Goal: Task Accomplishment & Management: Complete application form

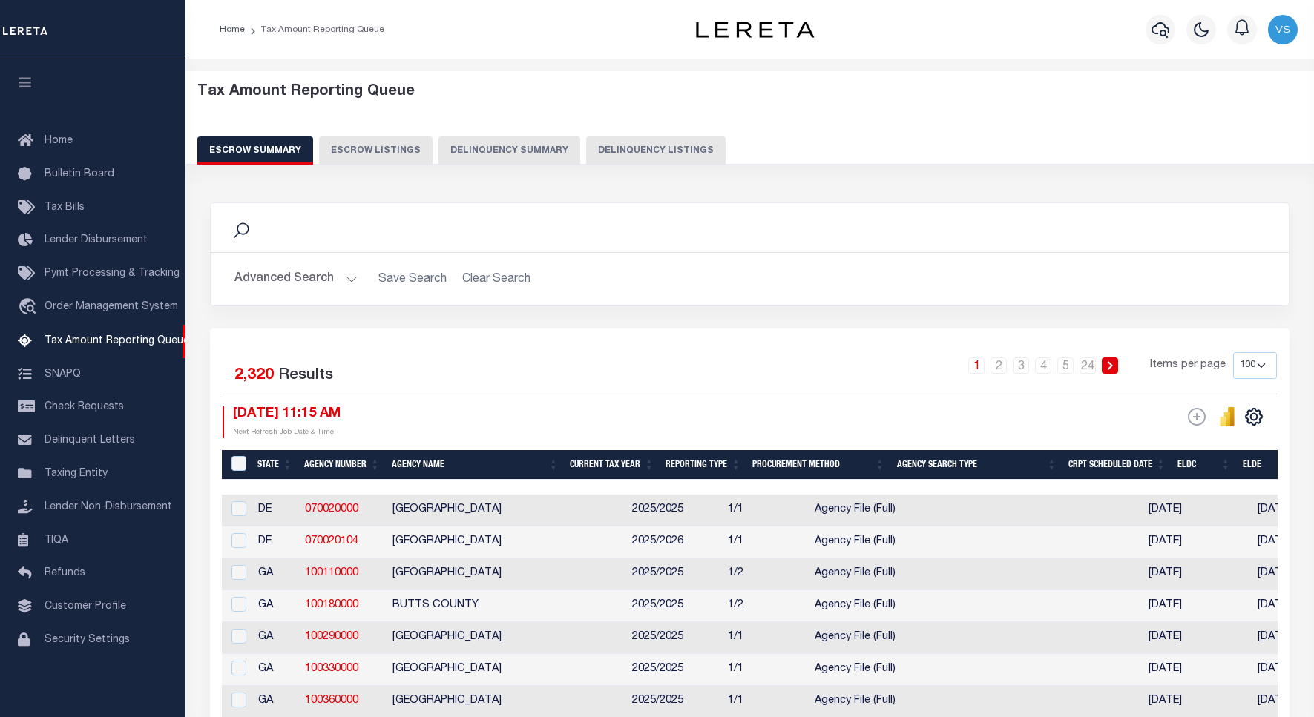
select select "100"
click at [636, 145] on button "Delinquency Listings" at bounding box center [655, 151] width 139 height 28
select select "100"
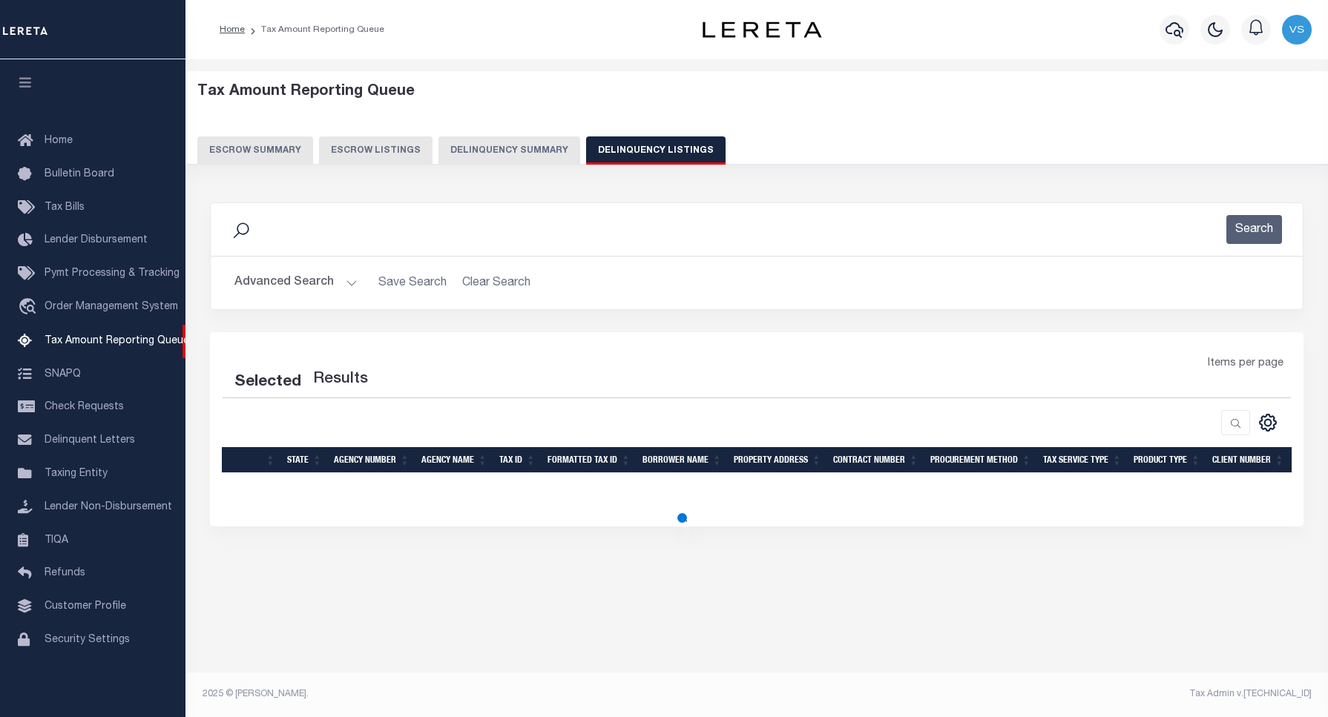
select select "100"
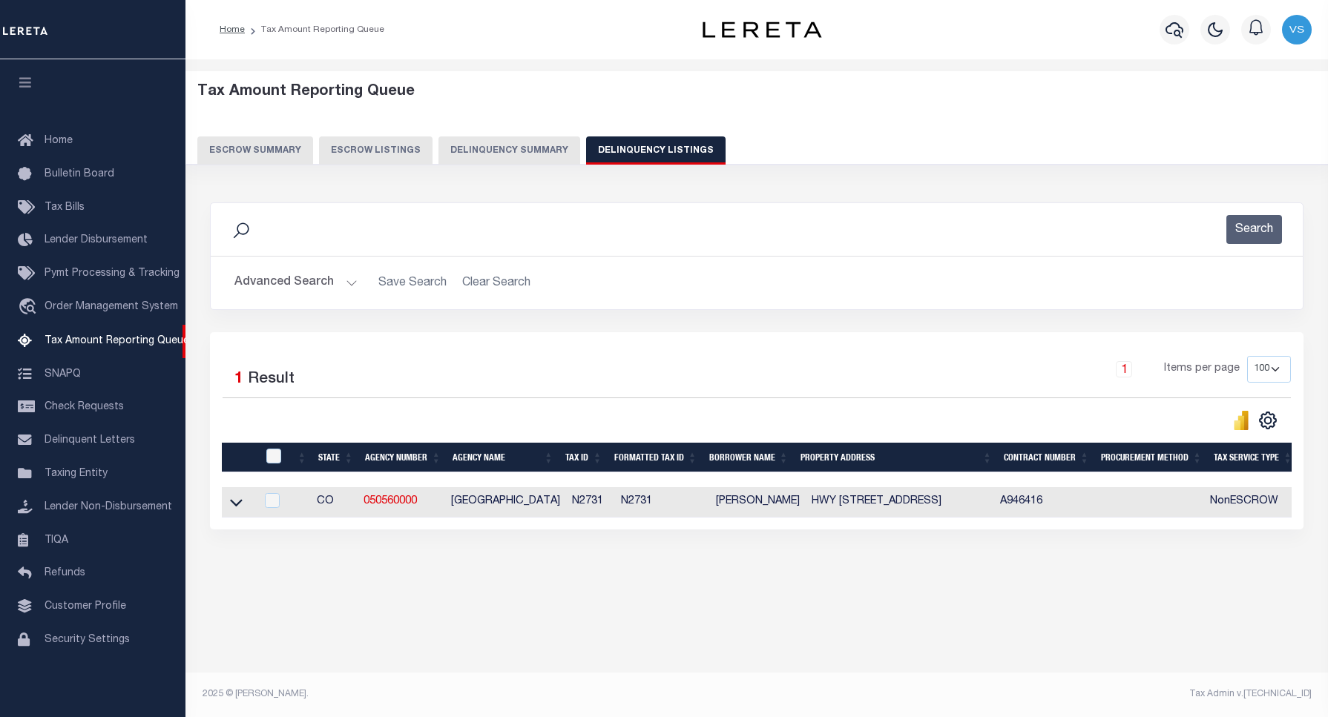
click at [262, 280] on button "Advanced Search" at bounding box center [295, 283] width 123 height 29
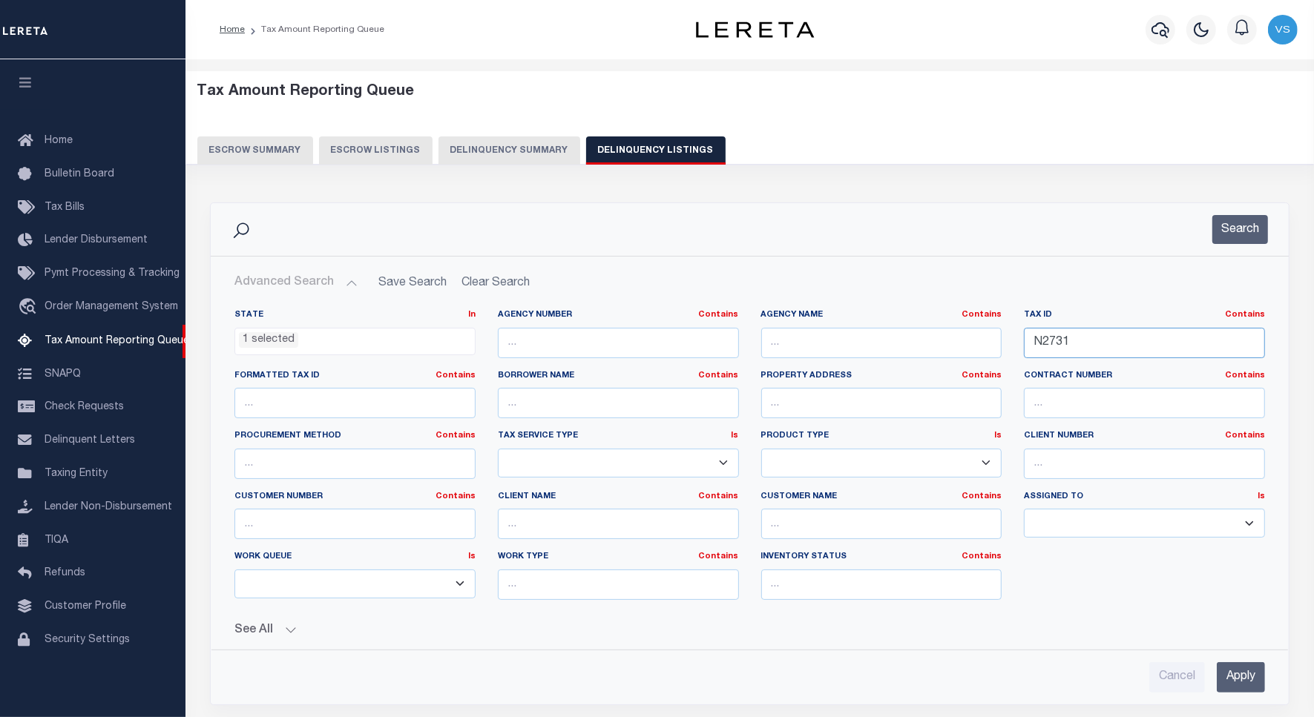
click at [1043, 336] on input "N2731" at bounding box center [1144, 343] width 241 height 30
paste input "R00003298"
type input "R00003298"
click at [1250, 674] on input "Apply" at bounding box center [1241, 677] width 48 height 30
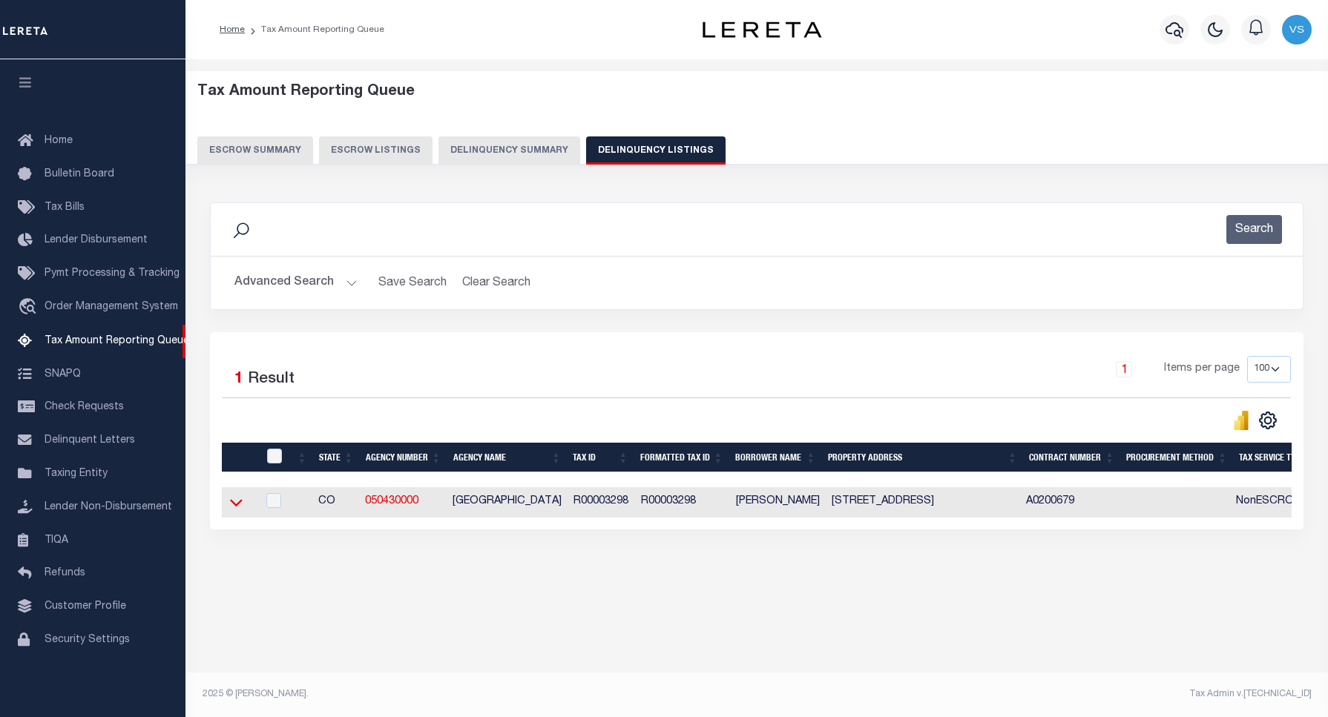
click at [240, 510] on icon at bounding box center [236, 503] width 13 height 16
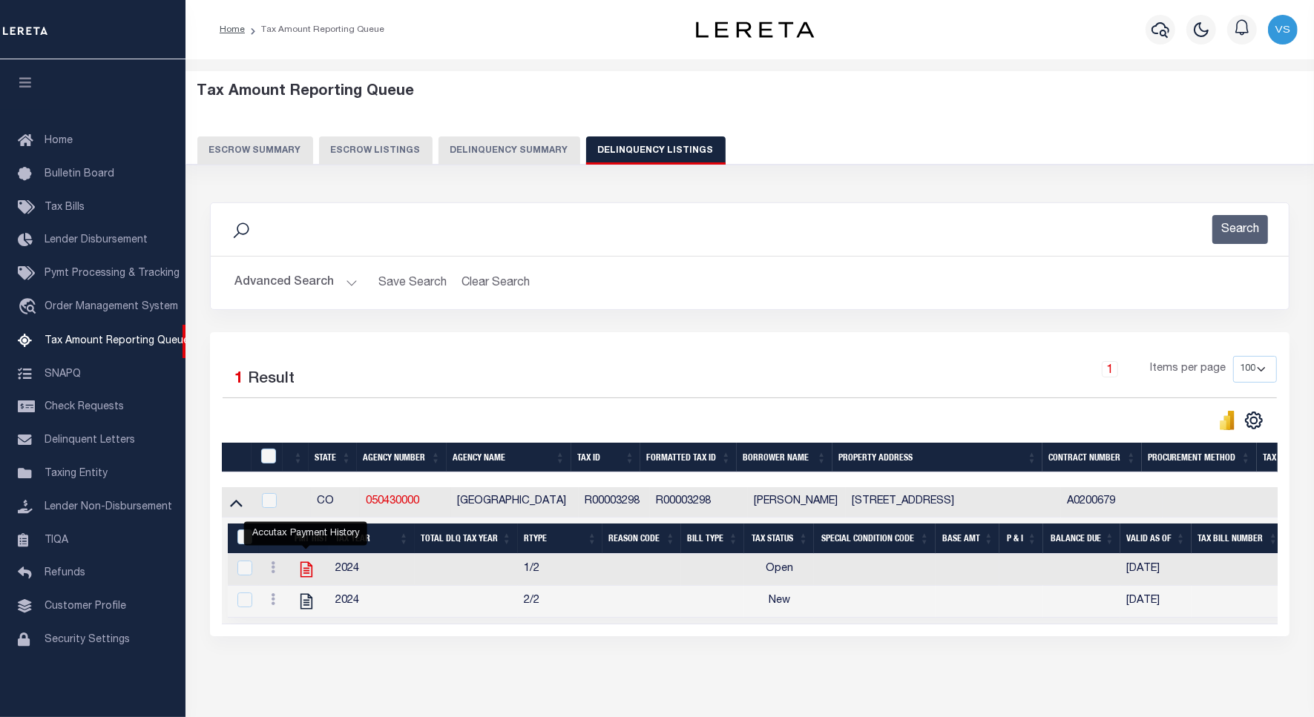
click at [305, 578] on icon "" at bounding box center [306, 570] width 12 height 16
checkbox input "true"
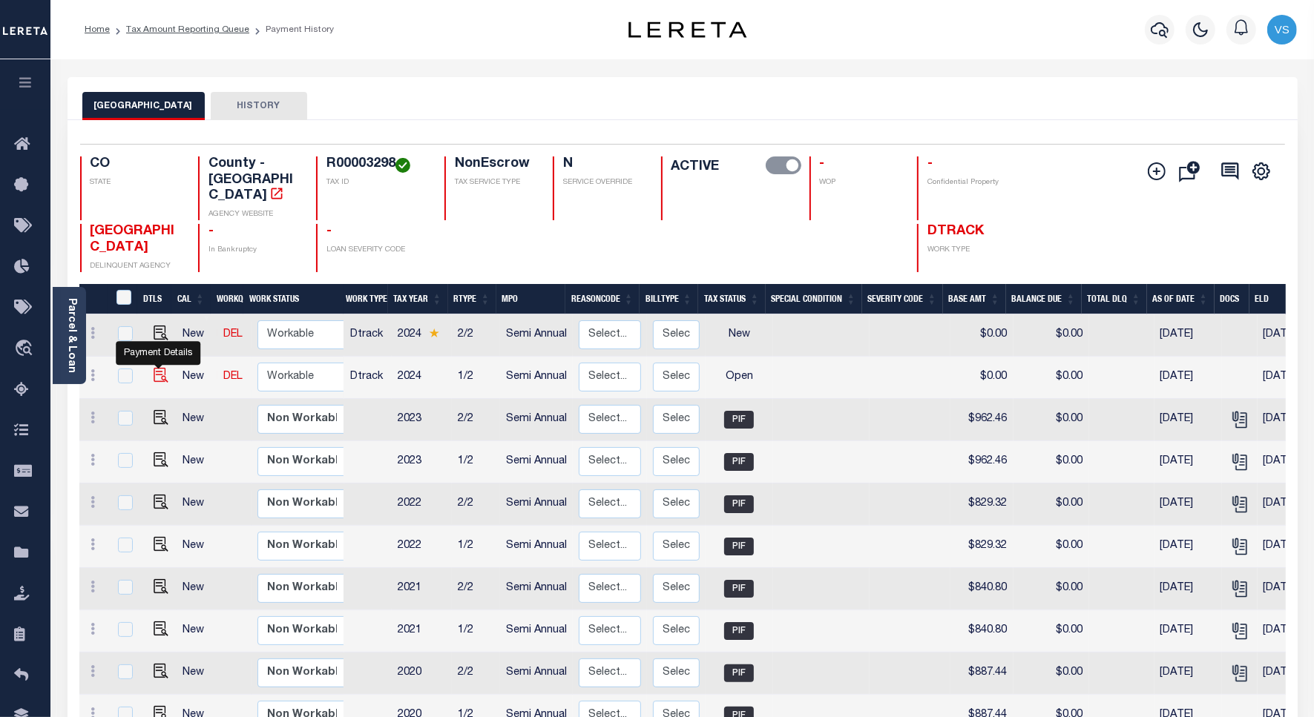
click at [160, 368] on img "" at bounding box center [161, 375] width 15 height 15
checkbox input "true"
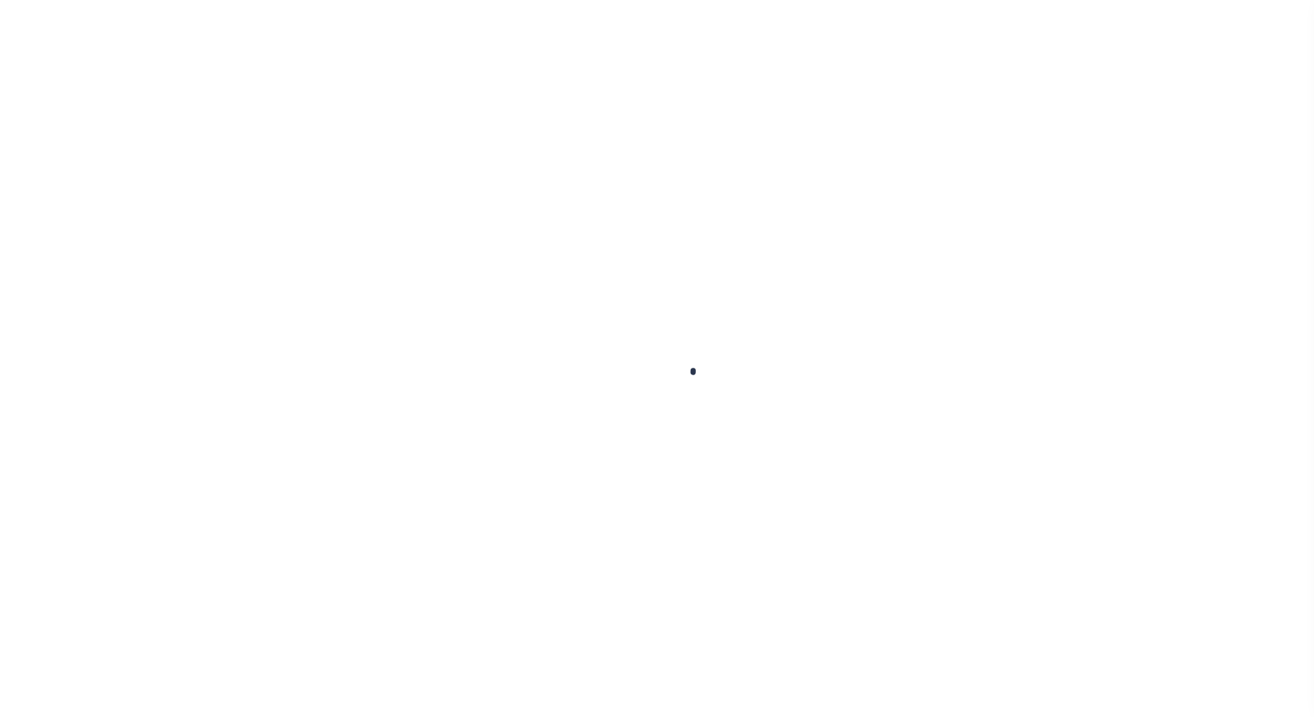
checkbox input "false"
type input "Semi Annual"
type input "03/01/2025"
select select "OP2"
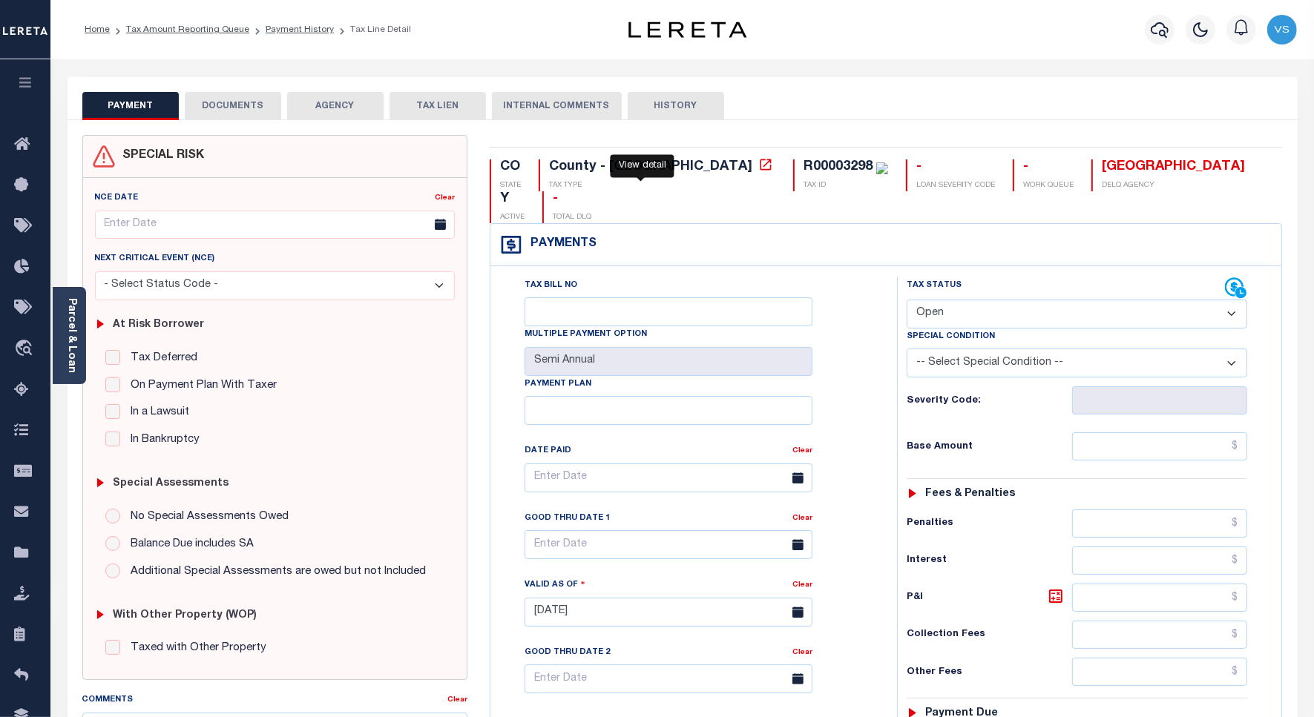
click at [760, 168] on icon at bounding box center [765, 164] width 11 height 11
click at [803, 165] on div "R00003298" at bounding box center [837, 166] width 69 height 13
copy div "R00003298"
click at [75, 346] on link "Parcel & Loan" at bounding box center [71, 335] width 10 height 75
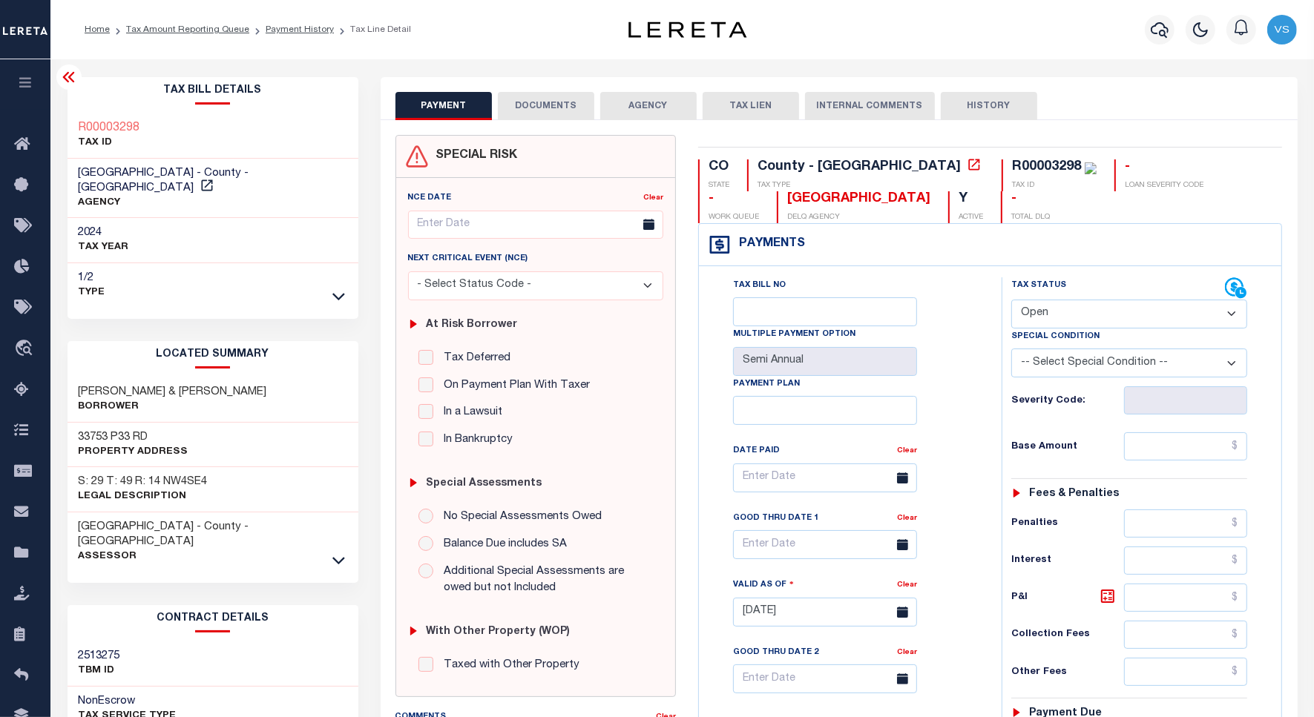
click at [125, 430] on h3 "33753 P33 RD" at bounding box center [134, 437] width 110 height 15
copy h3 "P33"
click at [93, 430] on h3 "33753 P33 RD" at bounding box center [134, 437] width 110 height 15
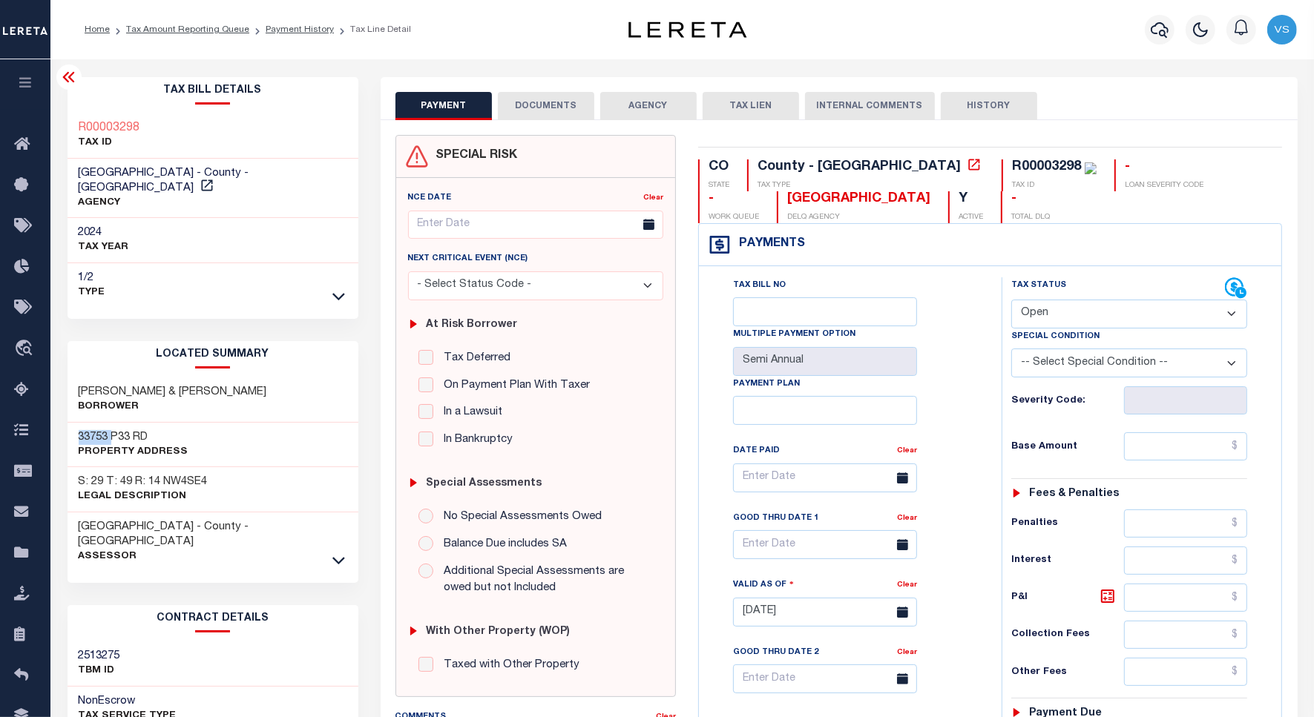
copy h3 "33753"
click at [1012, 162] on div "R00003298" at bounding box center [1046, 166] width 69 height 13
copy div "R00003298"
click at [24, 435] on icon at bounding box center [26, 431] width 24 height 19
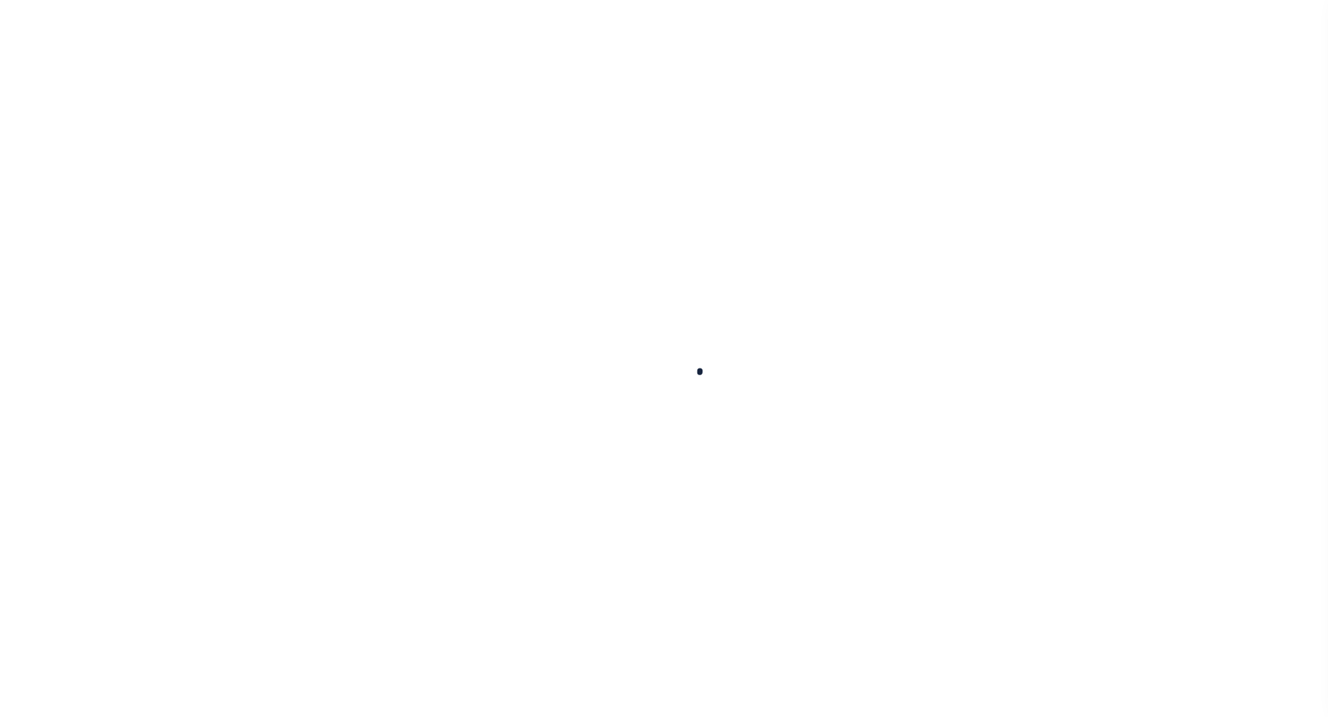
click at [99, 431] on div at bounding box center [664, 358] width 1328 height 717
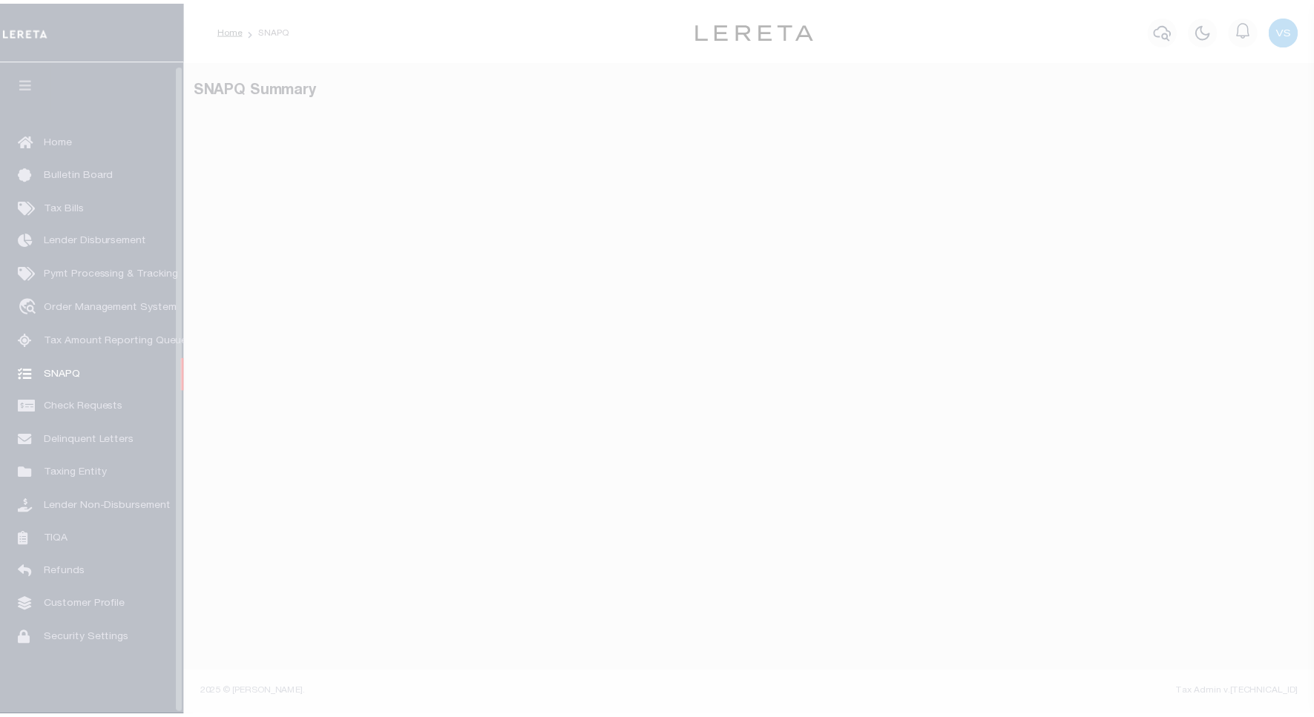
scroll to position [4, 0]
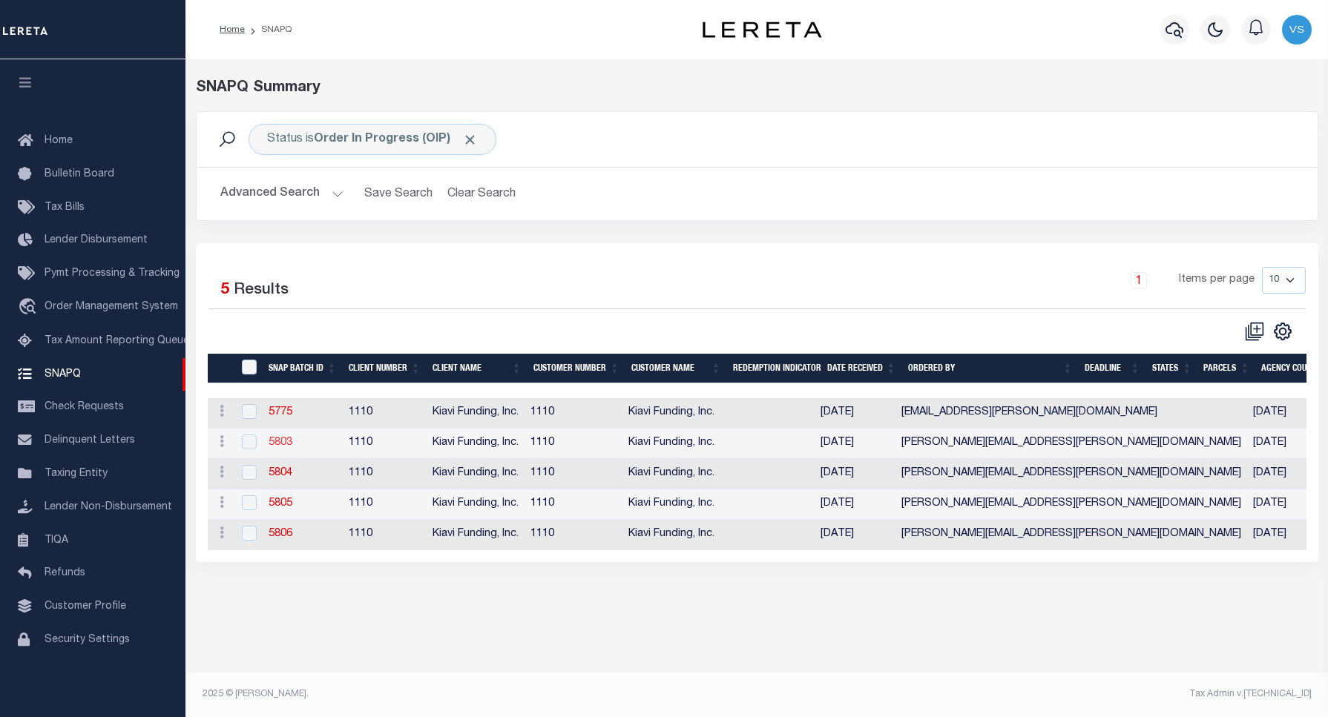
click at [282, 447] on link "5803" at bounding box center [281, 443] width 24 height 10
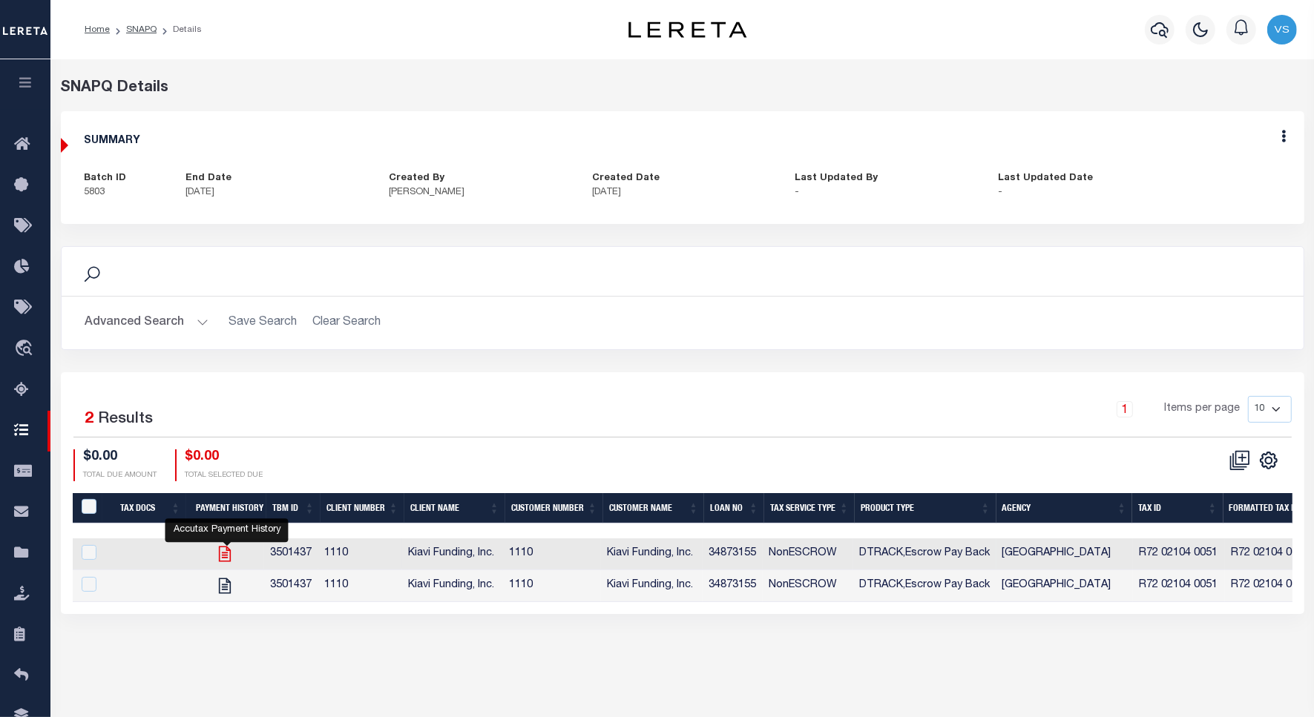
click at [227, 554] on icon "" at bounding box center [224, 555] width 12 height 16
checkbox input "true"
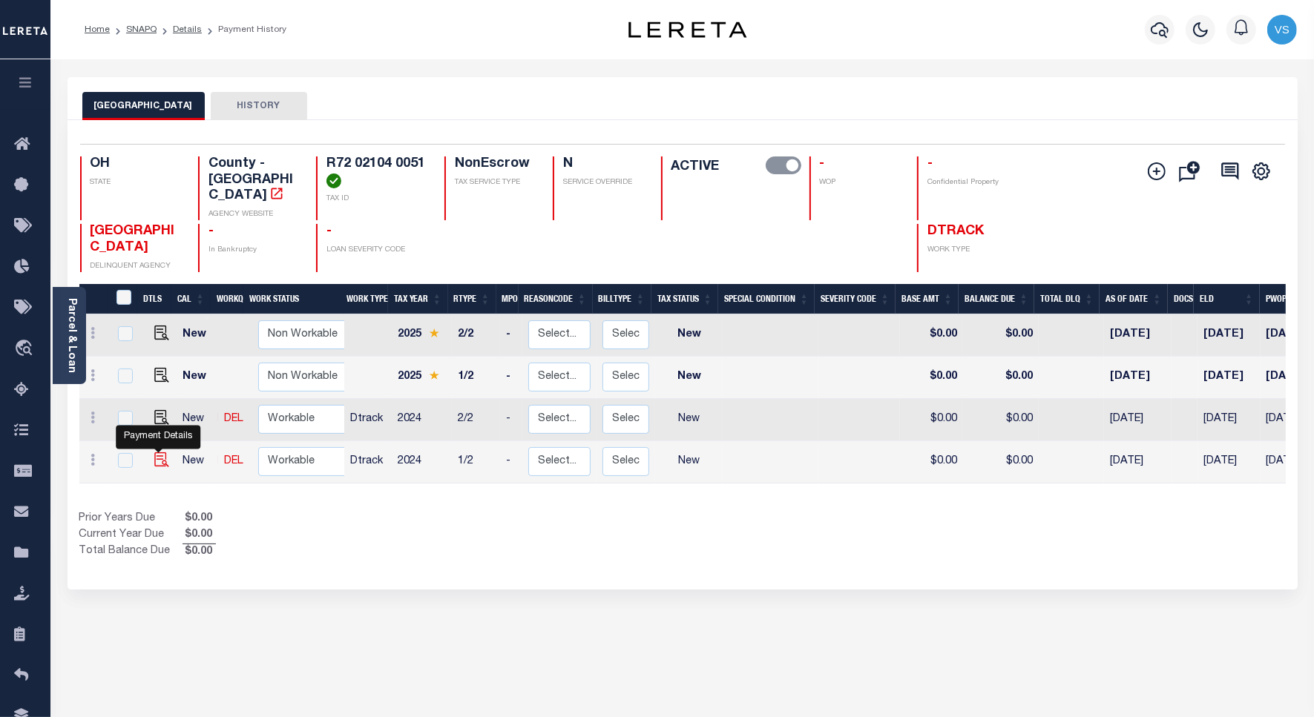
click at [157, 453] on img "" at bounding box center [161, 460] width 15 height 15
checkbox input "true"
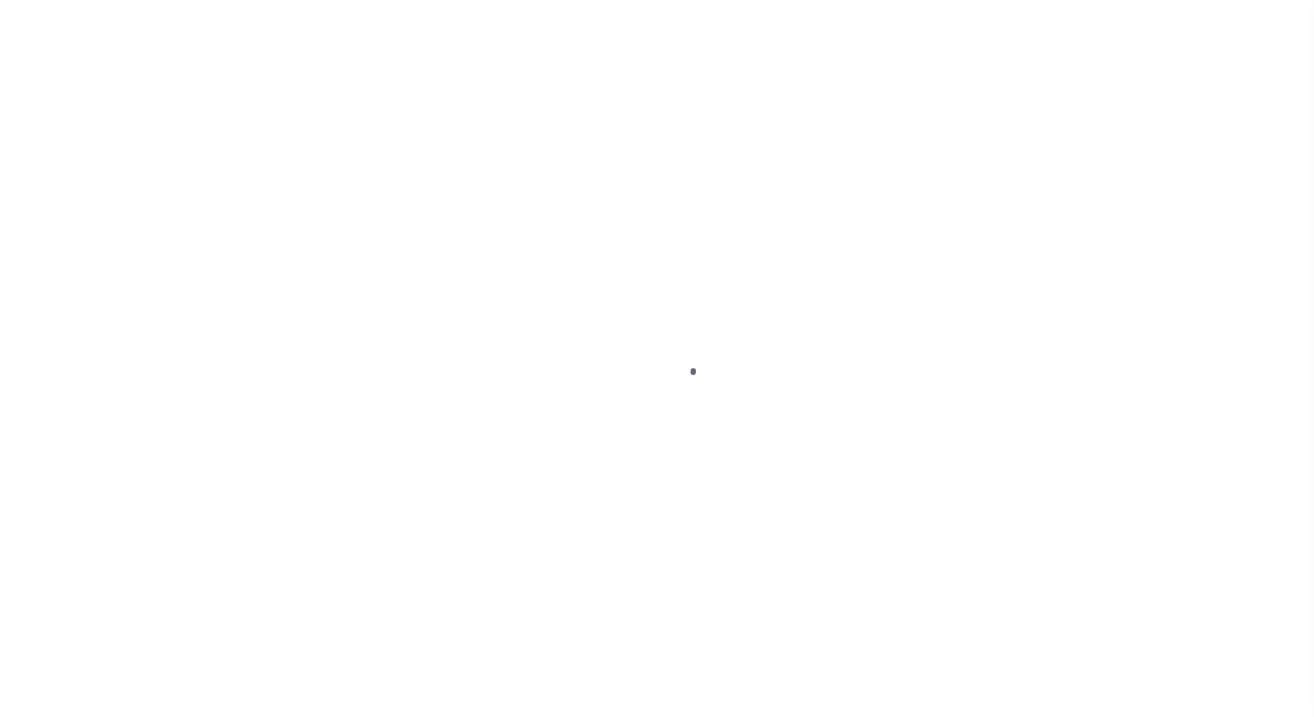
select select "NW2"
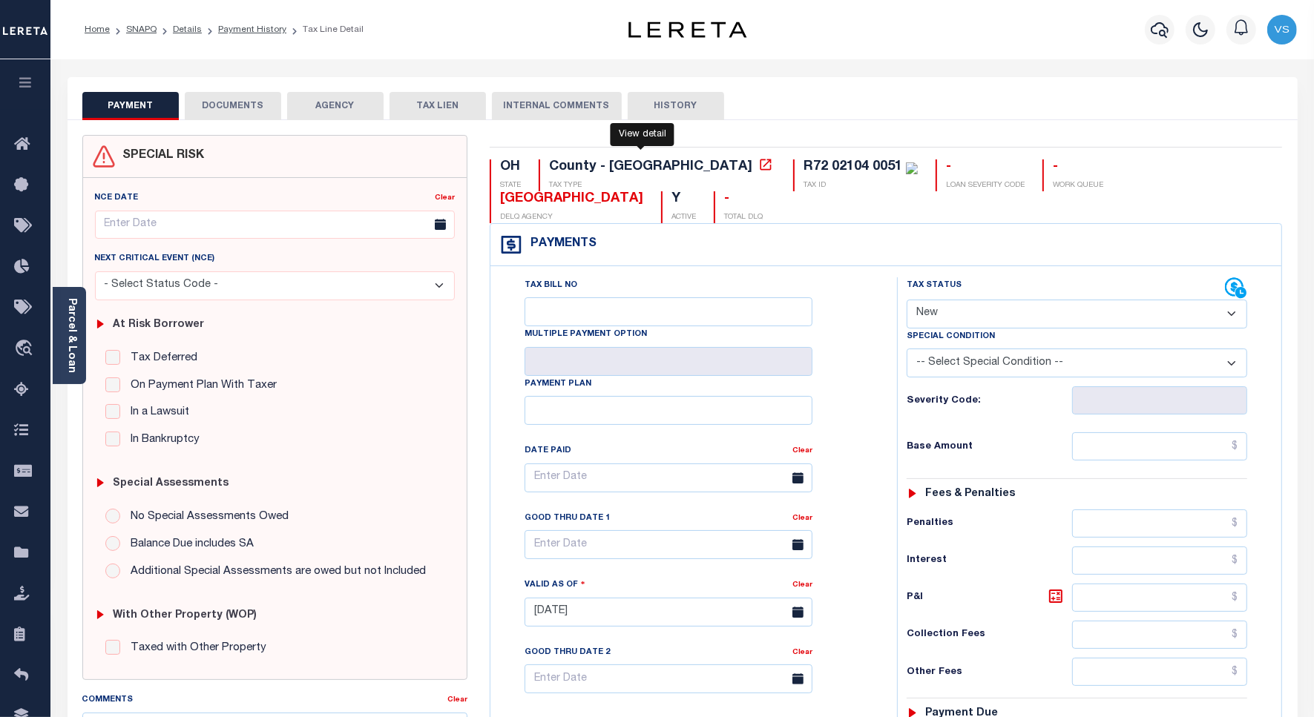
click at [758, 169] on icon at bounding box center [765, 164] width 15 height 15
click at [73, 340] on link "Parcel & Loan" at bounding box center [71, 335] width 10 height 75
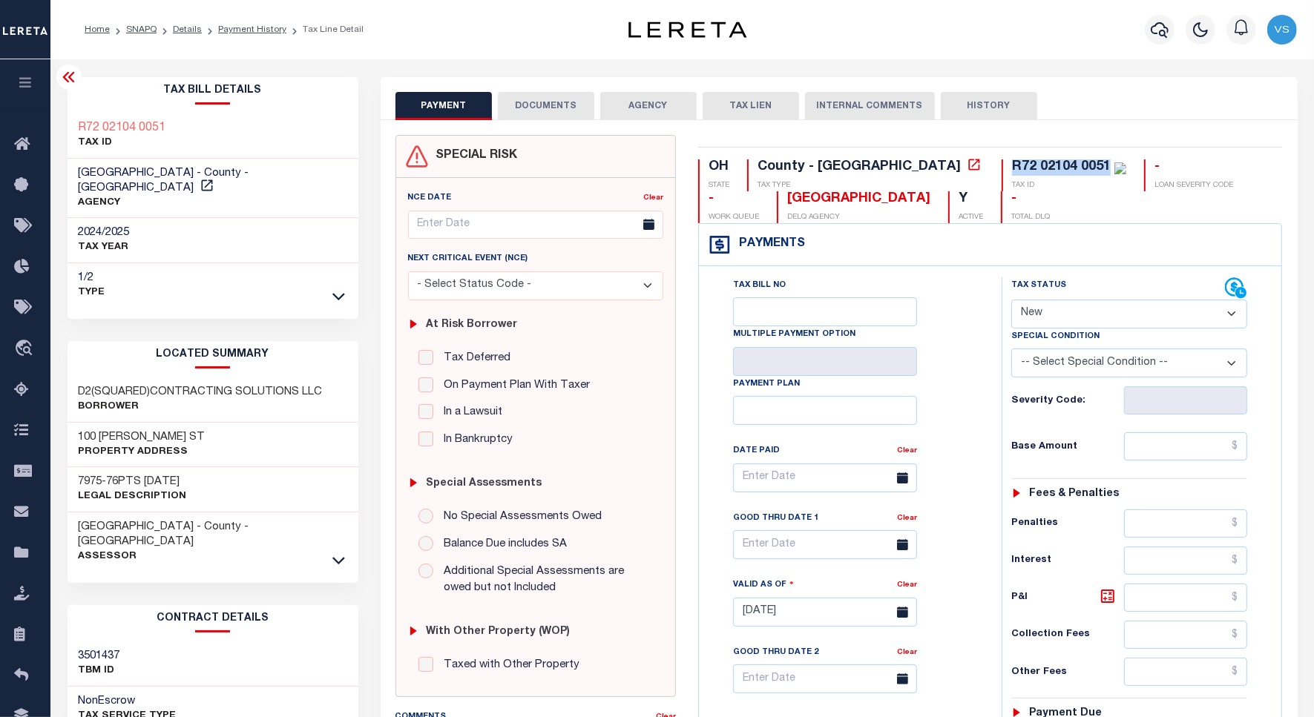
drag, startPoint x: 987, startPoint y: 168, endPoint x: 907, endPoint y: 199, distance: 85.3
click at [1002, 167] on div "R72 02104 0051 TAX ID" at bounding box center [1064, 176] width 125 height 32
copy div "R72 02104 0051"
click at [631, 105] on button "AGENCY" at bounding box center [648, 106] width 96 height 28
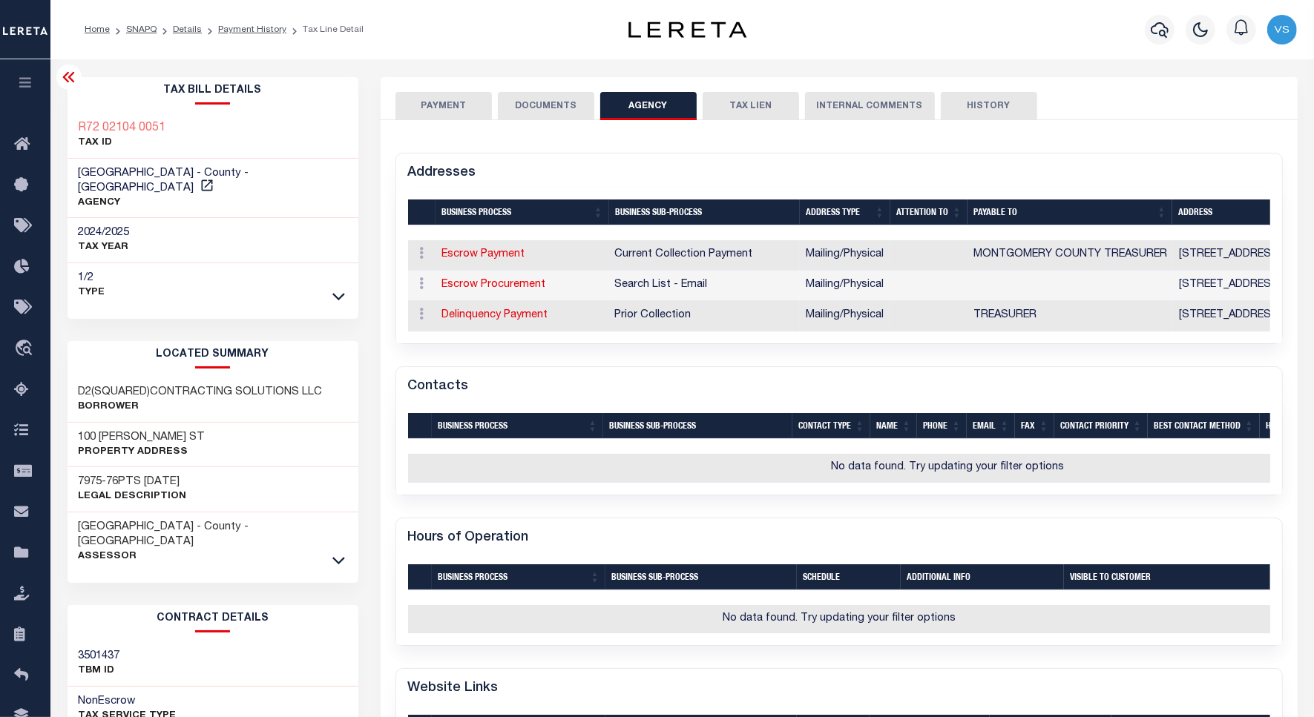
click at [449, 102] on button "PAYMENT" at bounding box center [443, 106] width 96 height 28
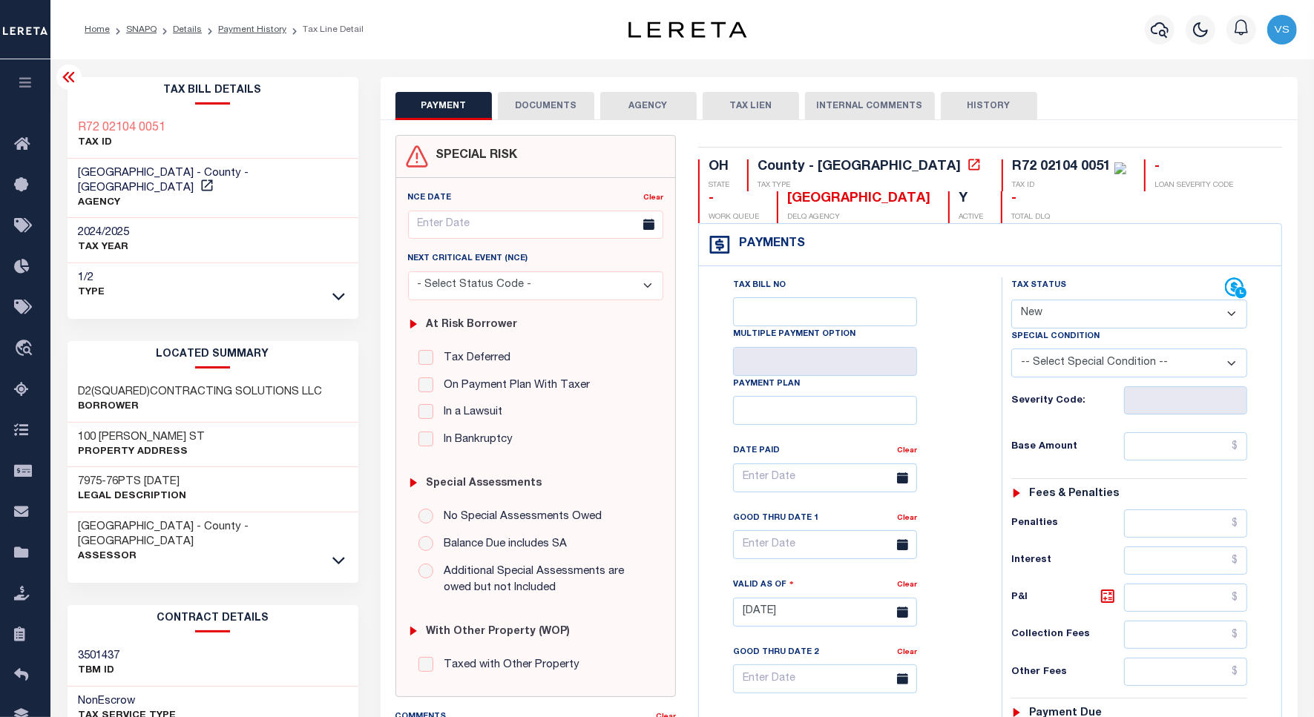
click at [947, 249] on div "Payments Warning! Search Status is not "Completed", amounts can not be keyed." at bounding box center [990, 245] width 582 height 42
click at [258, 30] on link "Payment History" at bounding box center [252, 29] width 68 height 9
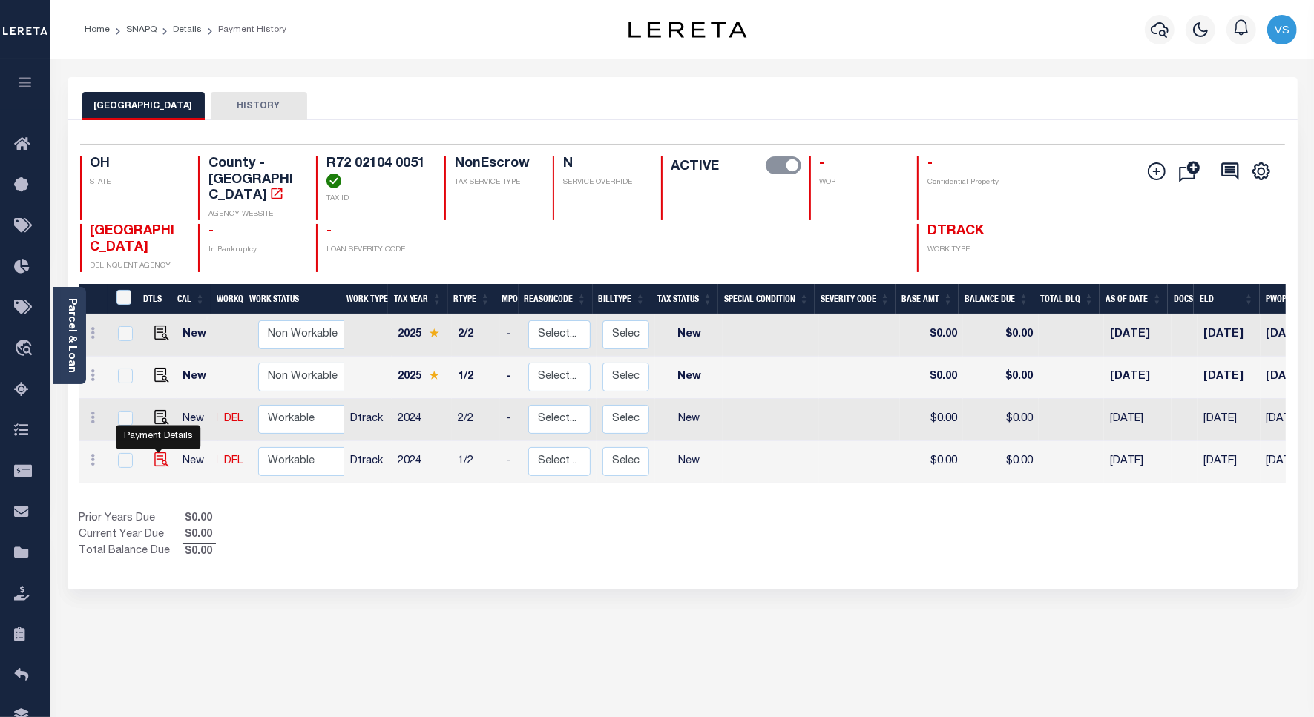
click at [158, 453] on img "" at bounding box center [161, 460] width 15 height 15
checkbox input "true"
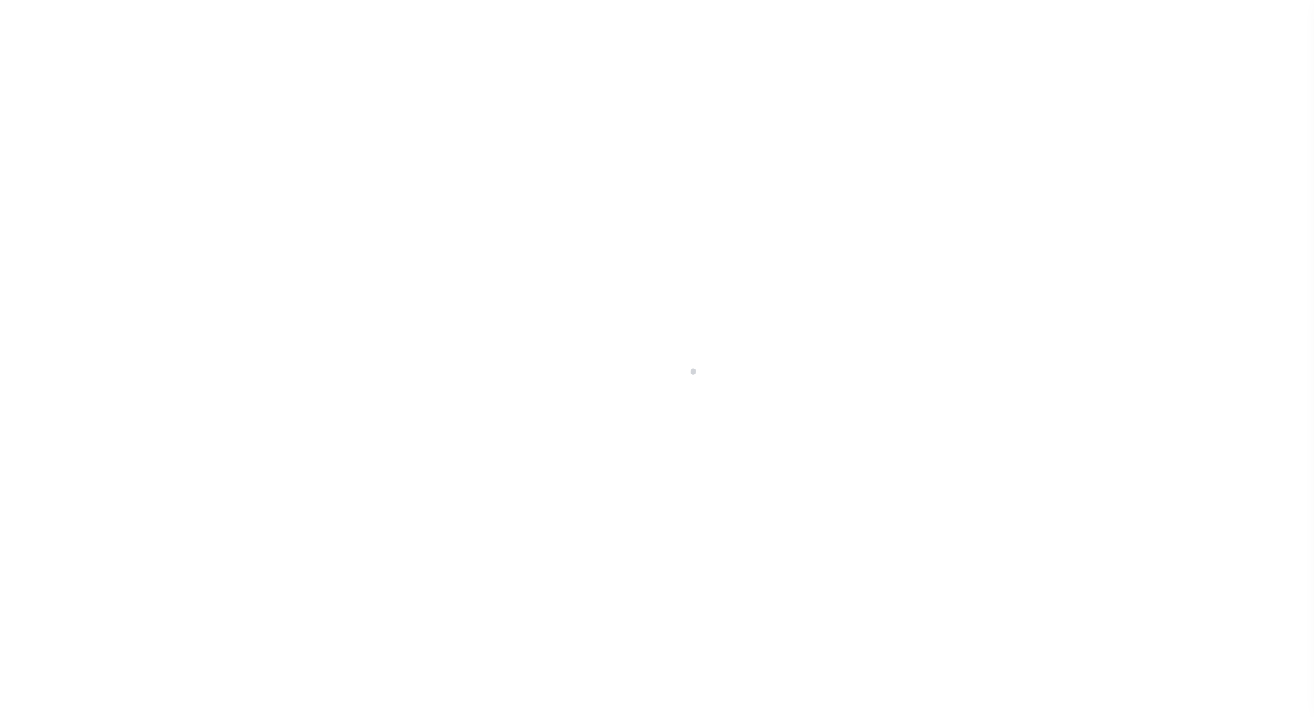
select select "NW2"
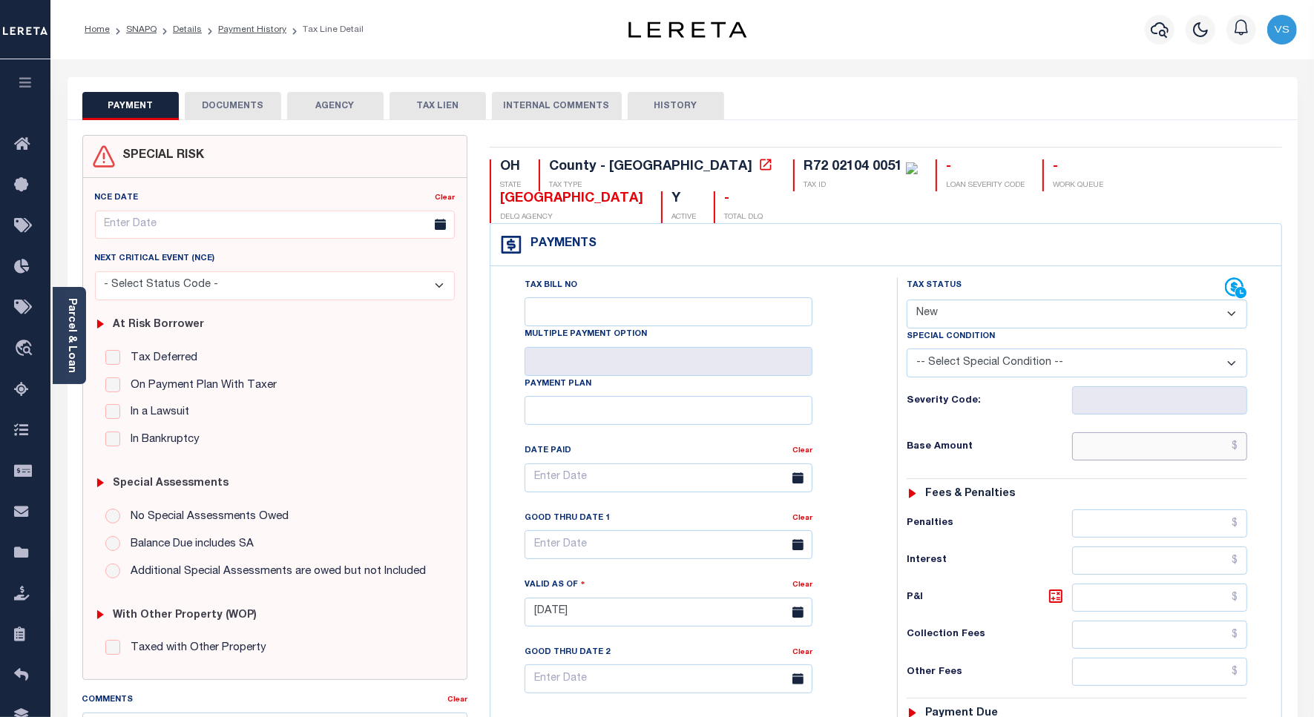
click at [1124, 458] on input "text" at bounding box center [1159, 447] width 175 height 28
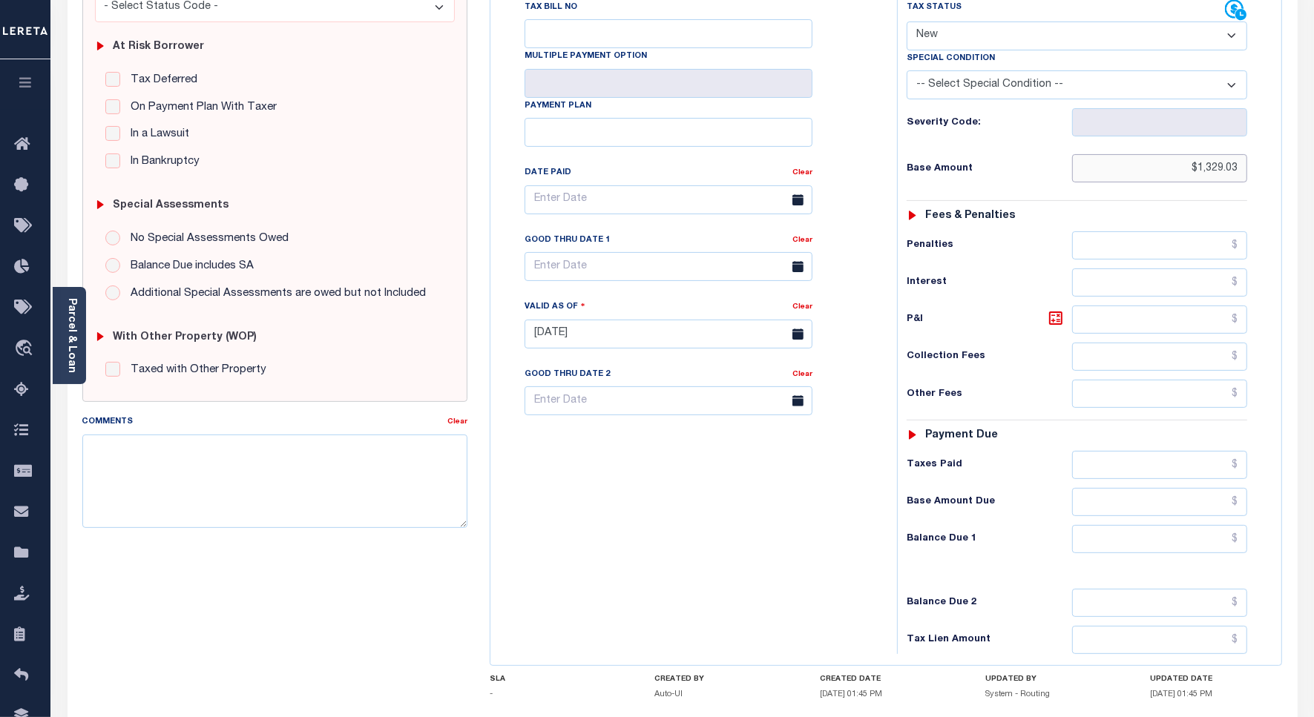
scroll to position [371, 0]
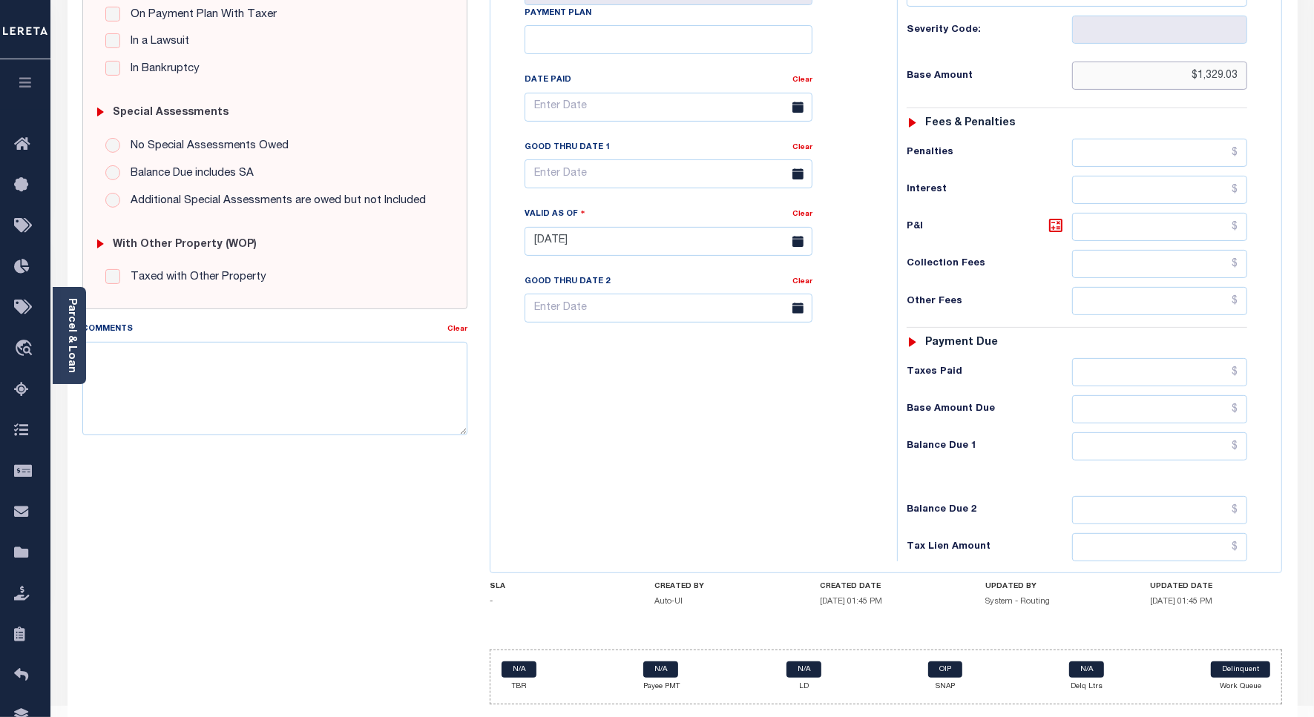
type input "$1,329.03"
type input "[DATE]"
click at [1139, 380] on input "text" at bounding box center [1159, 372] width 175 height 28
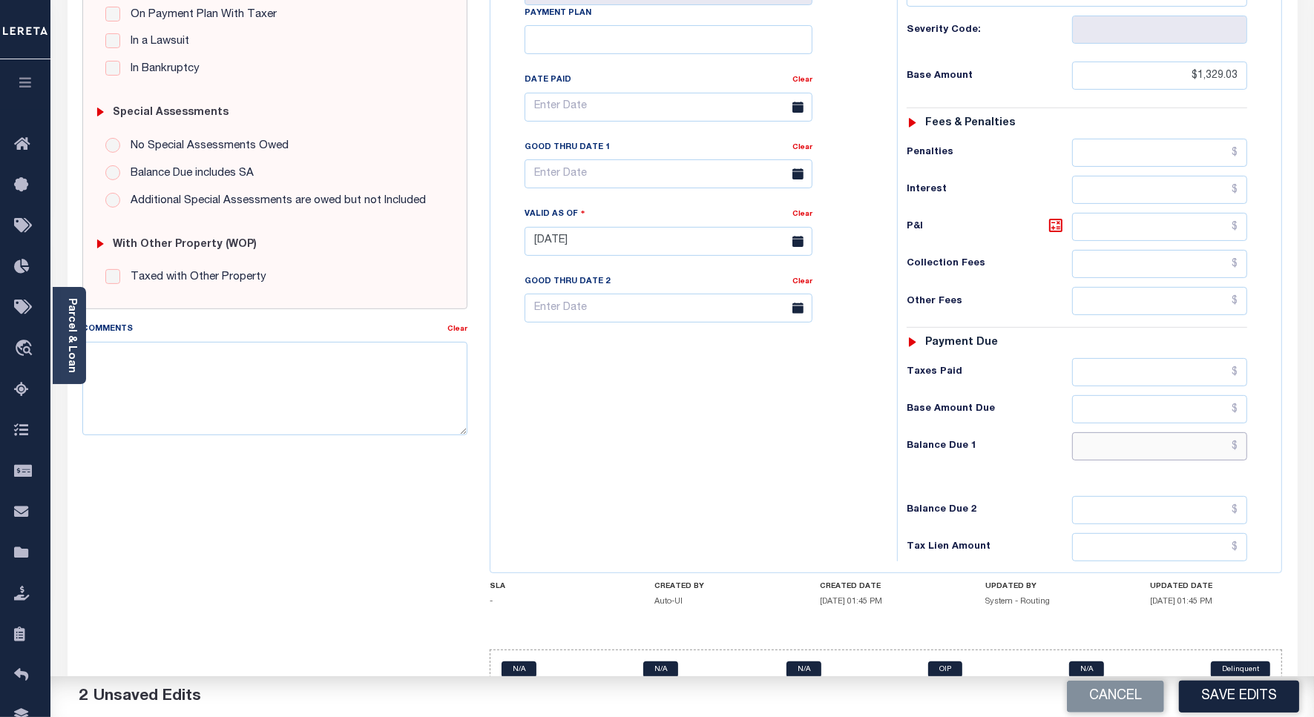
click at [1189, 458] on input "text" at bounding box center [1159, 447] width 175 height 28
type input "$"
type input "$99.00"
click at [1154, 240] on input "text" at bounding box center [1159, 227] width 175 height 28
type input "$9.00"
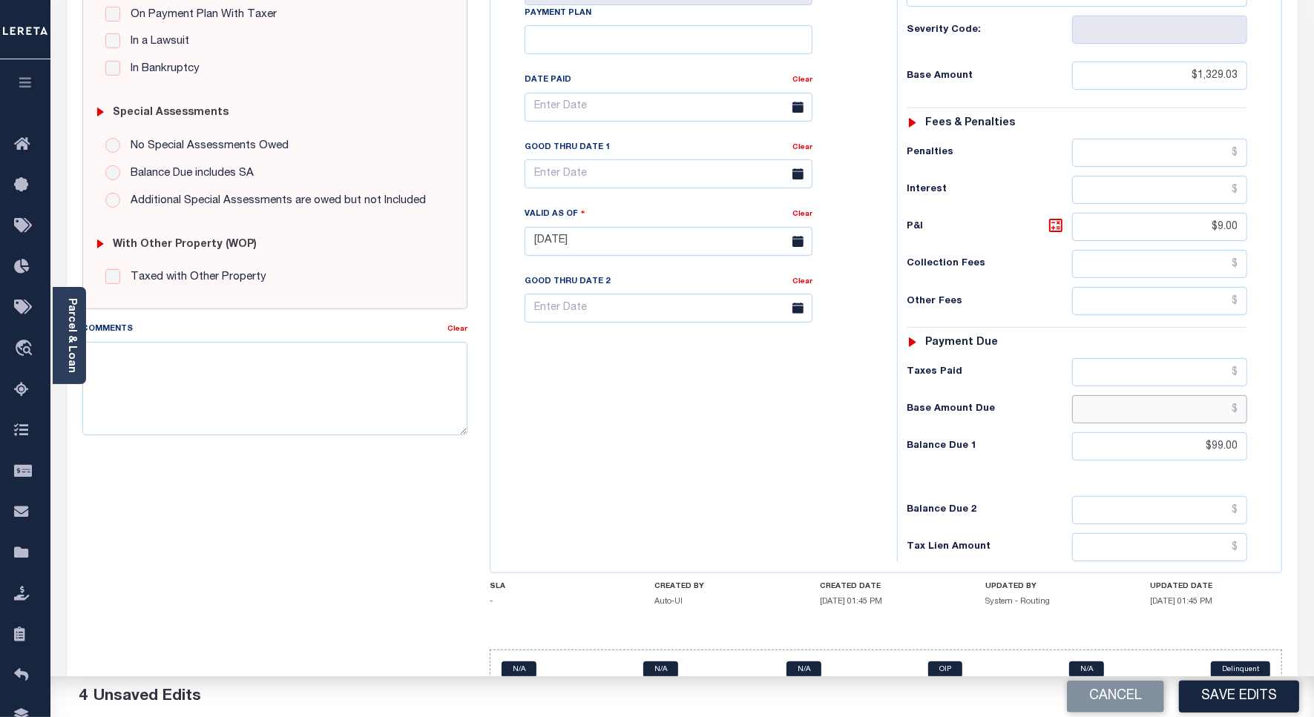
click at [1206, 421] on input "text" at bounding box center [1159, 409] width 175 height 28
type input "$90.00"
click at [549, 183] on input "text" at bounding box center [669, 174] width 288 height 29
click at [545, 413] on span "31" at bounding box center [541, 406] width 29 height 29
type input "[DATE]"
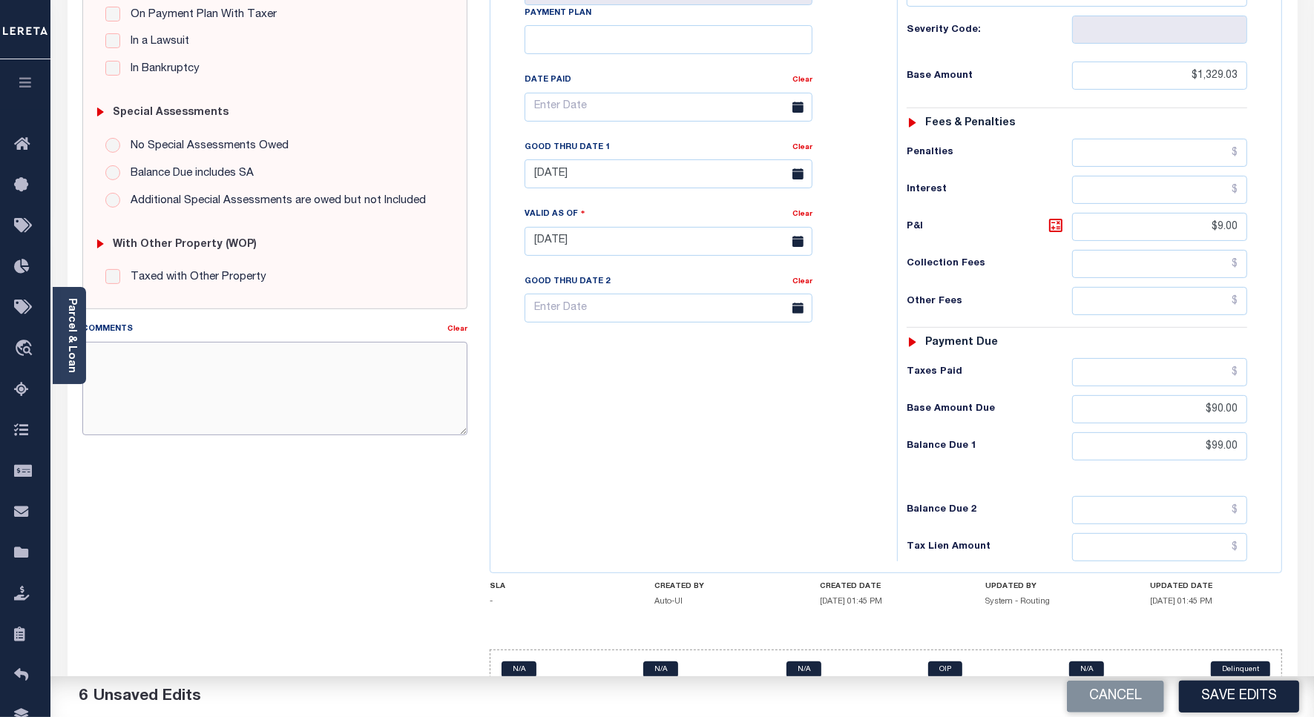
click at [355, 364] on textarea "Comments" at bounding box center [274, 388] width 385 height 93
click at [230, 358] on textarea "948.26 - 104.73 -" at bounding box center [274, 388] width 385 height 93
click at [93, 358] on textarea "948.26 - 104.73 -" at bounding box center [274, 388] width 385 height 93
click at [208, 356] on textarea "948.26 - 104.73 -" at bounding box center [274, 388] width 385 height 93
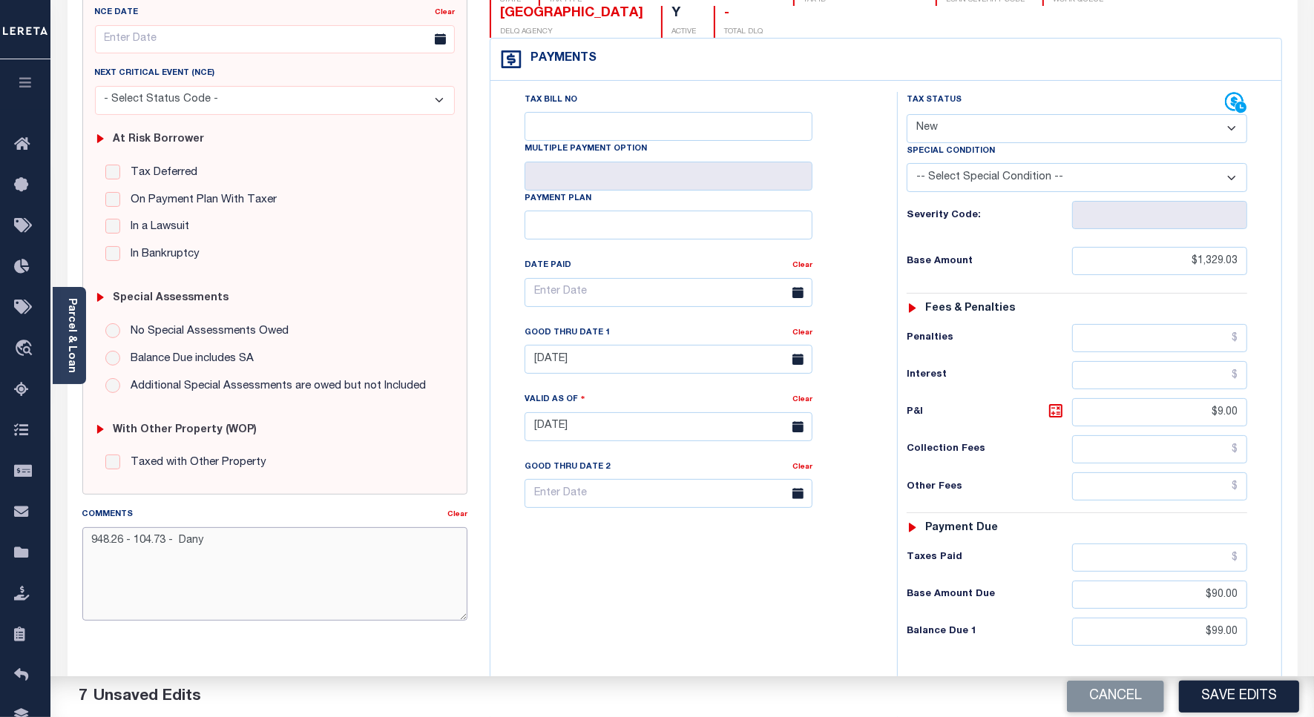
type textarea "948.26 - 104.73 - Dany"
click at [944, 131] on select "- Select Status Code - Open Due/Unpaid Paid Incomplete No Tax Due Internal Refu…" at bounding box center [1077, 128] width 341 height 29
select select "DUE"
click at [907, 116] on select "- Select Status Code - Open Due/Unpaid Paid Incomplete No Tax Due Internal Refu…" at bounding box center [1077, 128] width 341 height 29
click at [995, 180] on select "-- Select Special Condition -- 3RD PARTY TAX LIEN AGENCY TAX LIEN (A.K.A Inside…" at bounding box center [1077, 177] width 341 height 29
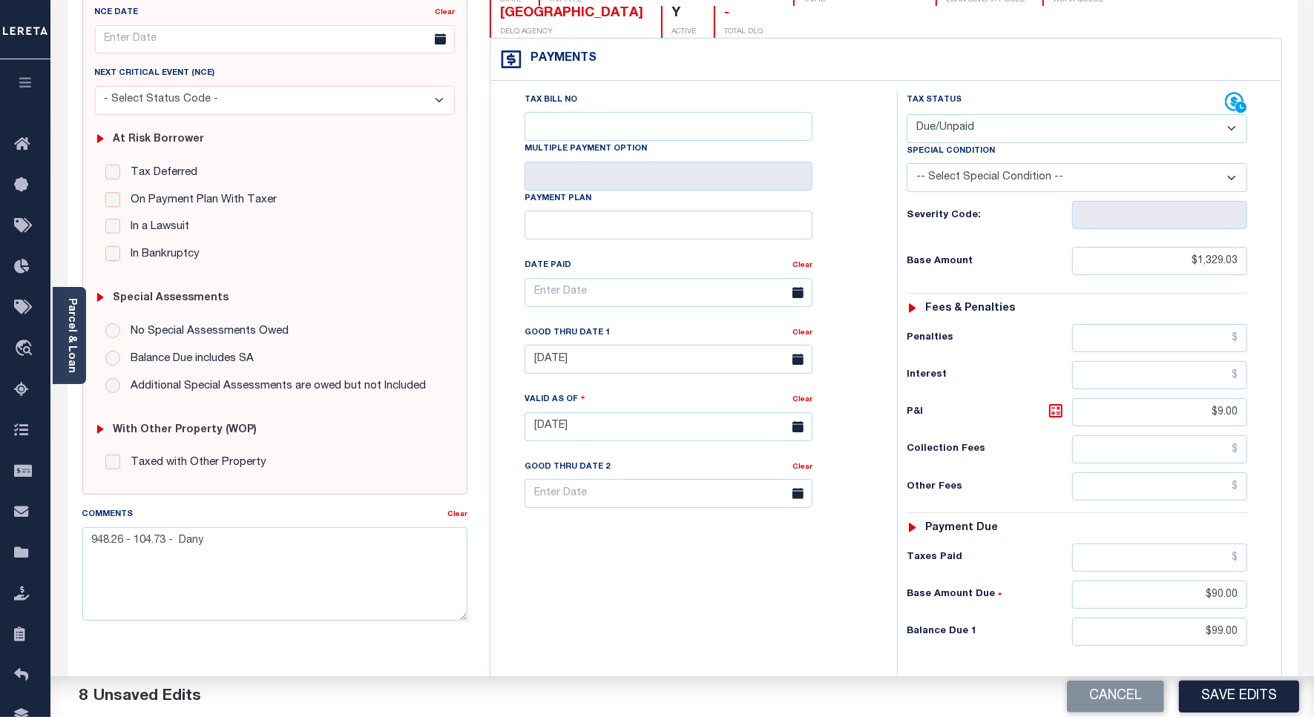
click at [869, 180] on div "Tax Bill No Multiple Payment Option Payment Plan Clear" at bounding box center [689, 300] width 369 height 416
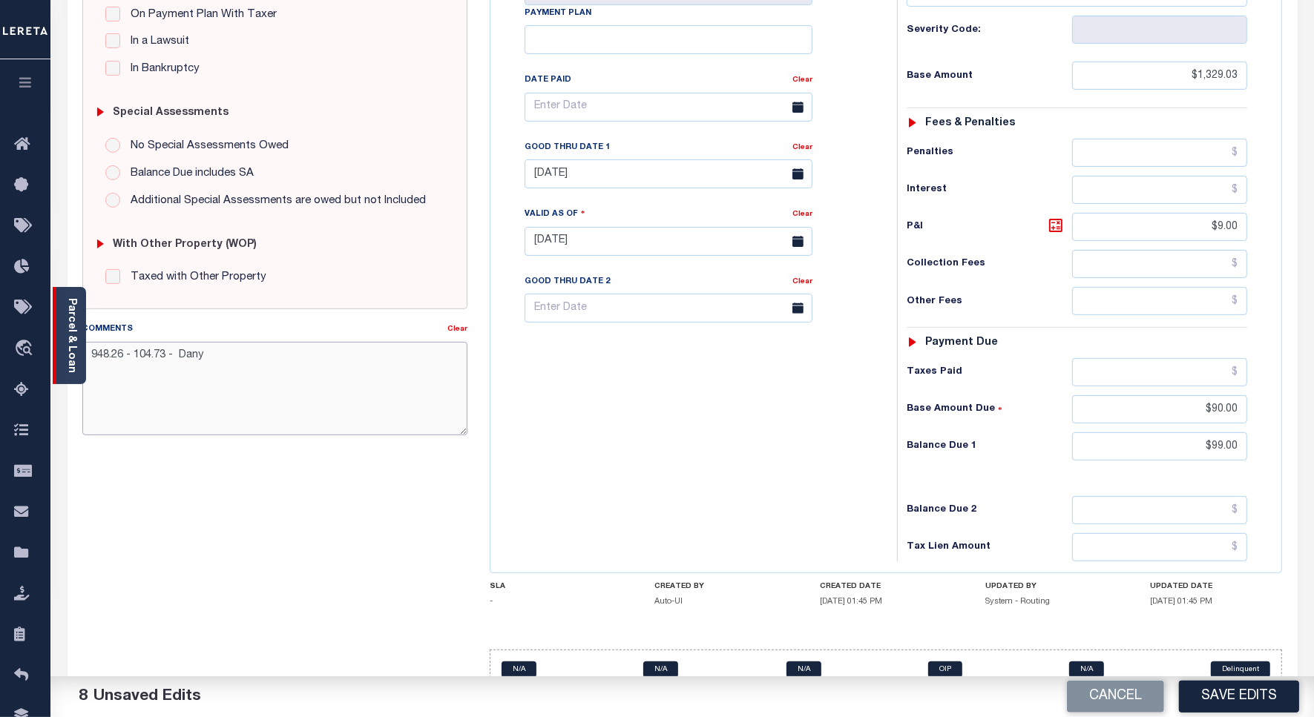
drag, startPoint x: 254, startPoint y: 357, endPoint x: 83, endPoint y: 349, distance: 170.8
click at [83, 349] on div "Parcel & Loan Tax Bill Details R72 02104 0051 TAX ID AGENCY 2024/2025 2025" at bounding box center [682, 219] width 1252 height 1062
drag, startPoint x: 329, startPoint y: 373, endPoint x: 74, endPoint y: 351, distance: 255.4
click at [74, 351] on div "Parcel & Loan Tax Bill Details R72 02104 0051 TAX ID AGENCY 2024/2025 2025" at bounding box center [682, 219] width 1252 height 1062
click at [210, 524] on div "SPECIAL RISK NCE Date Clear - Select Status Code -" at bounding box center [274, 240] width 407 height 953
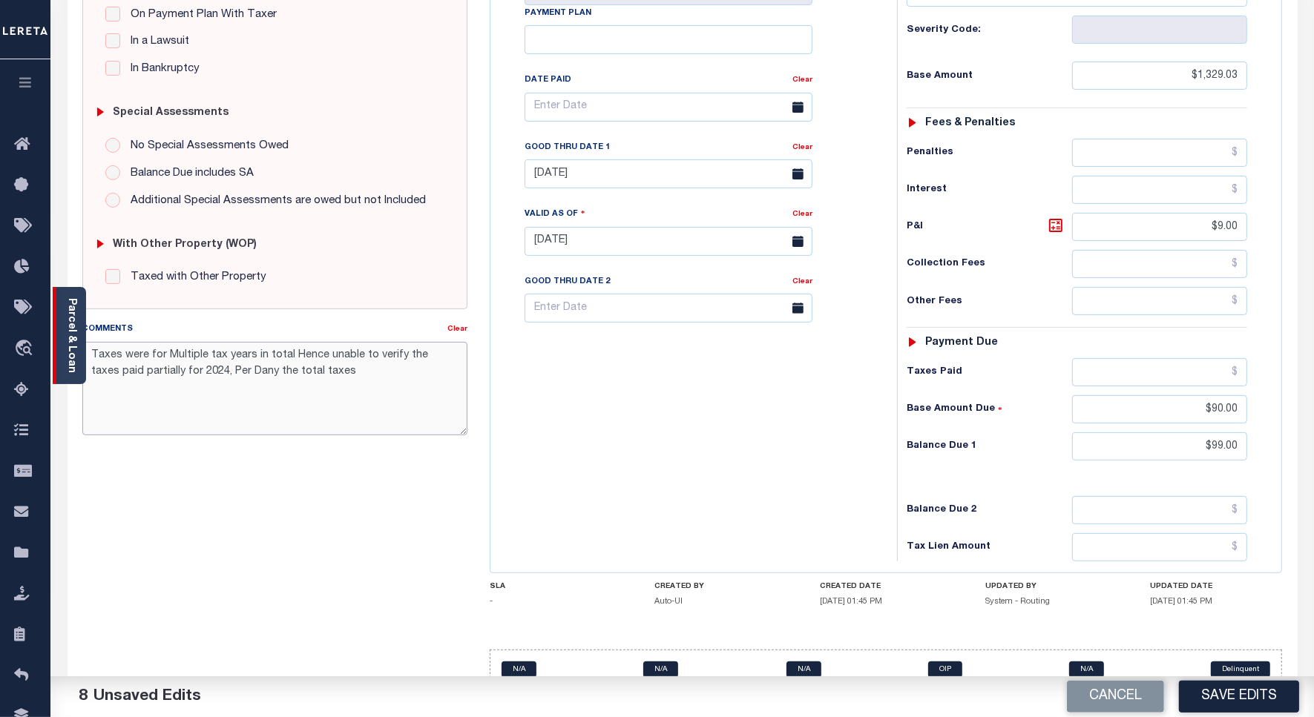
drag, startPoint x: 346, startPoint y: 383, endPoint x: 79, endPoint y: 347, distance: 269.4
click at [79, 347] on div "Parcel & Loan Tax Bill Details R72 02104 0051 TAX ID AGENCY 2024/2025 2025" at bounding box center [682, 219] width 1252 height 1062
type textarea "Taxes wee"
click at [289, 393] on textarea "948.26 - 104.73 - Dany" at bounding box center [274, 388] width 385 height 93
drag, startPoint x: 165, startPoint y: 358, endPoint x: 134, endPoint y: 358, distance: 31.2
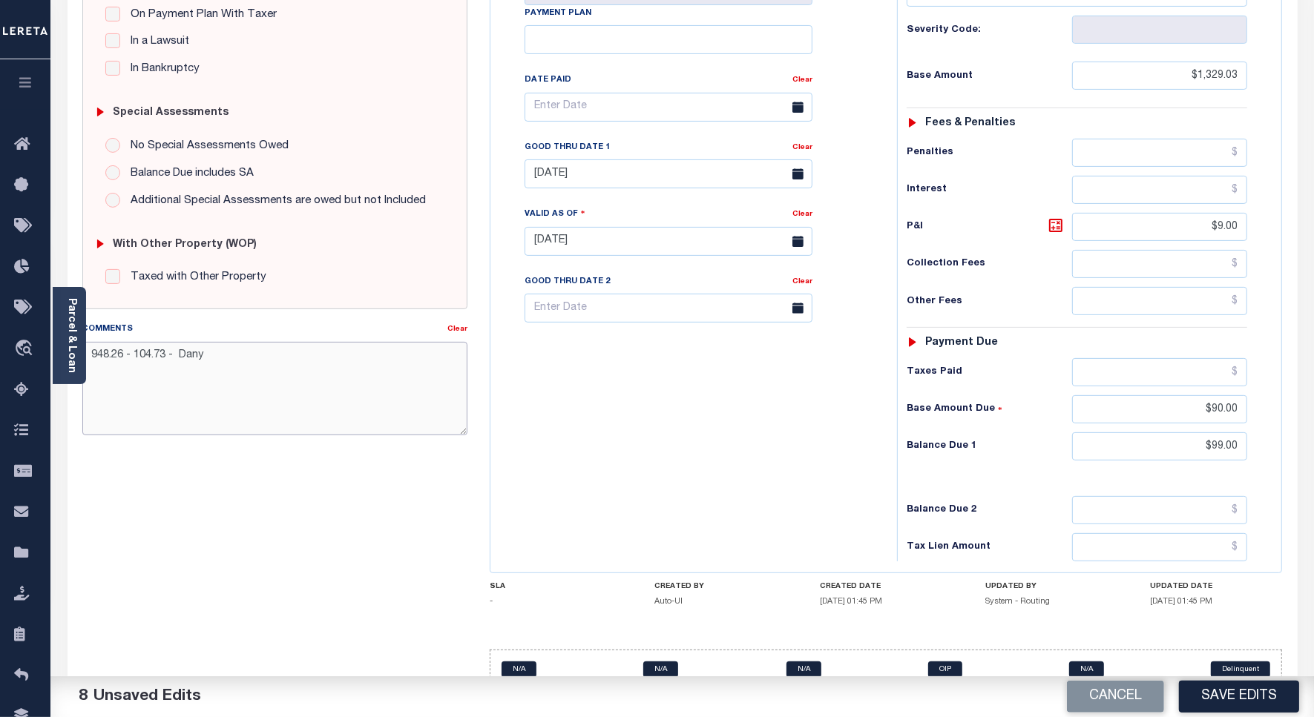
click at [134, 358] on textarea "948.26 - 104.73 - Dany" at bounding box center [274, 388] width 385 height 93
type textarea "948.26 - 104.73 - Dany"
drag, startPoint x: 124, startPoint y: 358, endPoint x: 94, endPoint y: 358, distance: 29.7
click at [88, 360] on textarea "948.26 - 104.73 - Dany" at bounding box center [274, 388] width 385 height 93
drag, startPoint x: 164, startPoint y: 356, endPoint x: 85, endPoint y: 368, distance: 79.5
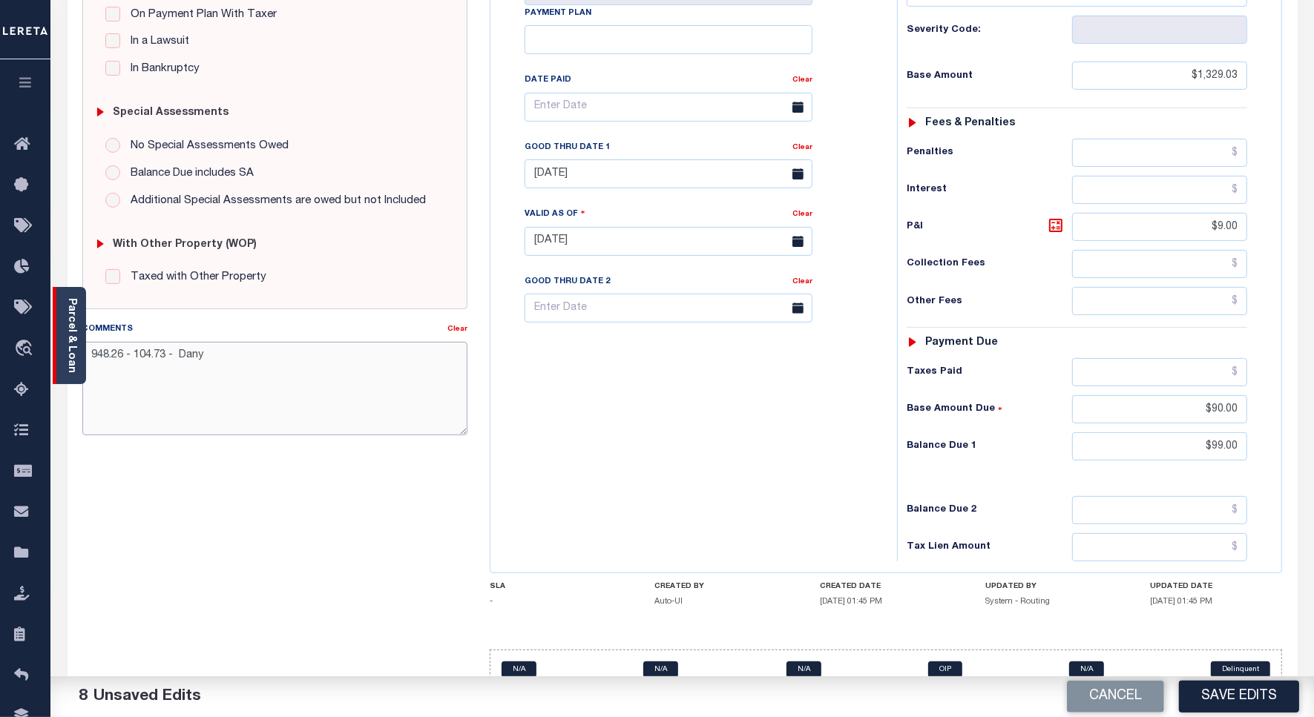
click at [85, 368] on div "Parcel & Loan Tax Bill Details R72 02104 0051 TAX ID AGENCY 2024/2025 2025" at bounding box center [682, 219] width 1252 height 1062
drag, startPoint x: 220, startPoint y: 352, endPoint x: 79, endPoint y: 361, distance: 140.5
click at [79, 361] on div "Parcel & Loan Tax Bill Details R72 02104 0051 TAX ID AGENCY 2024/2025 2025" at bounding box center [682, 219] width 1252 height 1062
click at [115, 434] on textarea "Comments" at bounding box center [274, 388] width 385 height 93
click at [126, 391] on textarea "Comments" at bounding box center [274, 388] width 385 height 93
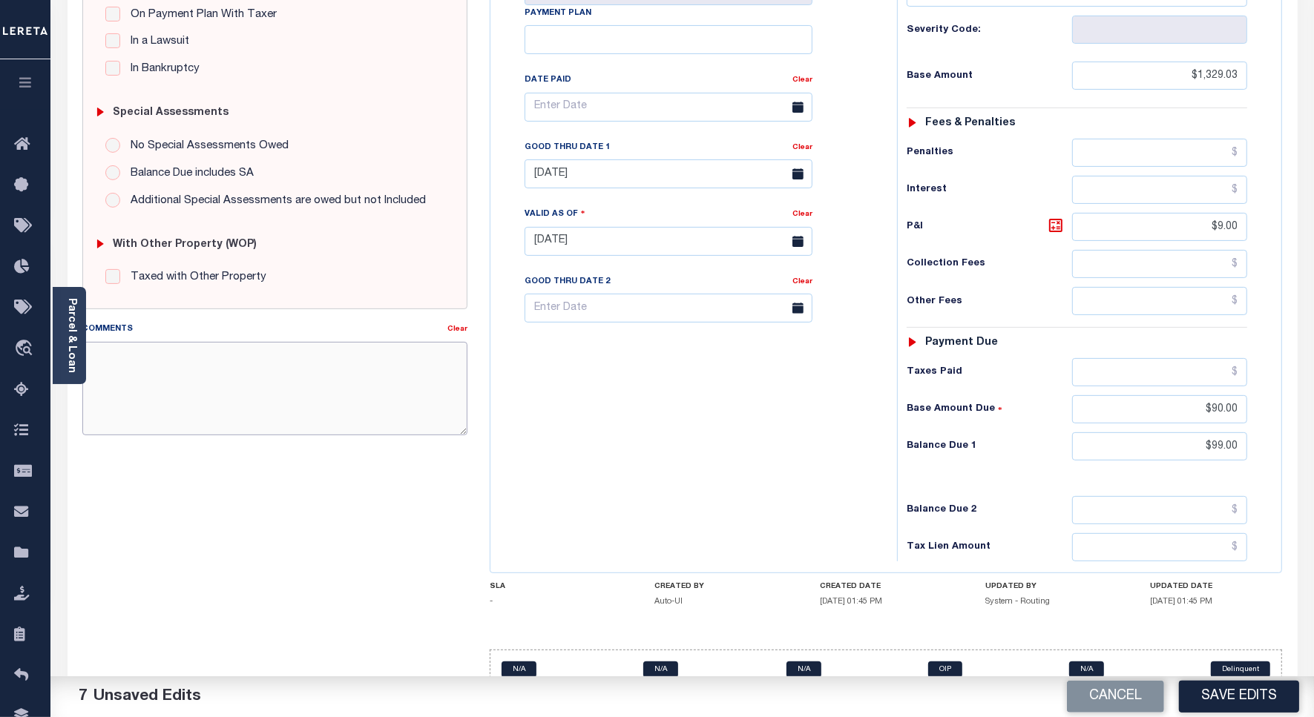
paste textarea "8/14/25Taxes were for Multiple tax years in total Hence unable to verify the ta…"
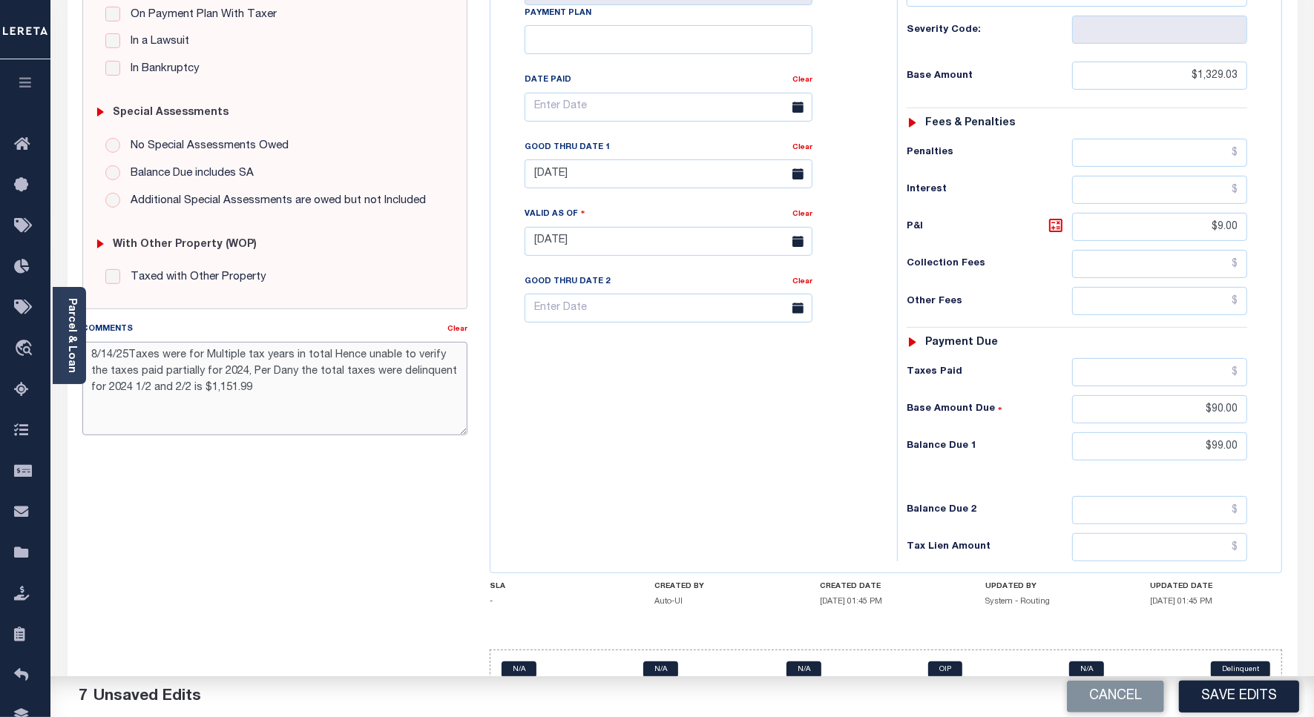
scroll to position [93, 0]
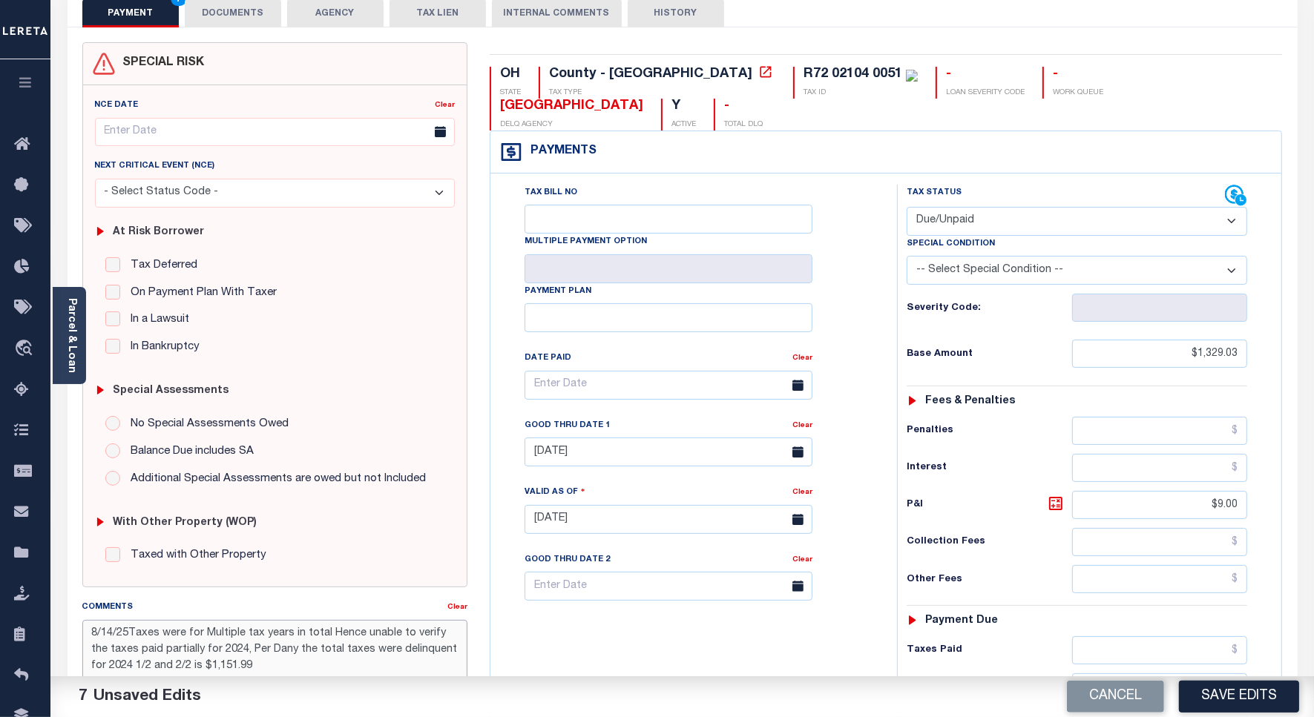
type textarea "8/14/25Taxes were for Multiple tax years in total Hence unable to verify the ta…"
click at [973, 273] on select "-- Select Special Condition -- 3RD PARTY TAX LIEN AGENCY TAX LIEN (A.K.A Inside…" at bounding box center [1077, 270] width 341 height 29
select select "15"
click at [907, 259] on select "-- Select Special Condition -- 3RD PARTY TAX LIEN AGENCY TAX LIEN (A.K.A Inside…" at bounding box center [1077, 270] width 341 height 29
click at [1197, 694] on button "Save Edits" at bounding box center [1239, 697] width 120 height 32
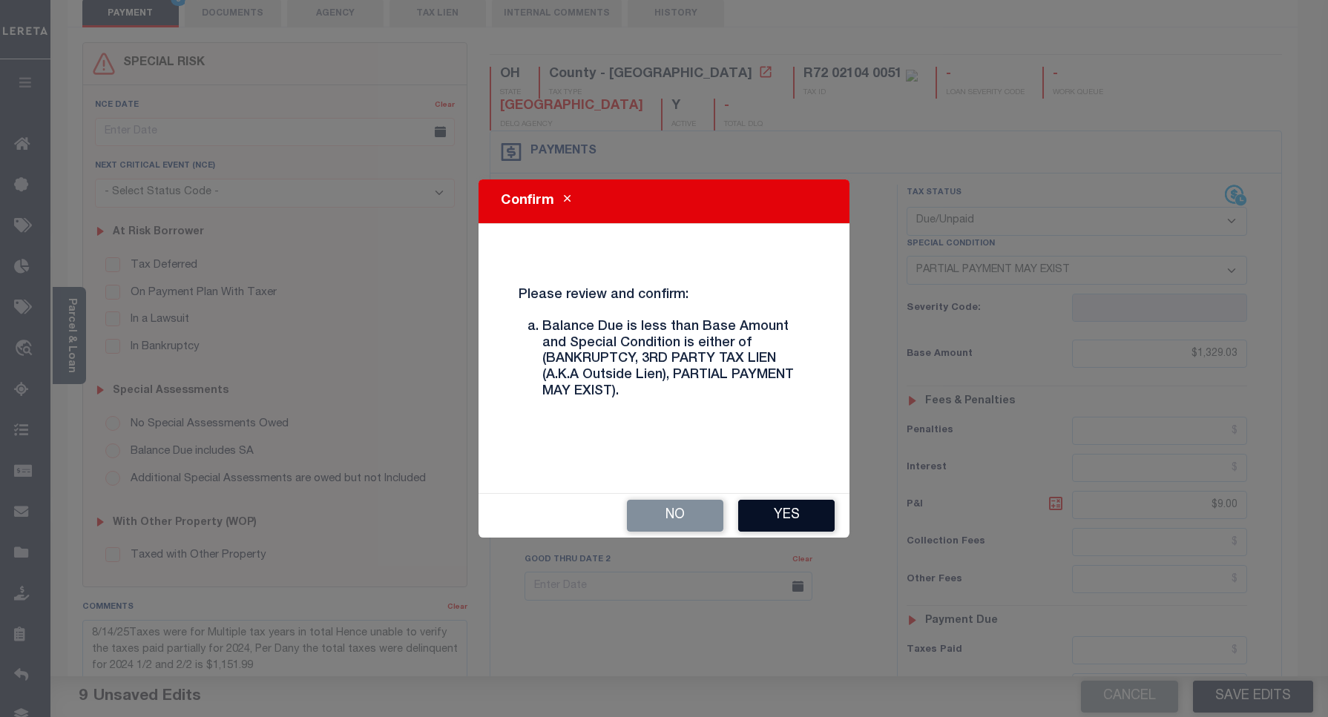
click at [783, 512] on button "Yes" at bounding box center [786, 516] width 96 height 32
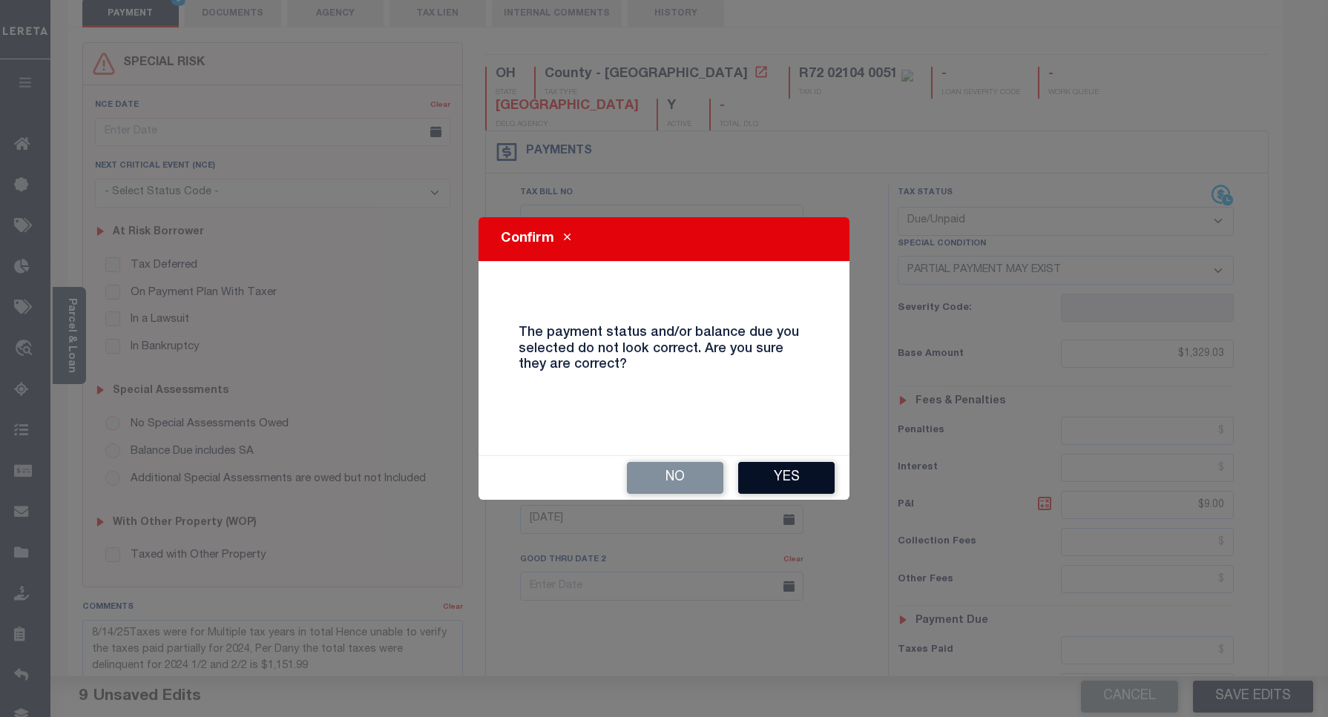
click at [786, 481] on button "Yes" at bounding box center [786, 478] width 96 height 32
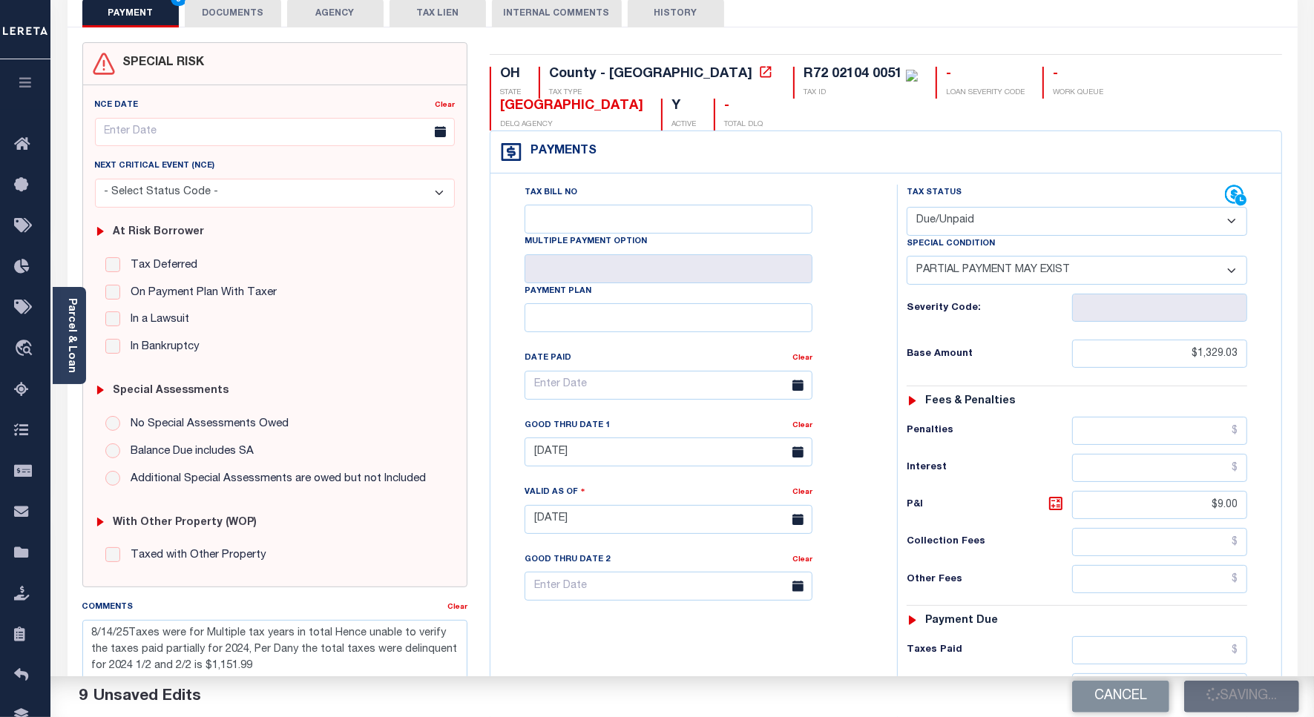
checkbox input "false"
type input "$1,329.03"
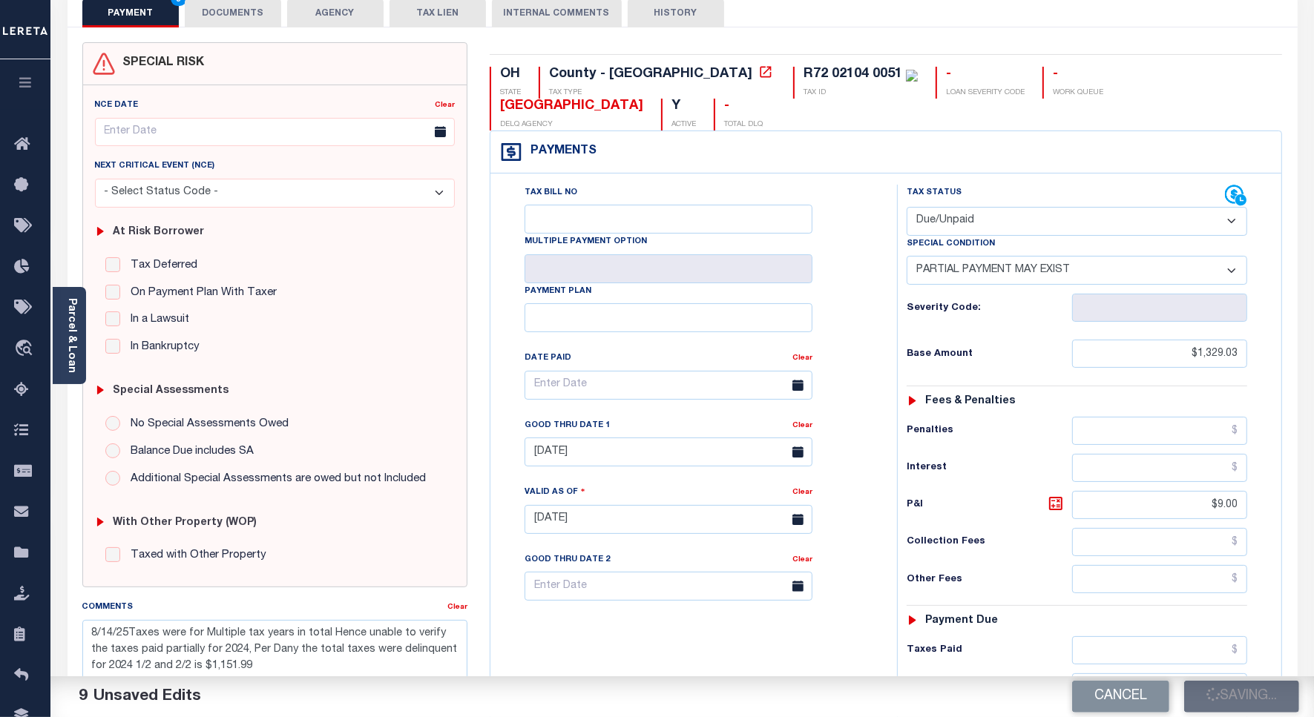
type input "$9"
type input "$90"
type input "$99"
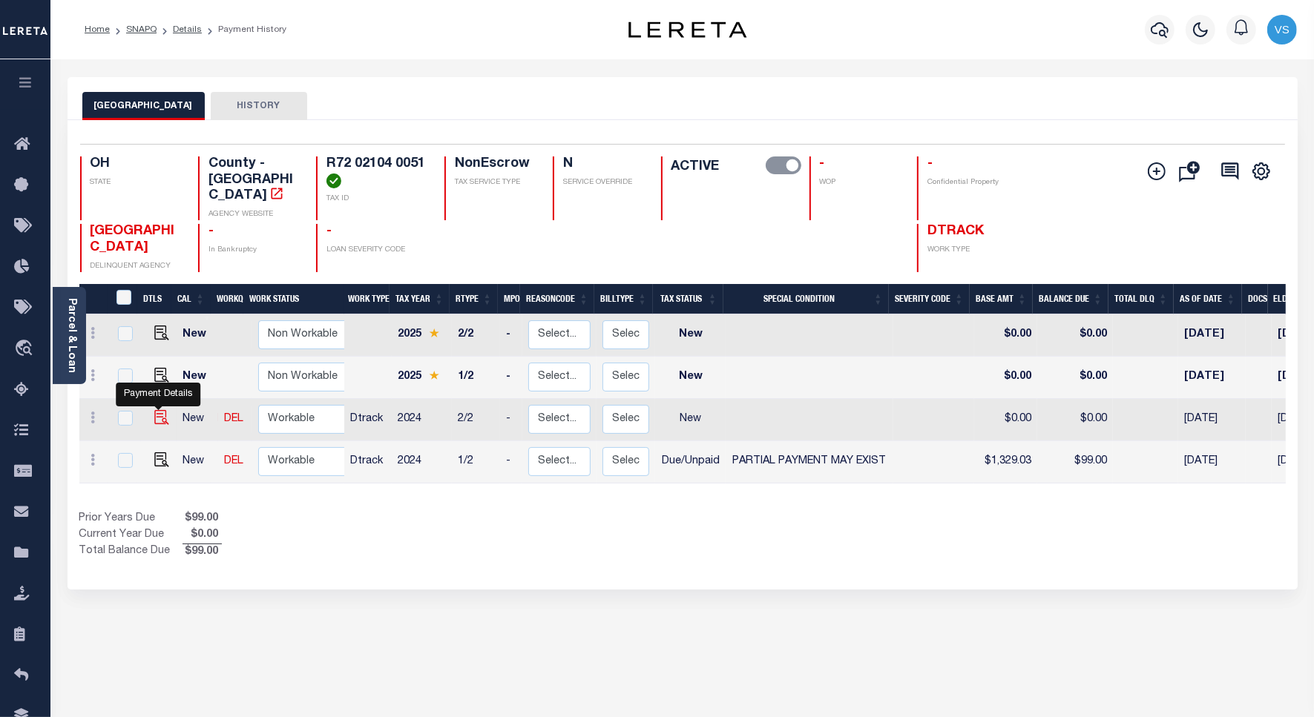
click at [158, 410] on img "" at bounding box center [161, 417] width 15 height 15
checkbox input "true"
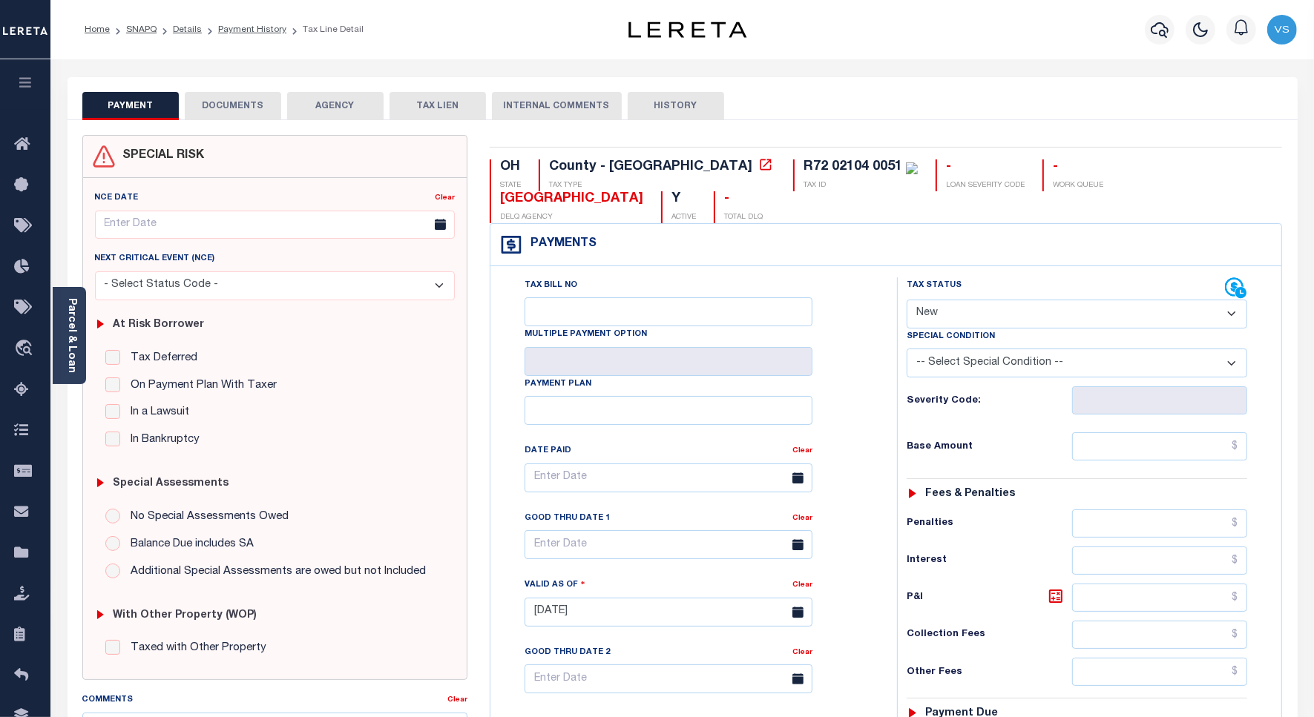
click at [998, 312] on select "- Select Status Code - Open Due/Unpaid Paid Incomplete No Tax Due Internal Refu…" at bounding box center [1077, 314] width 341 height 29
select select "DUE"
click at [907, 301] on select "- Select Status Code - Open Due/Unpaid Paid Incomplete No Tax Due Internal Refu…" at bounding box center [1077, 314] width 341 height 29
type input "[DATE]"
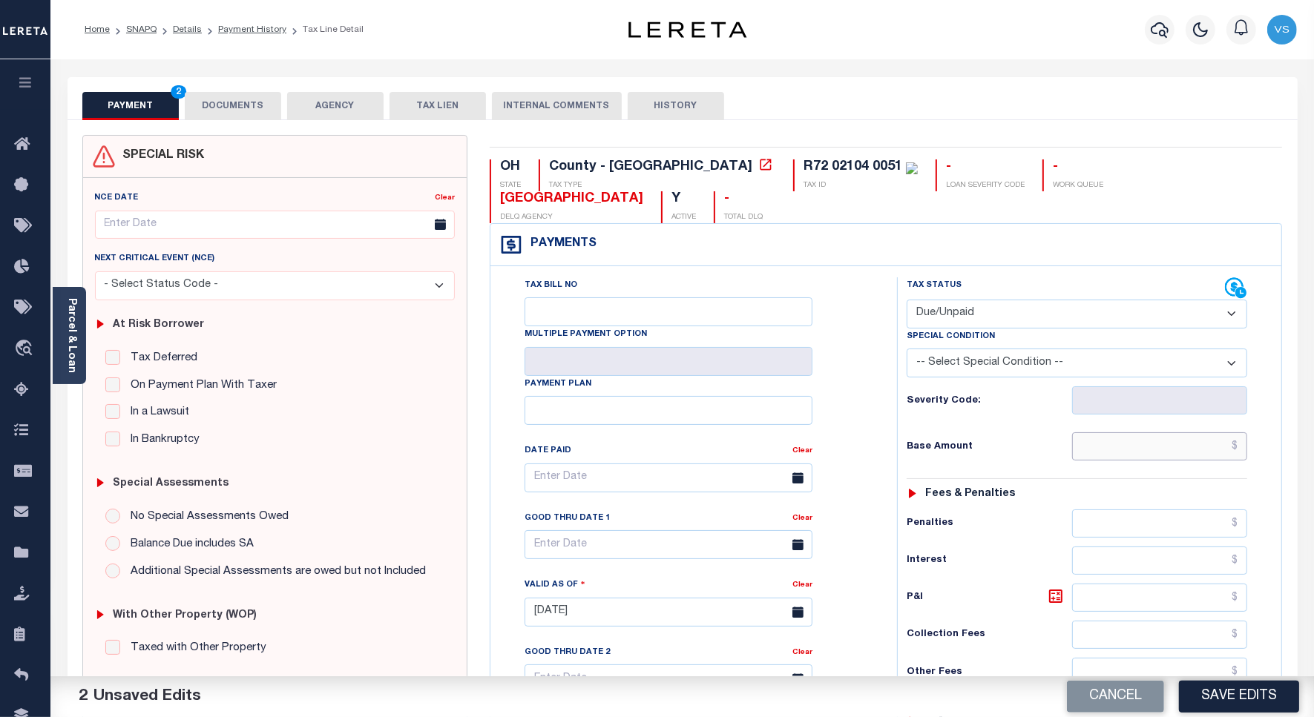
drag, startPoint x: 1124, startPoint y: 453, endPoint x: 1160, endPoint y: 453, distance: 35.6
click at [1124, 453] on input "text" at bounding box center [1159, 447] width 175 height 28
click at [1130, 242] on div "Payments Warning! Search Status is not "Completed", amounts can not be keyed." at bounding box center [886, 245] width 792 height 42
click at [1146, 456] on input "text" at bounding box center [1159, 447] width 175 height 28
paste input "948.26"
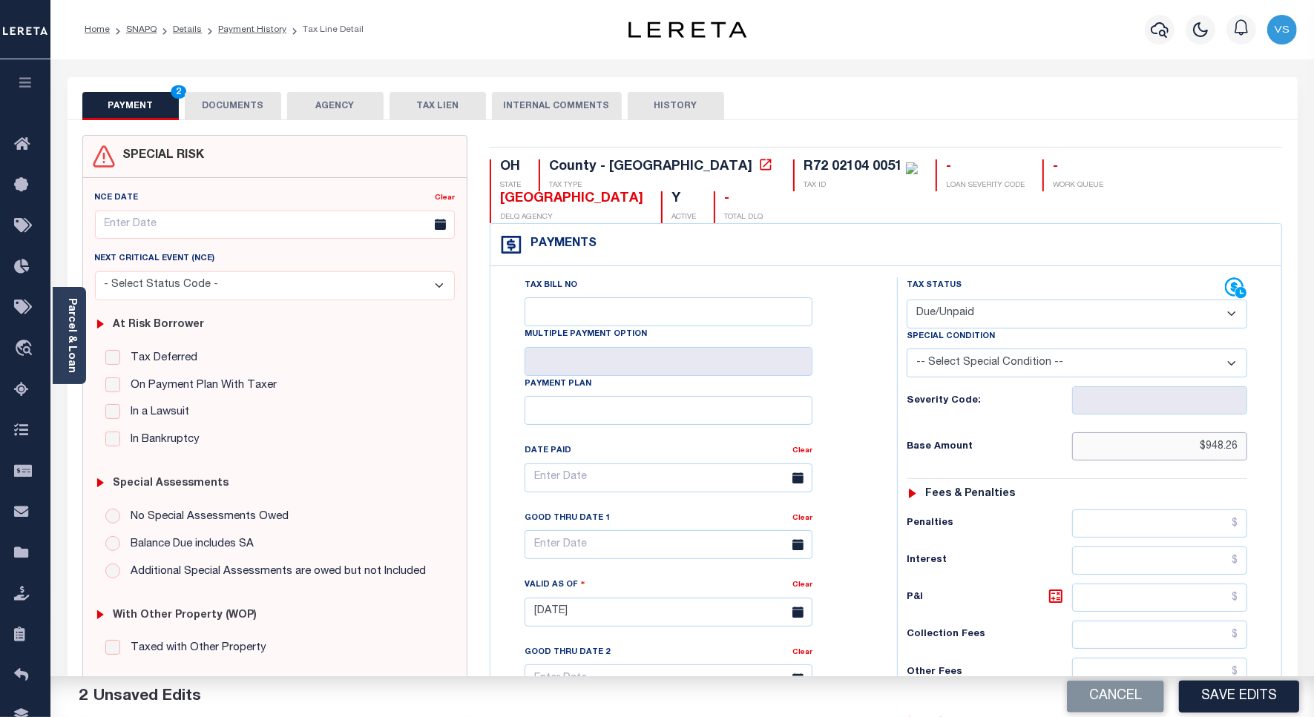
scroll to position [185, 0]
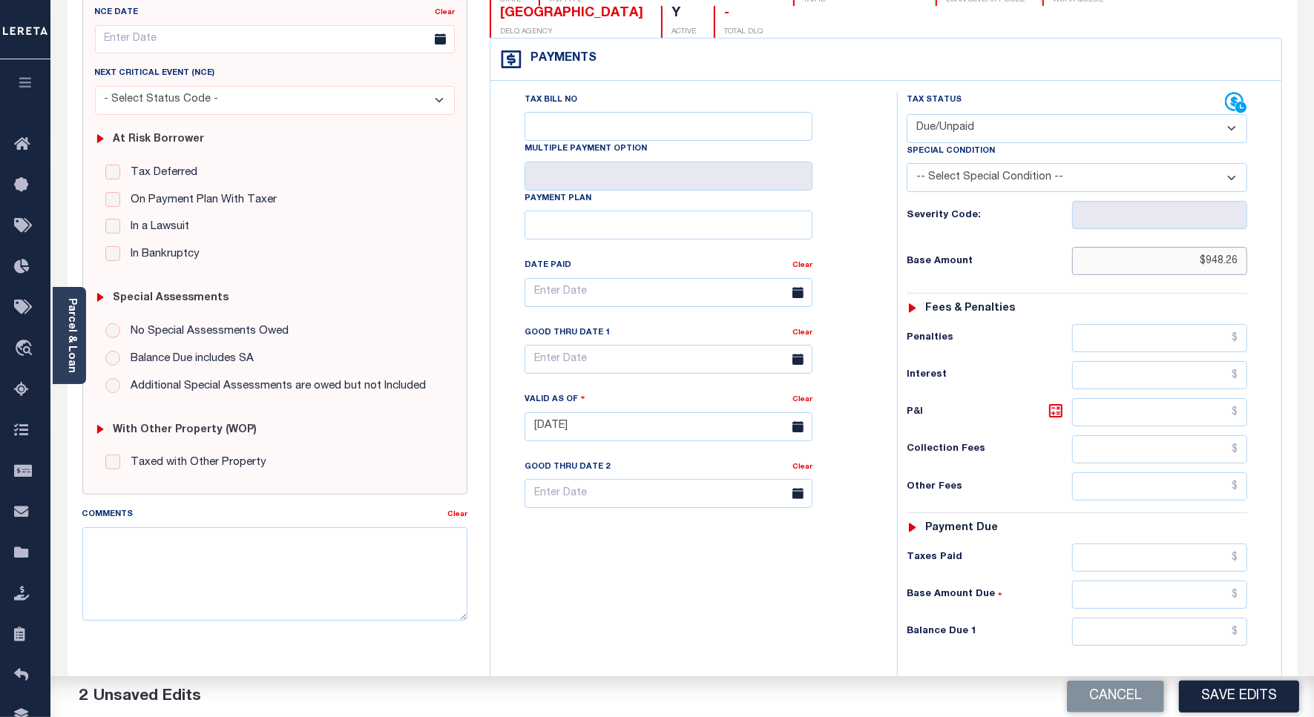
type input "$948.26"
click at [1122, 639] on input "text" at bounding box center [1159, 632] width 175 height 28
click at [1131, 640] on input "text" at bounding box center [1159, 632] width 175 height 28
paste input "1,052.99"
type input "$1,052.99"
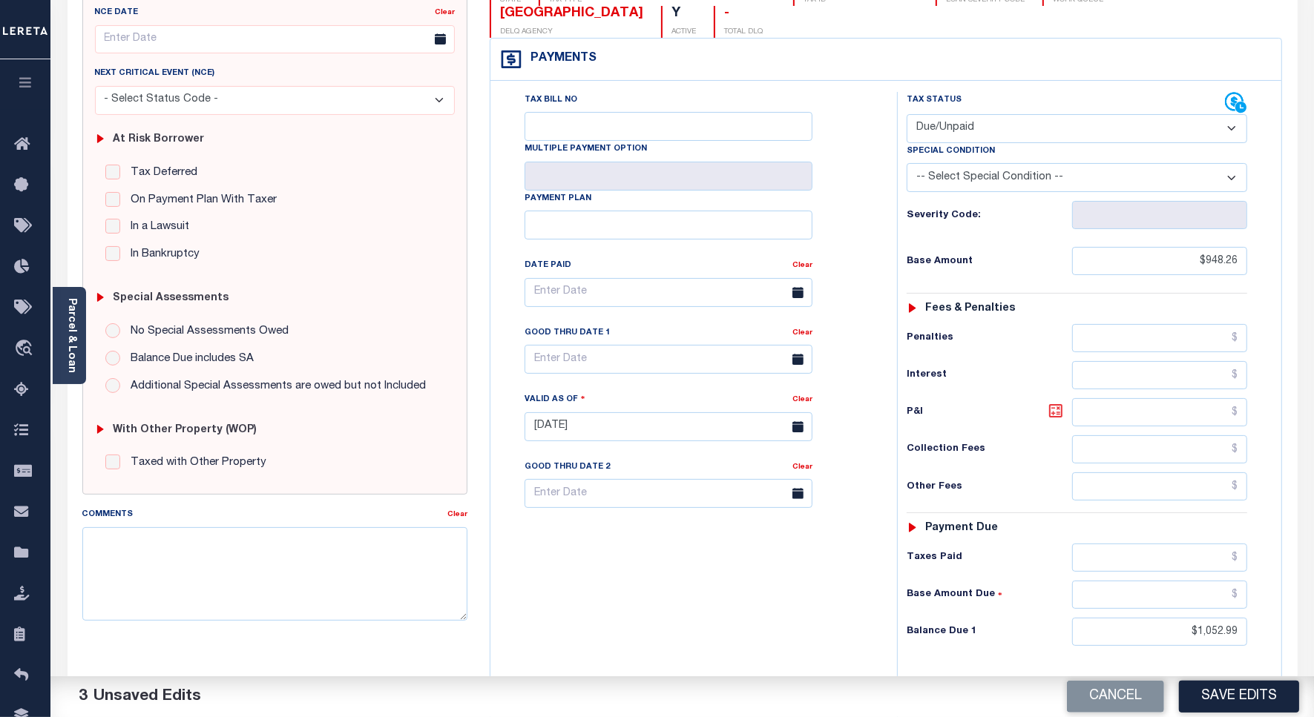
click at [1052, 420] on icon at bounding box center [1056, 411] width 18 height 18
type input "$104.73"
click at [585, 361] on input "text" at bounding box center [669, 359] width 288 height 29
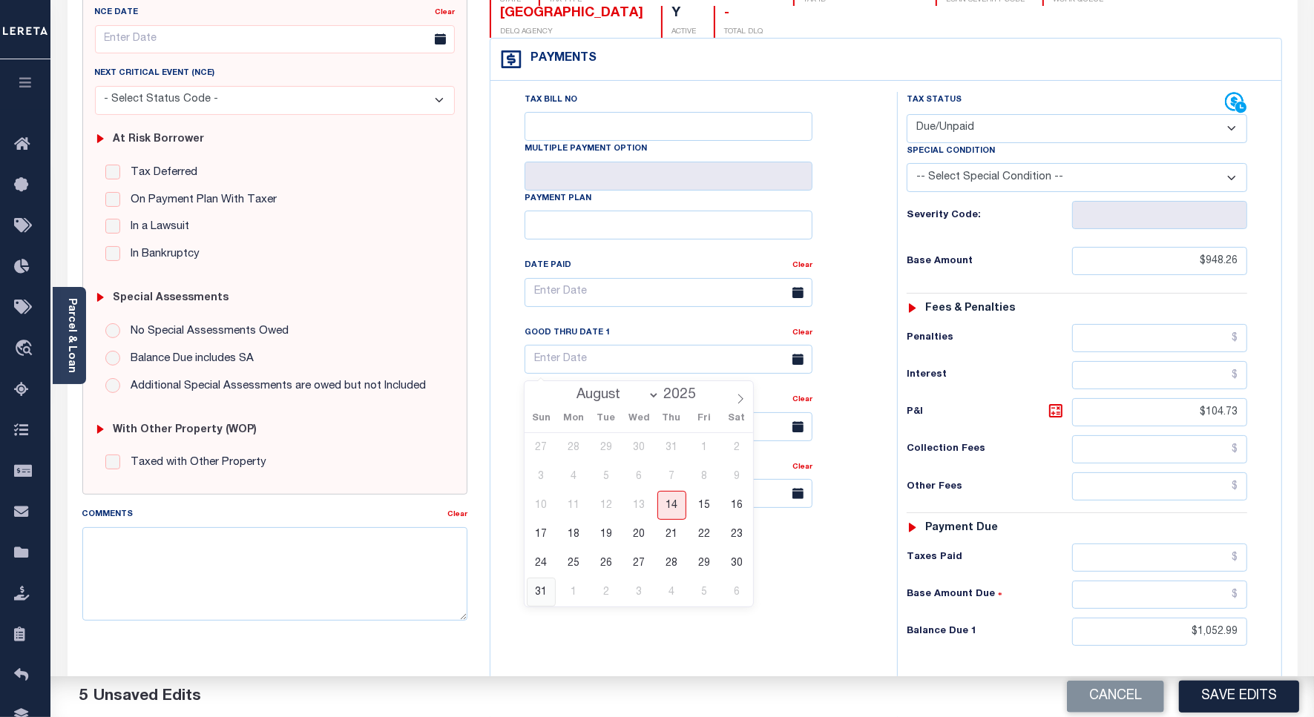
click at [538, 593] on span "31" at bounding box center [541, 592] width 29 height 29
type input "08/31/2025"
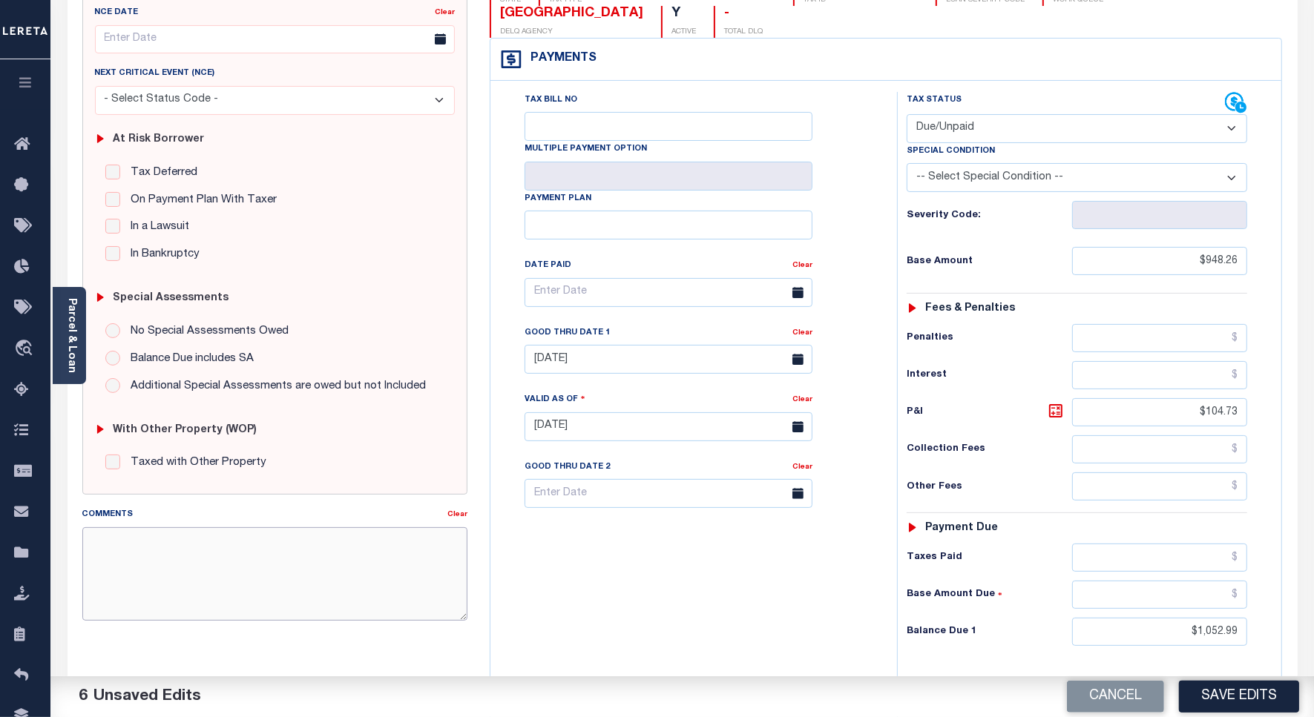
click at [272, 560] on textarea "Comments" at bounding box center [274, 573] width 385 height 93
click at [252, 594] on textarea "Comments" at bounding box center [274, 573] width 385 height 93
paste textarea "8/14/25Taxes were for Multiple tax years in total Hence unable to verify the ta…"
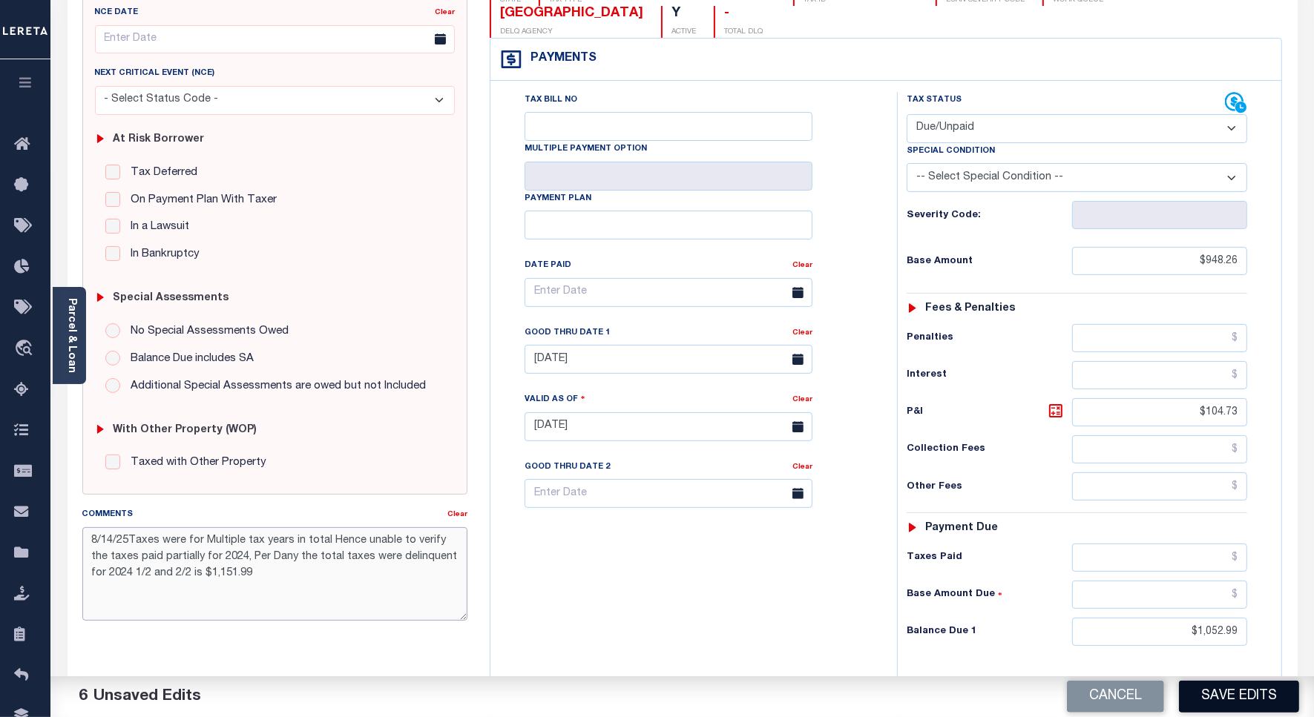
type textarea "8/14/25Taxes were for Multiple tax years in total Hence unable to verify the ta…"
click at [1200, 694] on button "Save Edits" at bounding box center [1239, 697] width 120 height 32
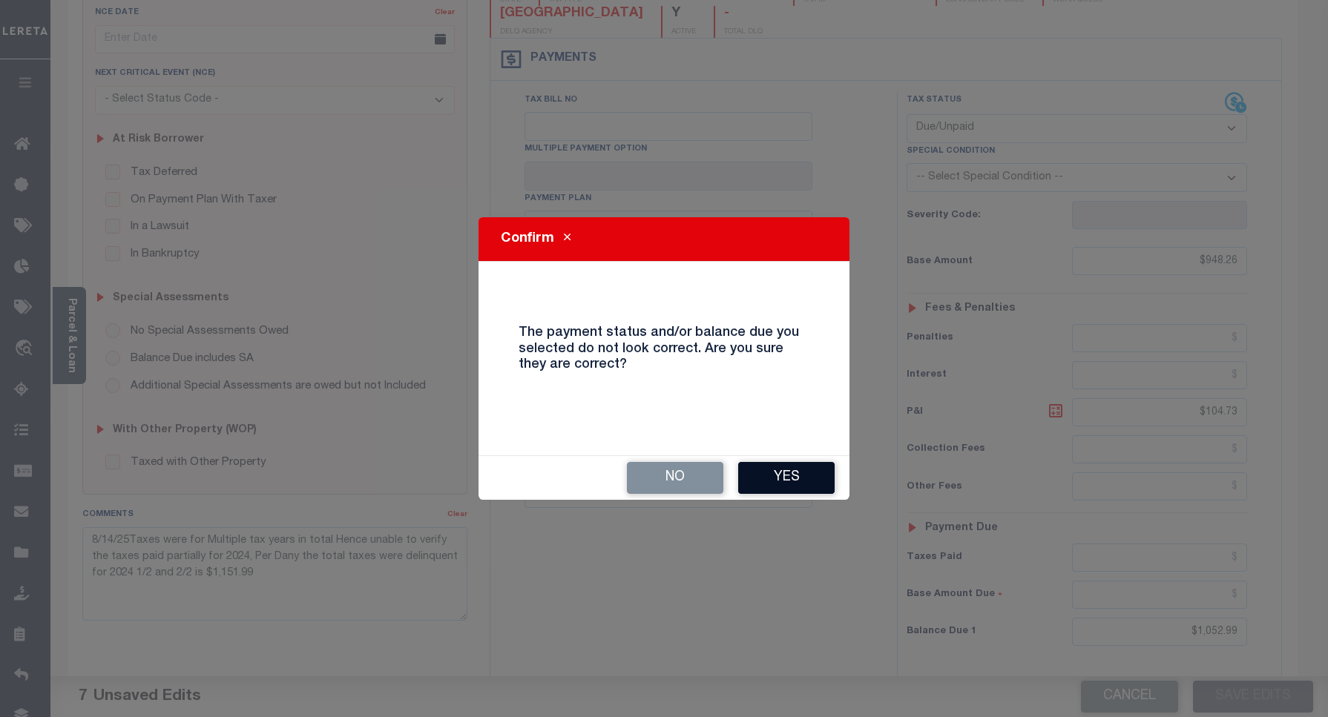
click at [760, 471] on button "Yes" at bounding box center [786, 478] width 96 height 32
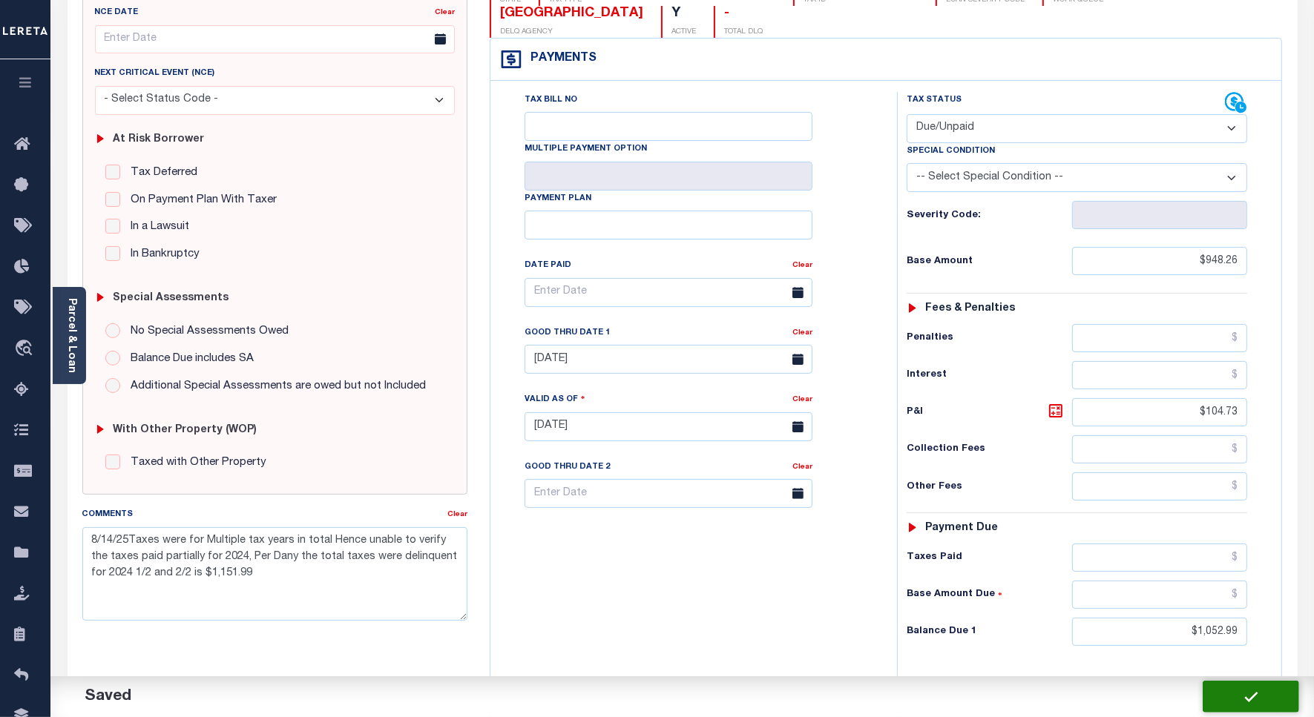
checkbox input "false"
type input "$948.26"
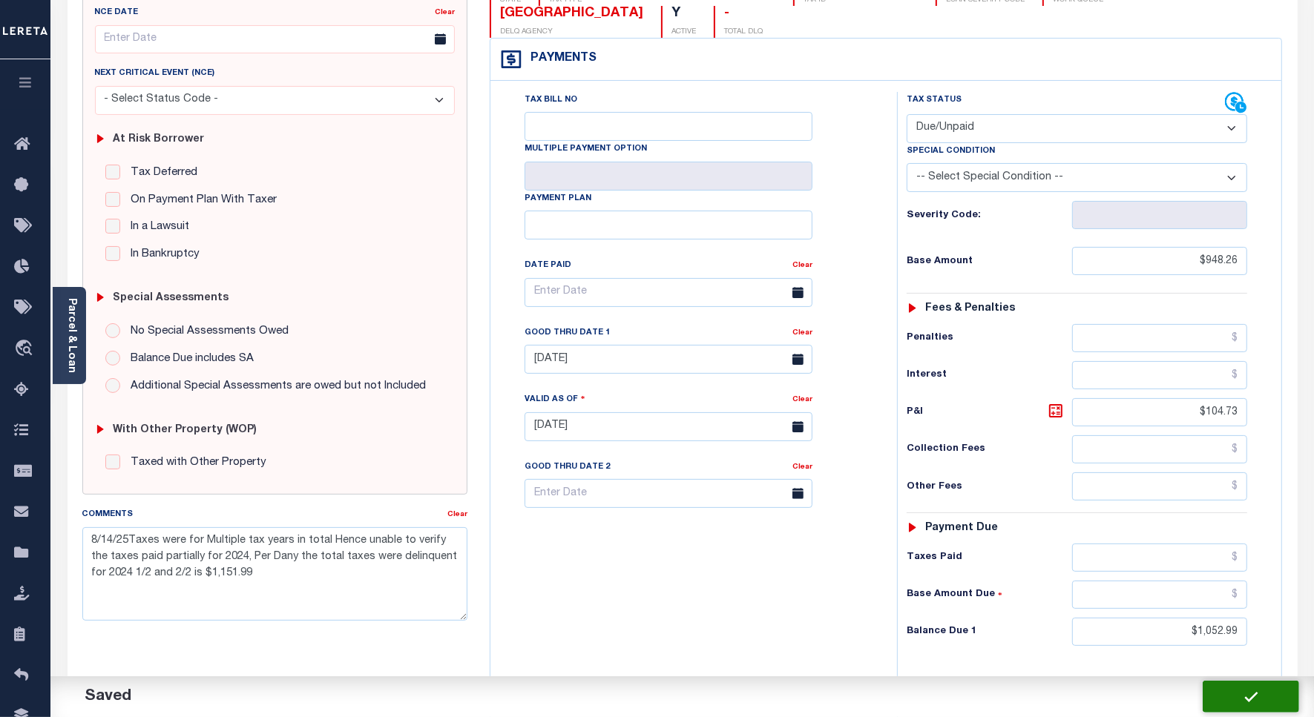
type input "$104.73"
type input "$1,052.99"
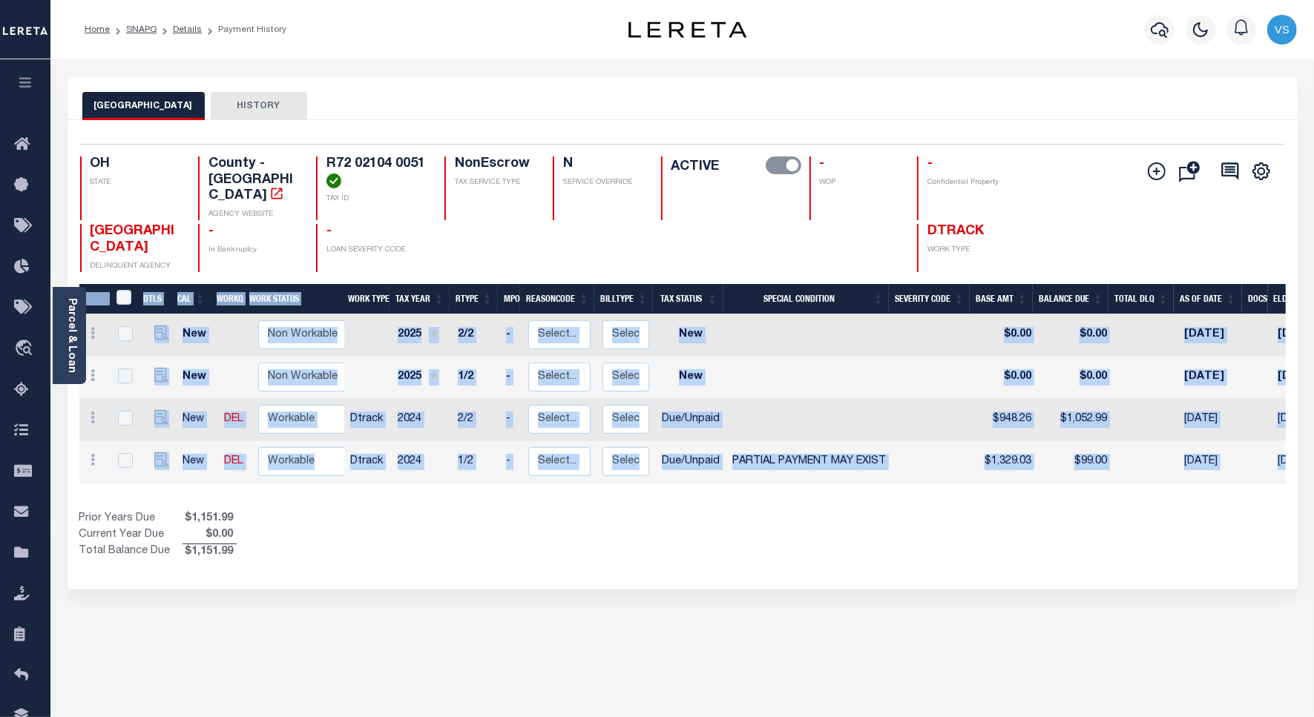
drag, startPoint x: 873, startPoint y: 479, endPoint x: 1330, endPoint y: 495, distance: 457.3
click at [1313, 495] on html "Home SNAPQ Details Payment History" at bounding box center [657, 465] width 1314 height 930
click at [1051, 513] on div "Show Tax Lines before Bill Release Date Prior Years Due $1,151.99 Current Year …" at bounding box center [682, 536] width 1206 height 50
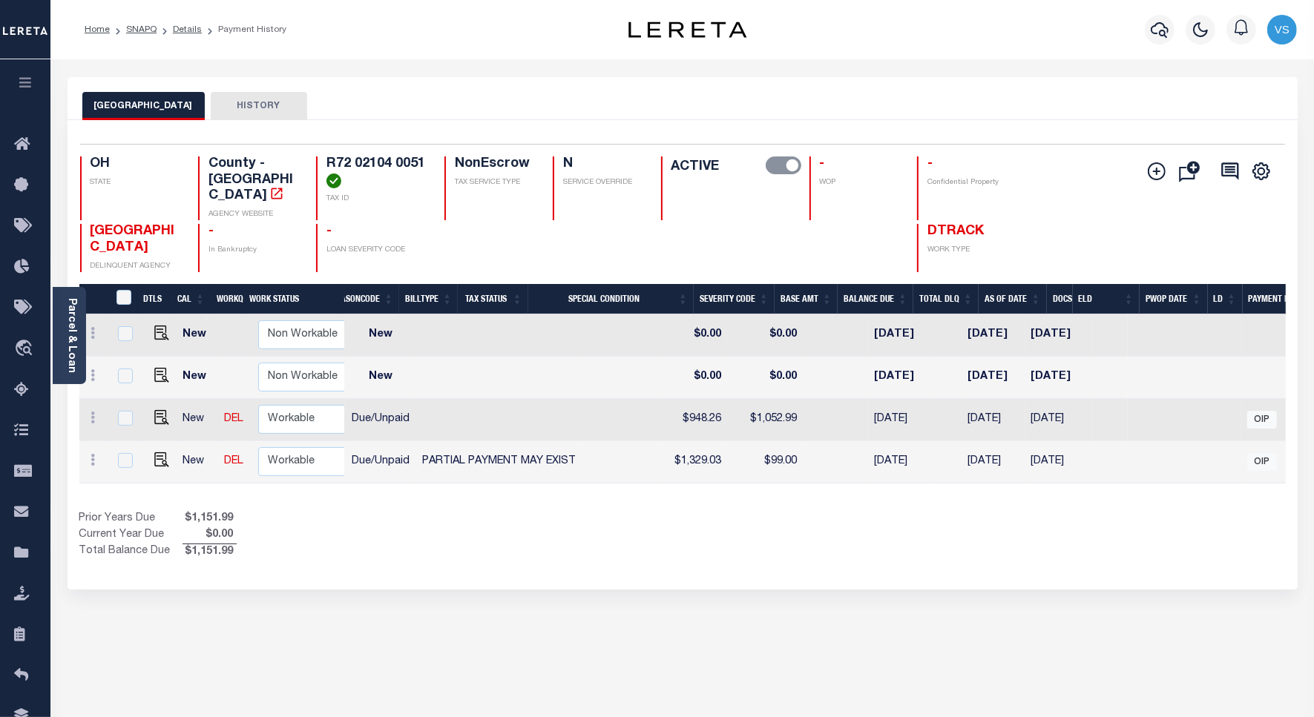
scroll to position [0, 310]
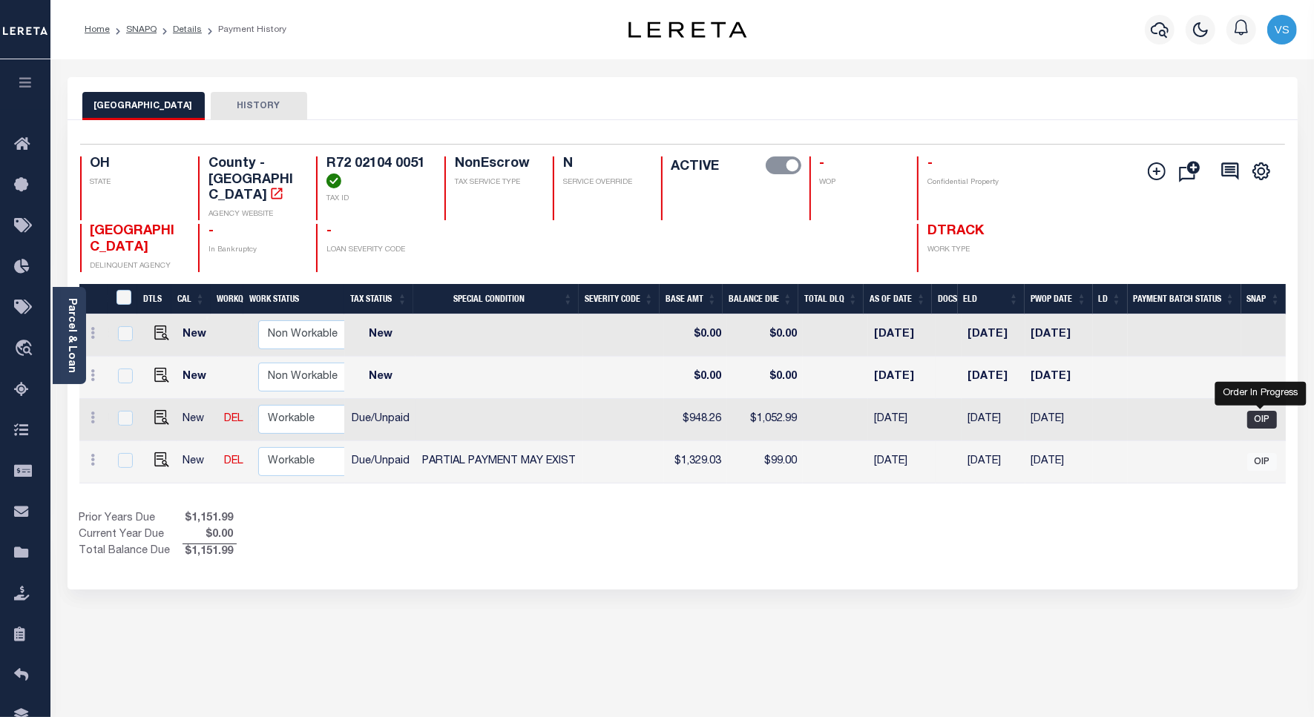
click at [1261, 411] on span "OIP" at bounding box center [1262, 420] width 30 height 18
checkbox input "true"
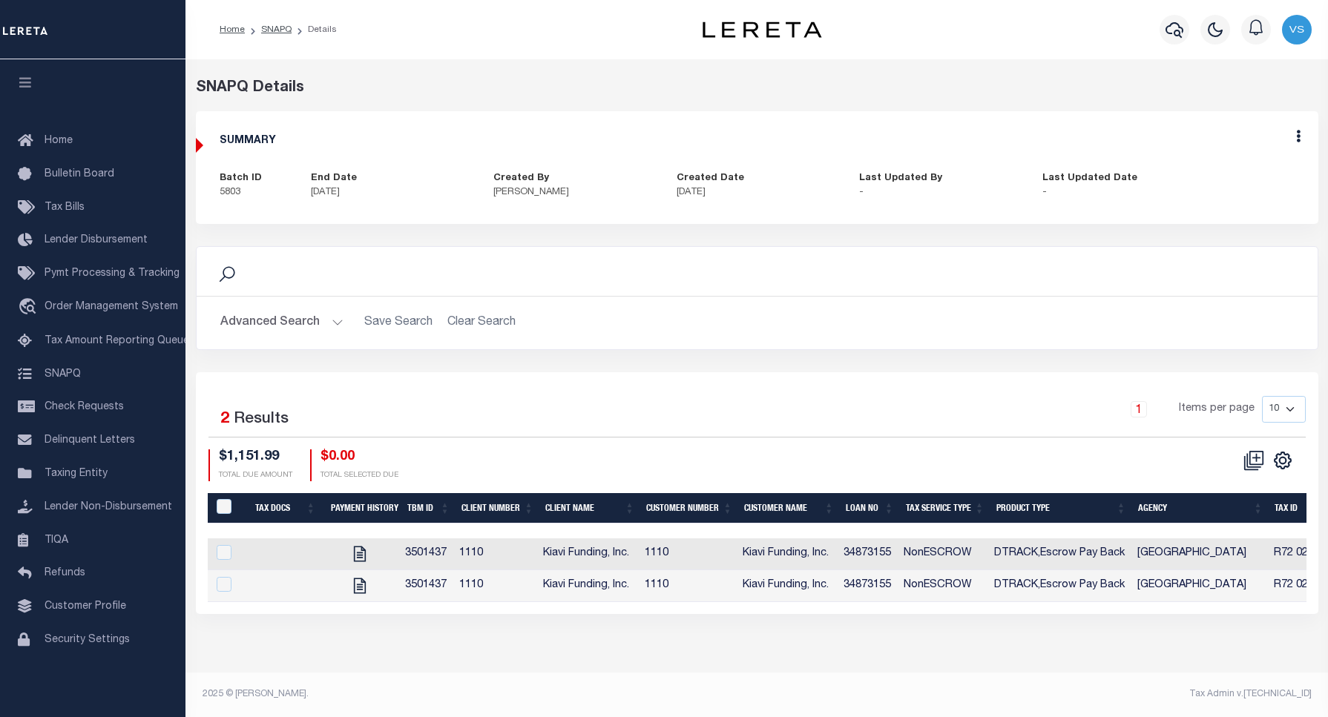
click at [1293, 138] on div "Edit" at bounding box center [1298, 138] width 40 height 55
click at [1297, 139] on icon at bounding box center [1298, 136] width 4 height 13
click at [1243, 177] on link "Edit" at bounding box center [1258, 179] width 117 height 24
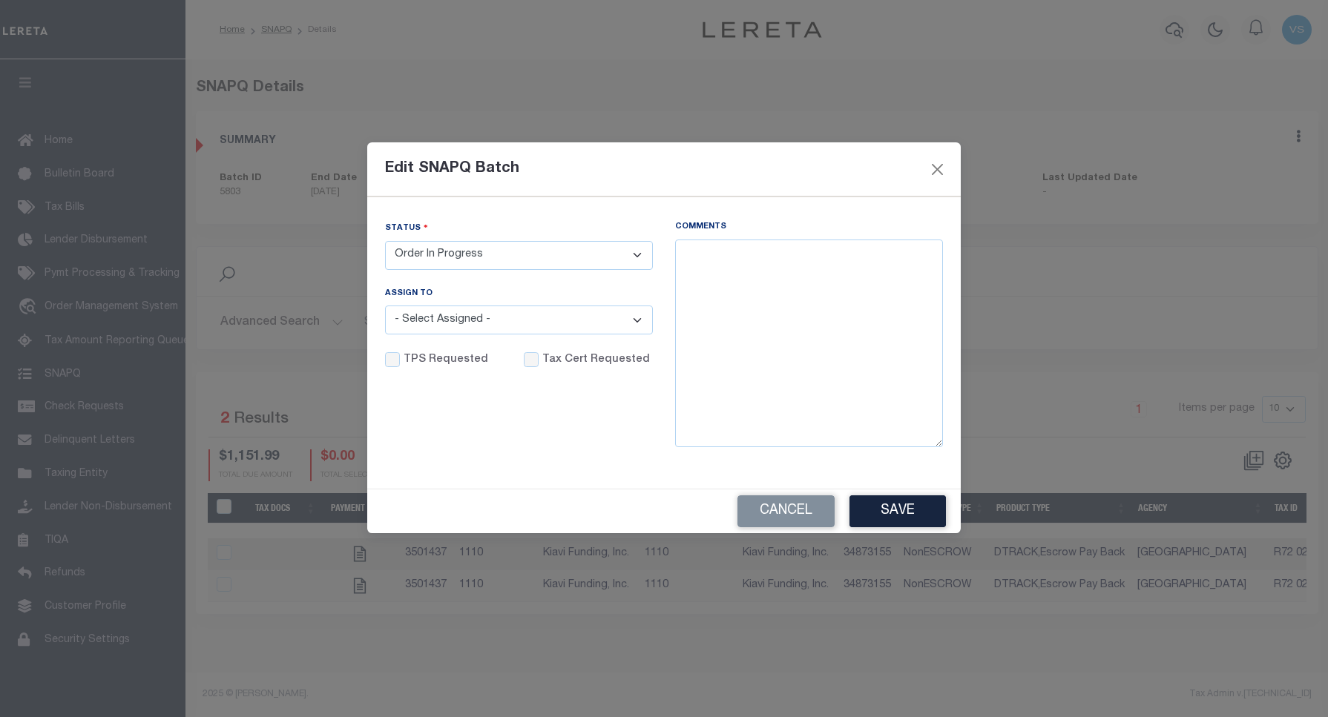
click at [469, 253] on select "- Select Status - Order In Progress Complete" at bounding box center [519, 255] width 268 height 29
select select "CPT"
click at [385, 241] on select "- Select Status - Order In Progress Complete" at bounding box center [519, 255] width 268 height 29
click at [524, 362] on input "Tax Cert Requested" at bounding box center [531, 359] width 15 height 15
checkbox input "true"
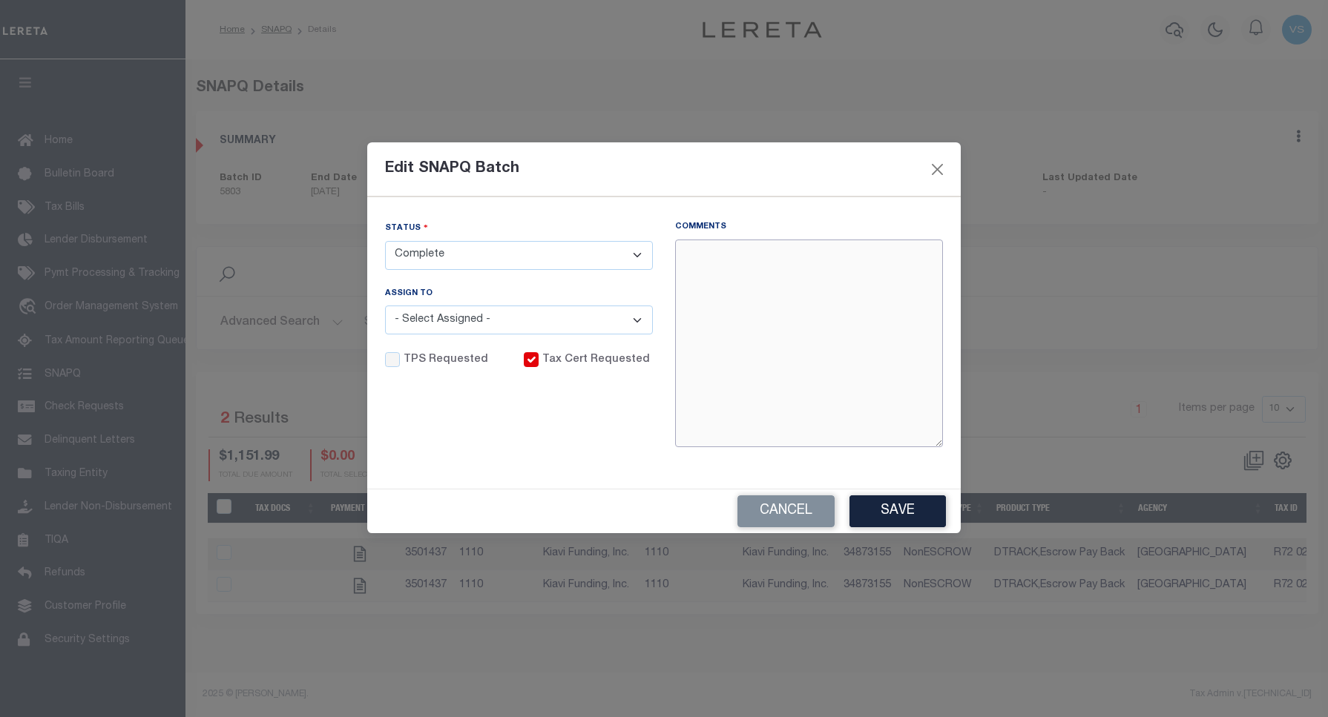
click at [829, 342] on textarea "Comments" at bounding box center [809, 344] width 268 height 208
paste textarea "45659"
paste textarea "8/14/25Taxes were for Multiple tax years in total Hence unable to verify the ta…"
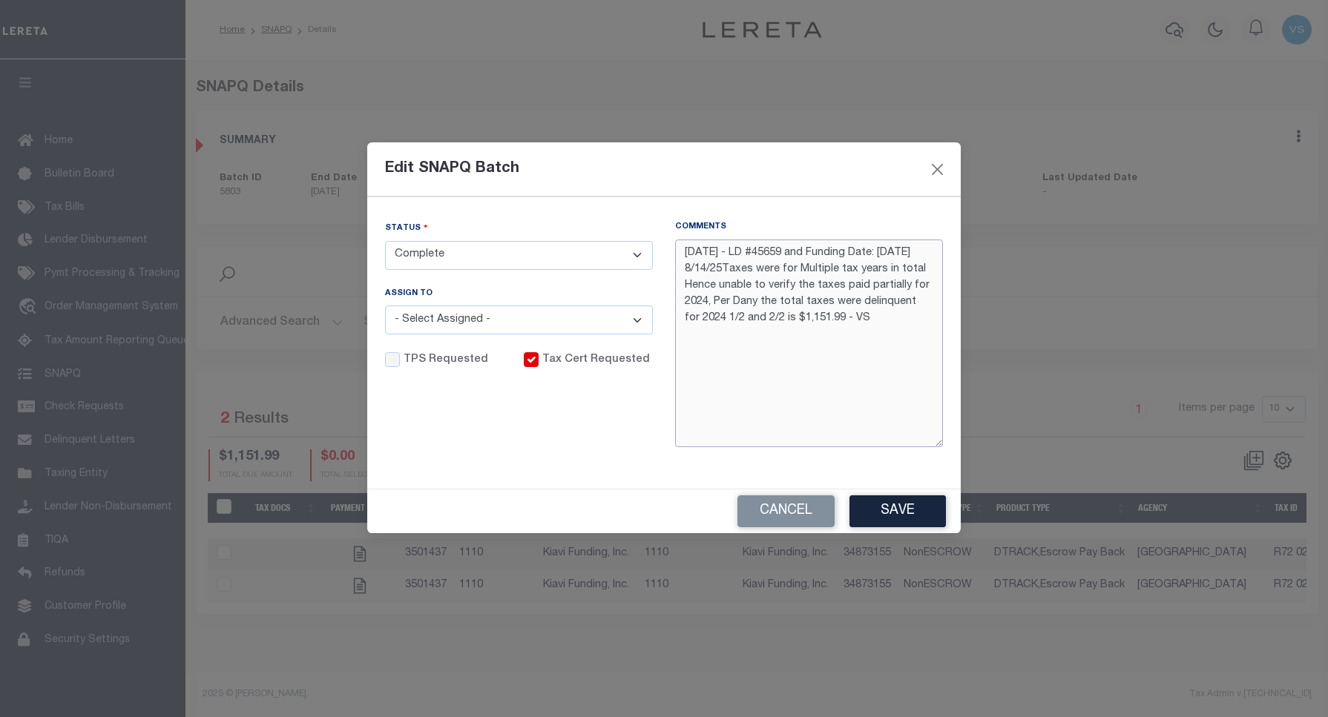
click at [729, 266] on textarea "8/14/25 - LD #45659 and Funding Date: 08/19/25 8/14/25Taxes were for Multiple t…" at bounding box center [809, 344] width 268 height 208
click at [783, 269] on textarea "8/14/25 - LD #45659 and Funding Date: 08/19/25 8/14/25 Taxes were for Multiple …" at bounding box center [809, 344] width 268 height 208
drag, startPoint x: 879, startPoint y: 321, endPoint x: 676, endPoint y: 265, distance: 210.9
click at [676, 267] on textarea "8/14/25 - LD #45659 and Funding Date: 08/19/25 8/14/25 Taxes were paid for Mult…" at bounding box center [809, 344] width 268 height 208
type textarea "8/14/25 - LD #45659 and Funding Date: 08/19/25 8/14/25 Taxes were paid for Mult…"
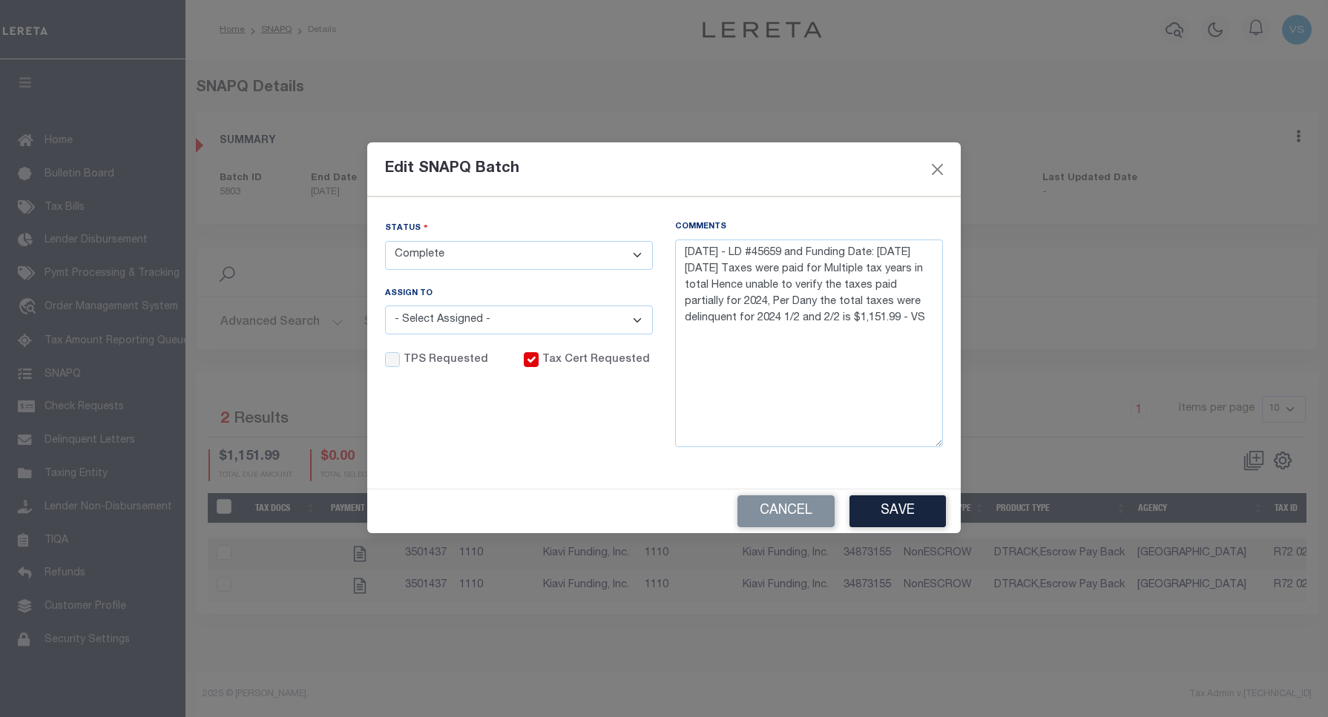
click at [505, 257] on select "- Select Status - Order In Progress Complete" at bounding box center [519, 255] width 268 height 29
select select "OIP"
click at [385, 241] on select "- Select Status - Order In Progress Complete" at bounding box center [519, 255] width 268 height 29
click at [884, 503] on button "Save" at bounding box center [897, 512] width 96 height 32
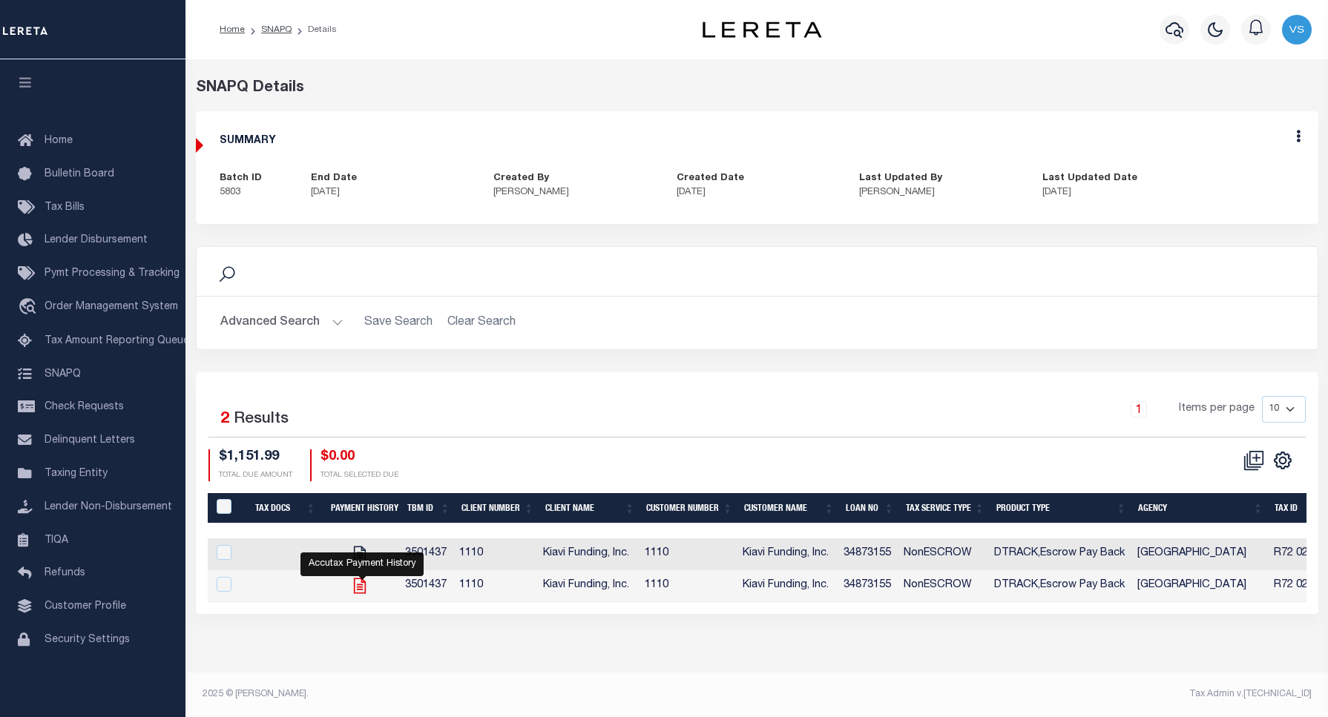
click at [360, 596] on icon "" at bounding box center [359, 585] width 19 height 19
checkbox input "true"
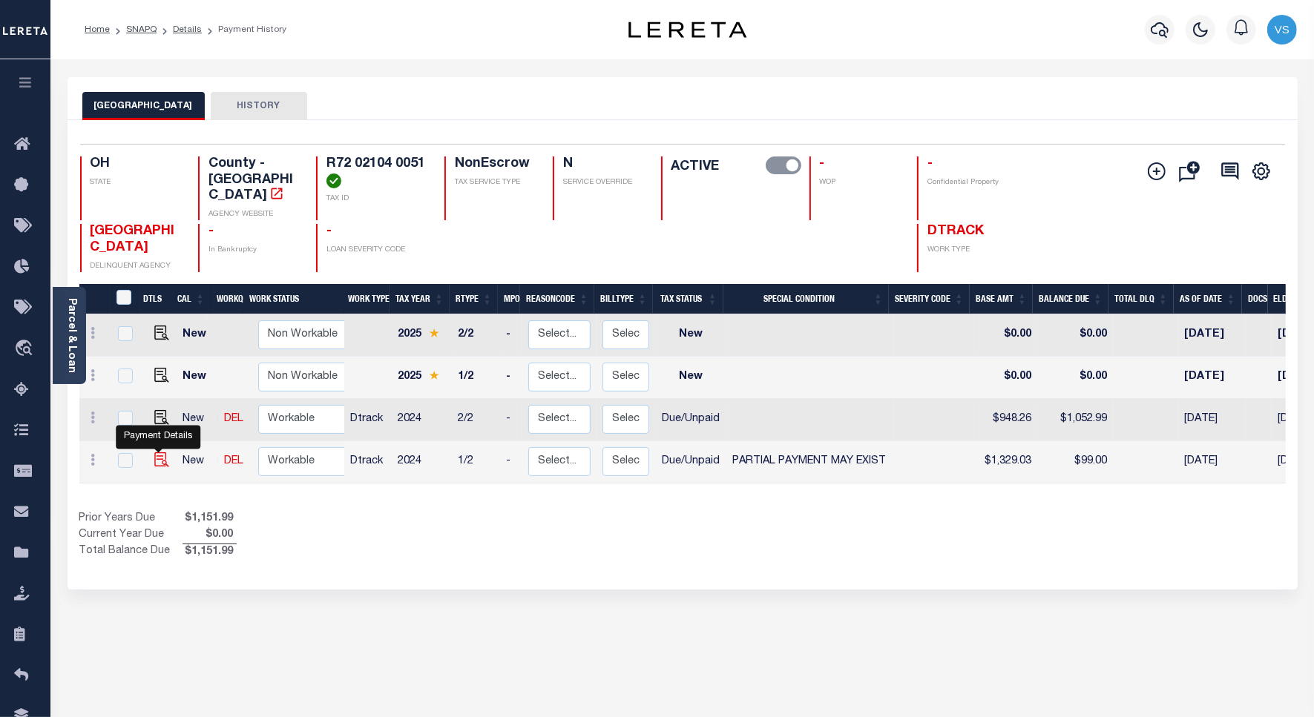
click at [157, 453] on img "" at bounding box center [161, 460] width 15 height 15
checkbox input "true"
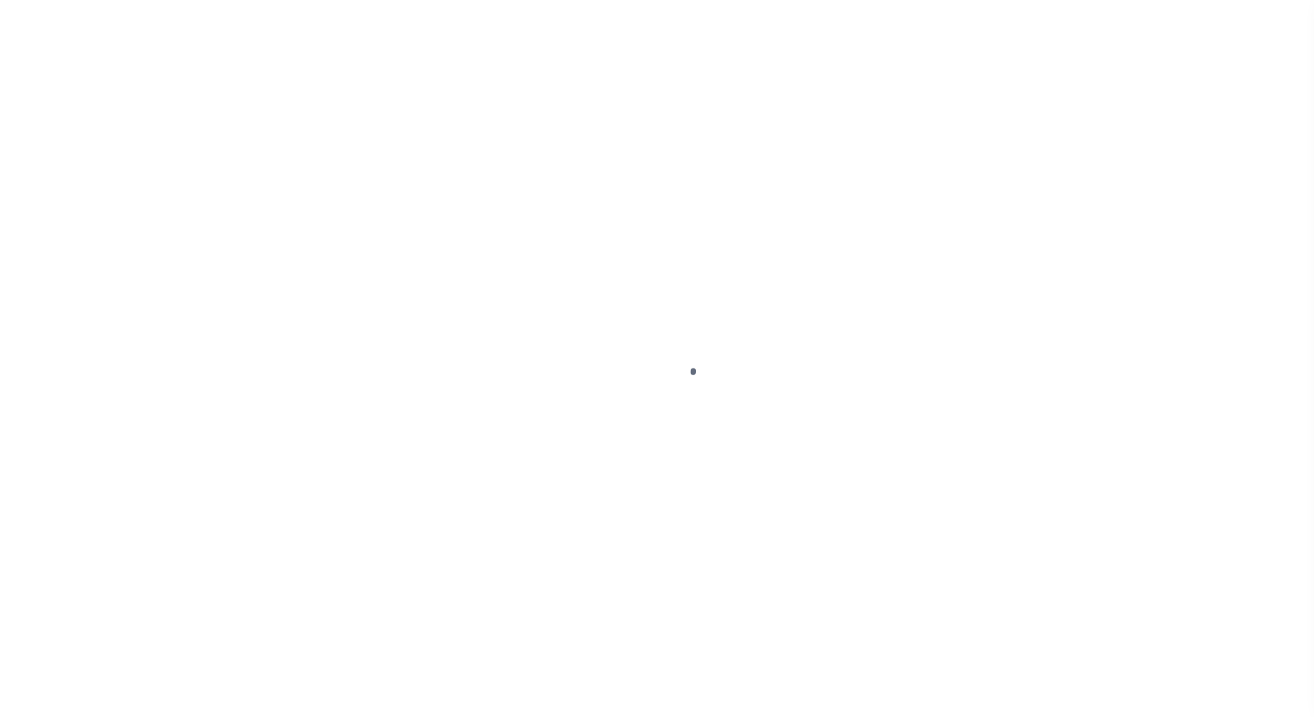
select select "DUE"
select select "15"
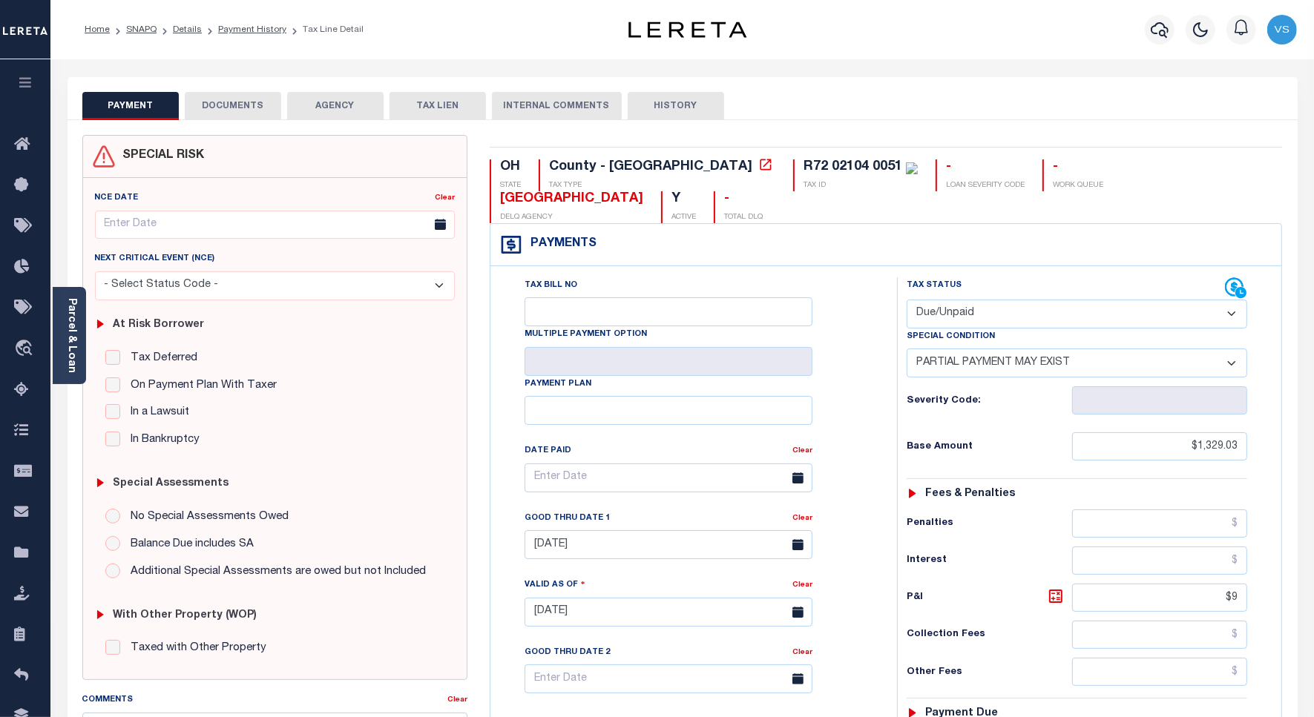
scroll to position [413, 0]
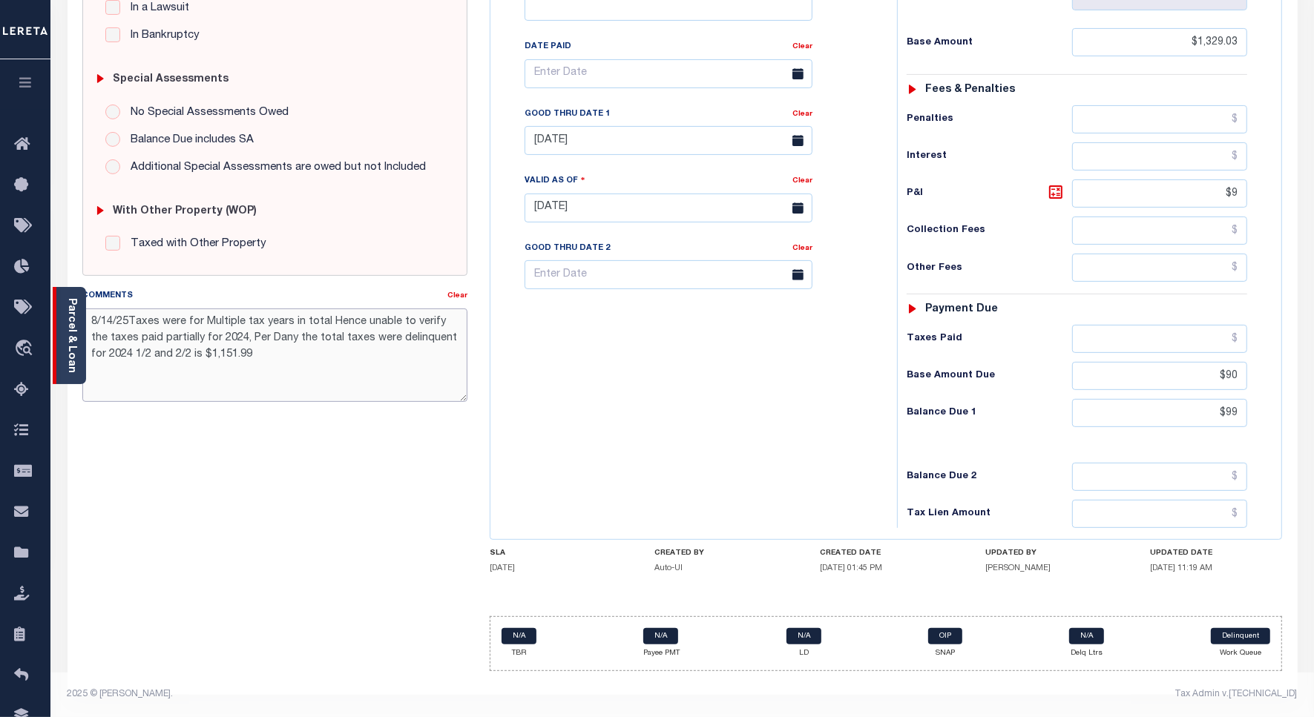
drag, startPoint x: 256, startPoint y: 361, endPoint x: 79, endPoint y: 313, distance: 183.7
click at [79, 313] on div "Parcel & Loan Tax Bill Details R72 02104 0051 TAX ID AGENCY 2024/2025 2025" at bounding box center [682, 186] width 1252 height 1062
paste textarea "Taxes were paid for Multiple tax years in total Hence unable to verify the taxe…"
type textarea "[DATE] Taxes were paid for Multiple tax years in total Hence unable to verify t…"
click at [1186, 412] on input "$99" at bounding box center [1159, 413] width 175 height 28
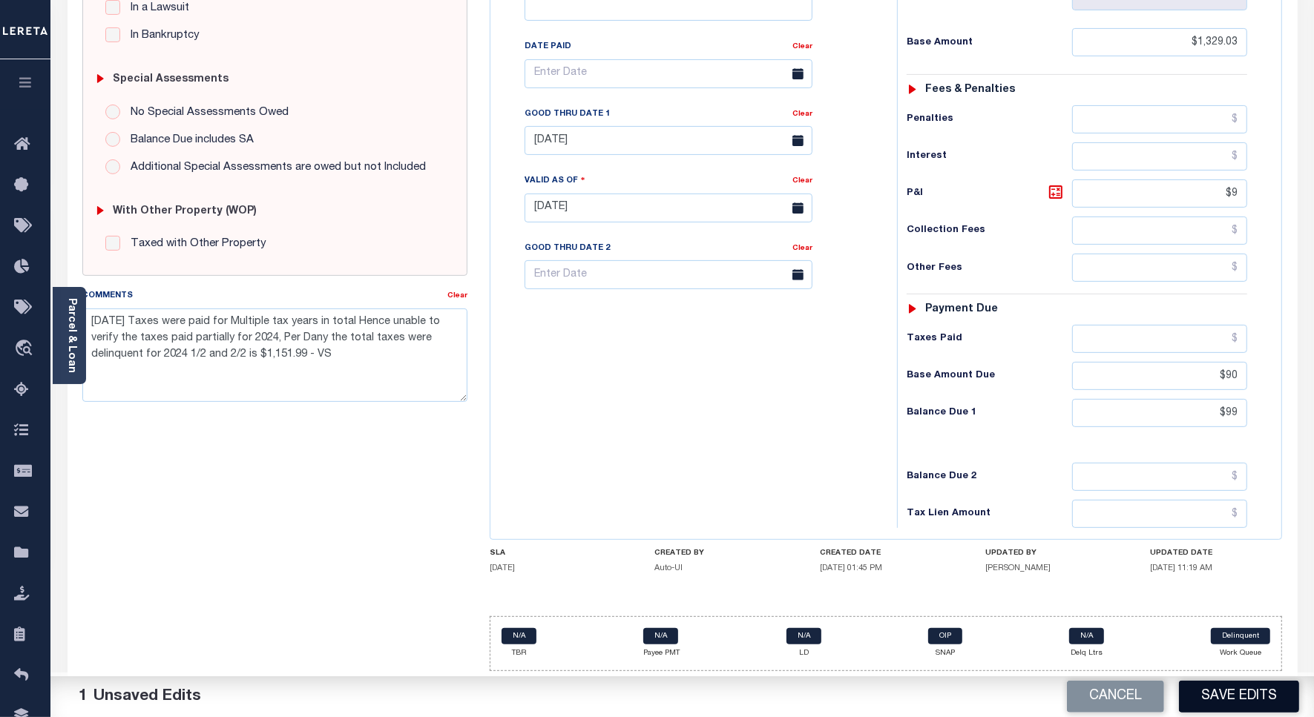
type input "$99.00"
click at [1226, 700] on button "Save Edits" at bounding box center [1239, 697] width 120 height 32
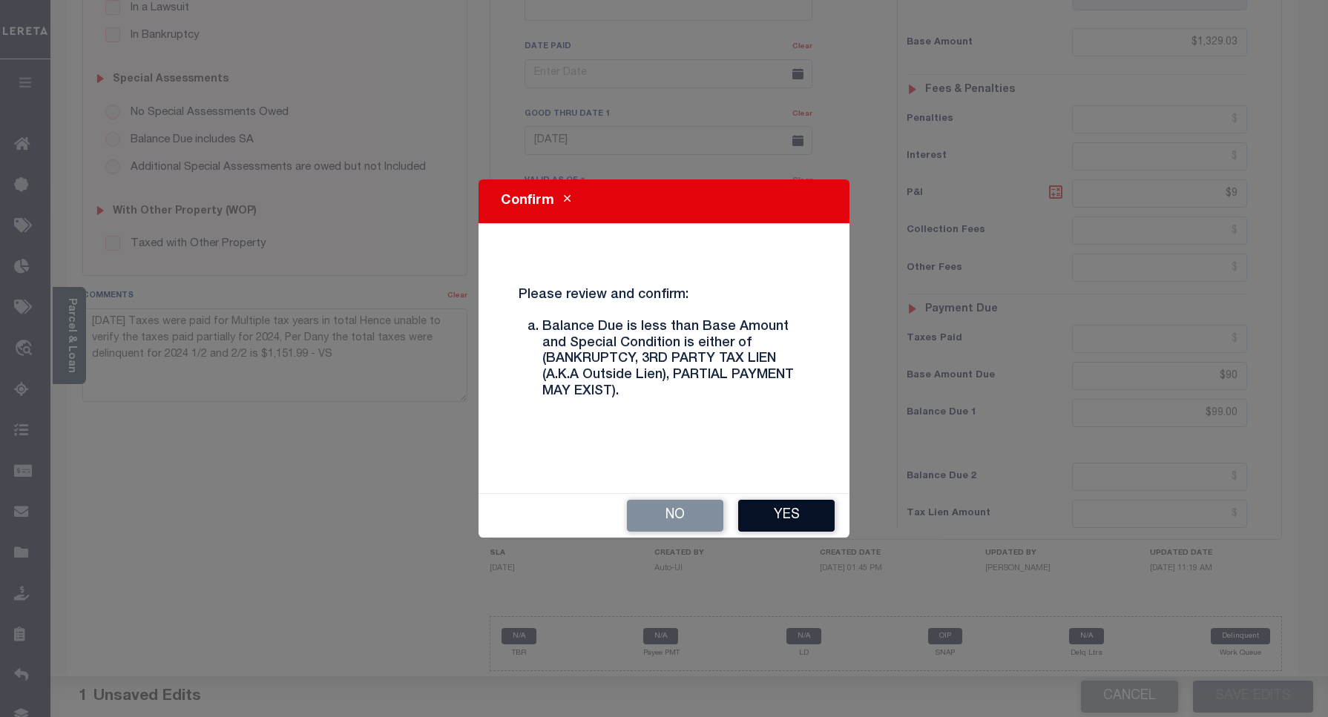
click at [758, 520] on button "Yes" at bounding box center [786, 516] width 96 height 32
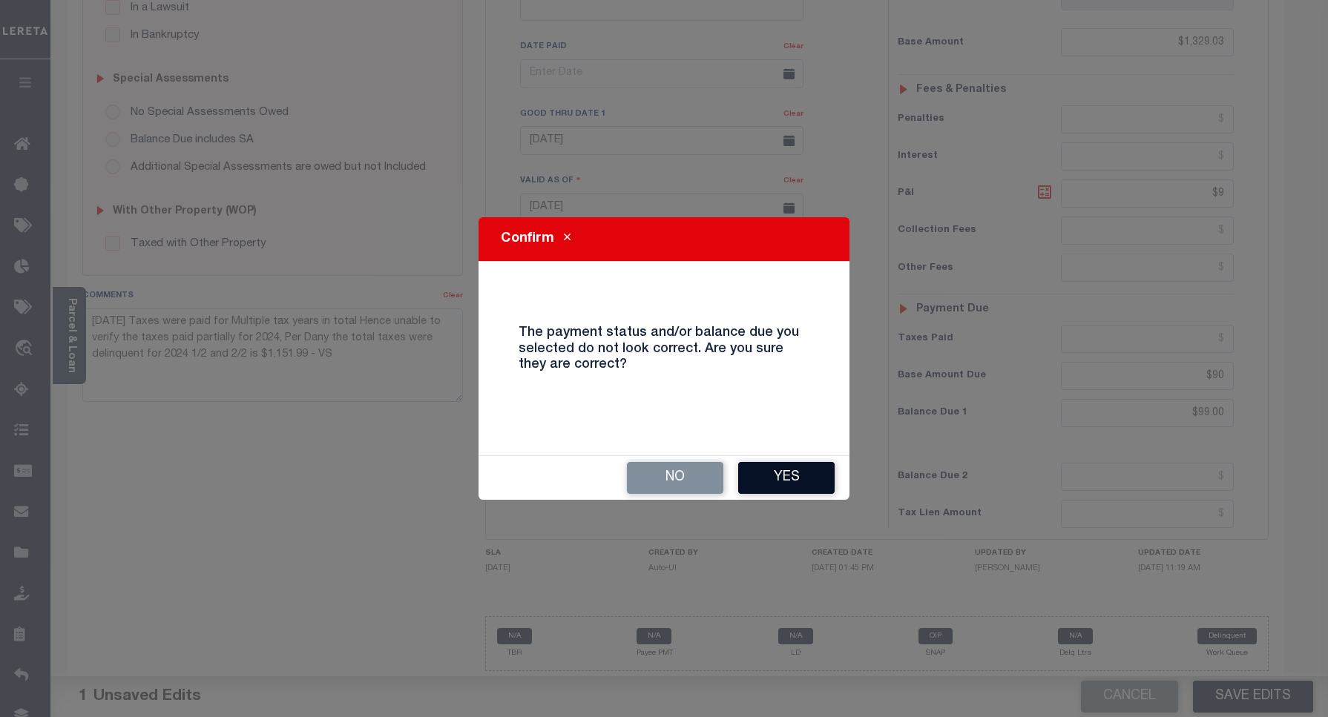
click at [777, 475] on button "Yes" at bounding box center [786, 478] width 96 height 32
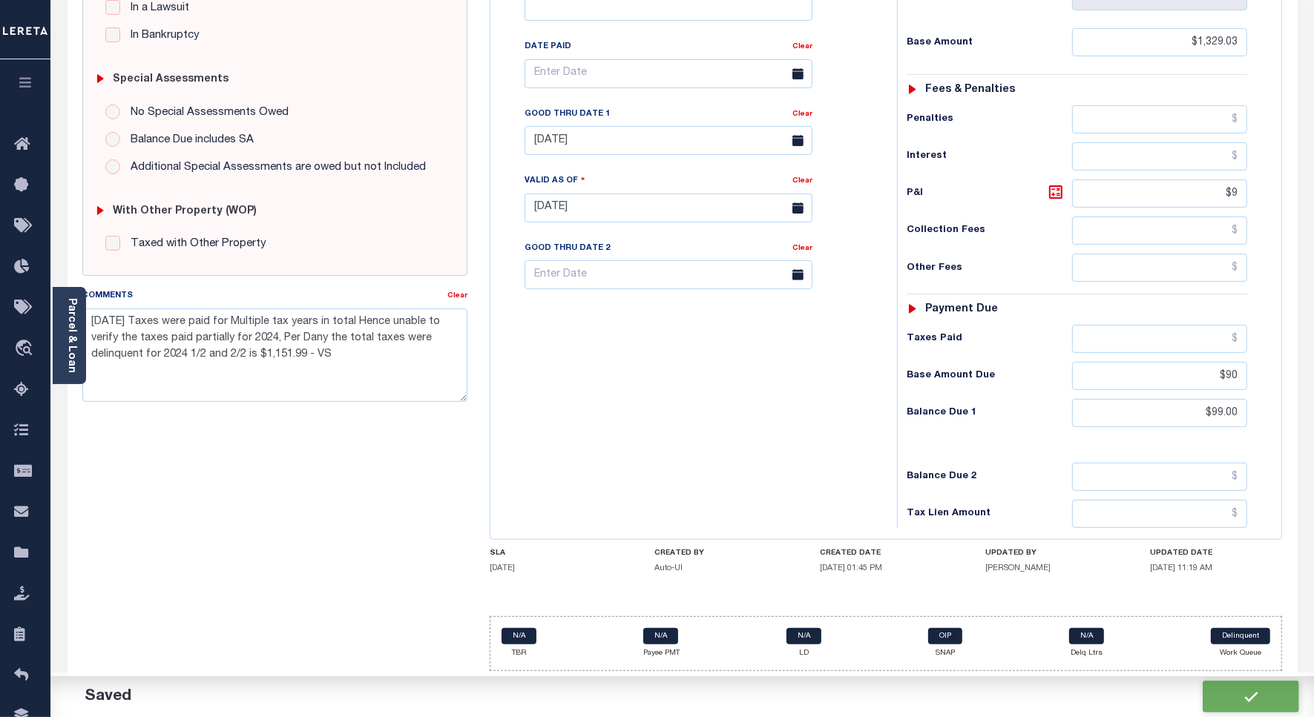
checkbox input "false"
type input "$1,329.03"
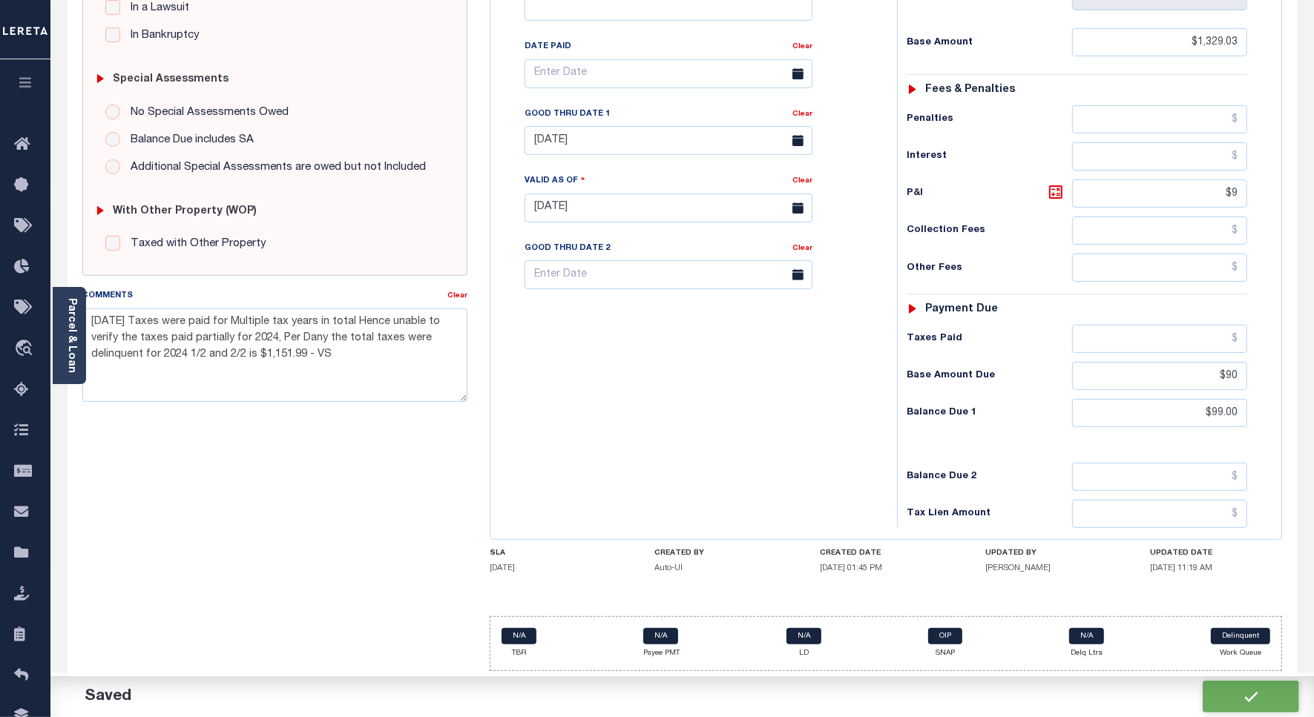
type input "$90"
type input "$99"
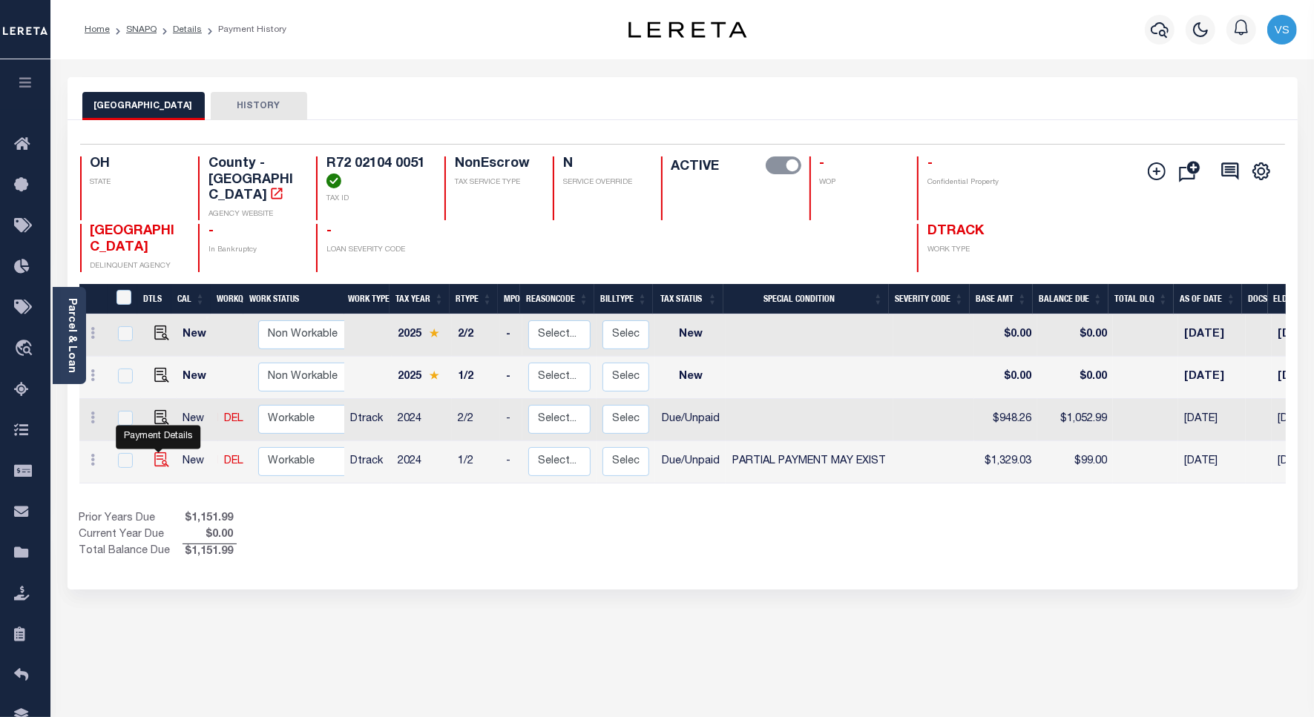
click at [160, 453] on img "" at bounding box center [161, 460] width 15 height 15
checkbox input "true"
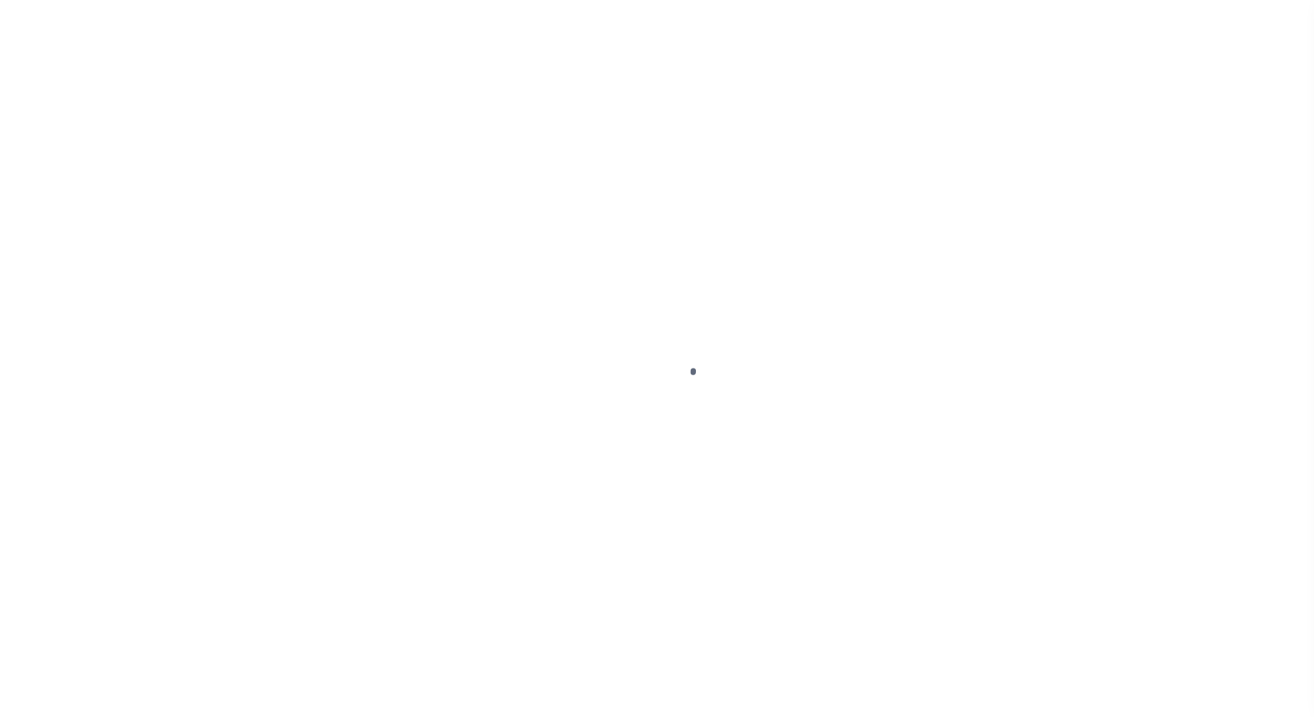
select select "DUE"
select select "15"
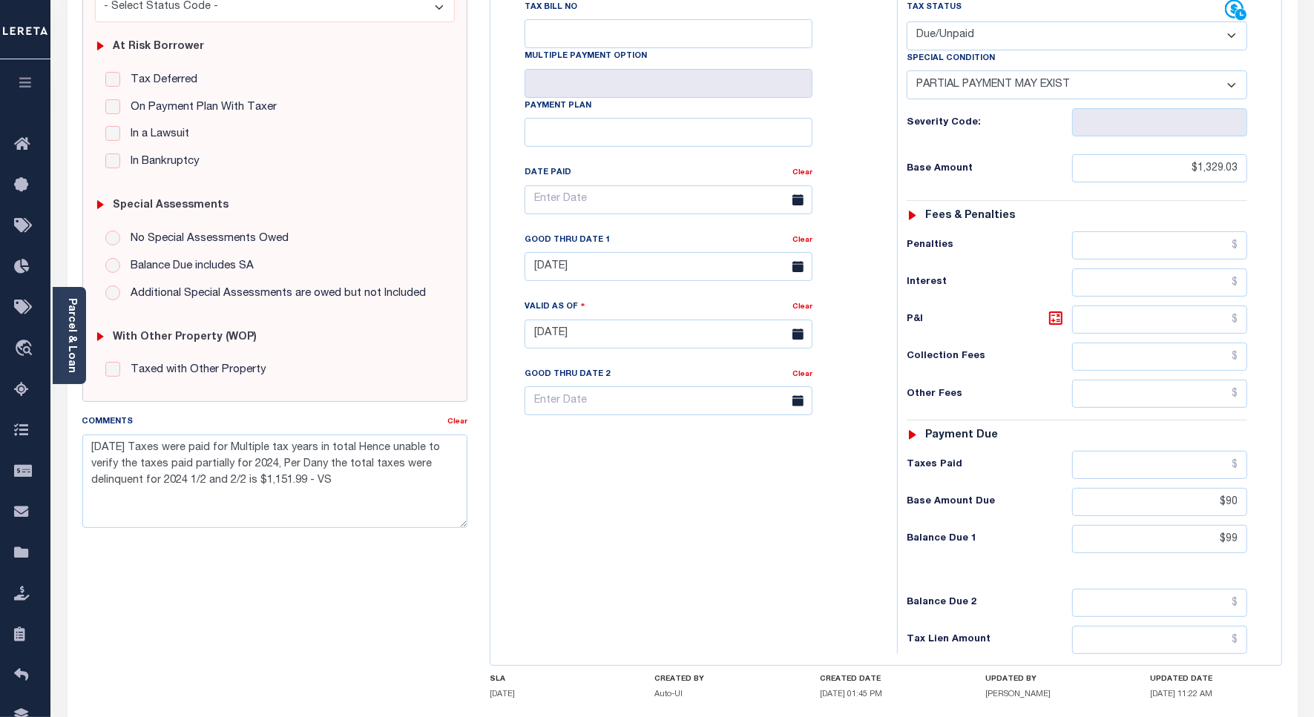
scroll to position [371, 0]
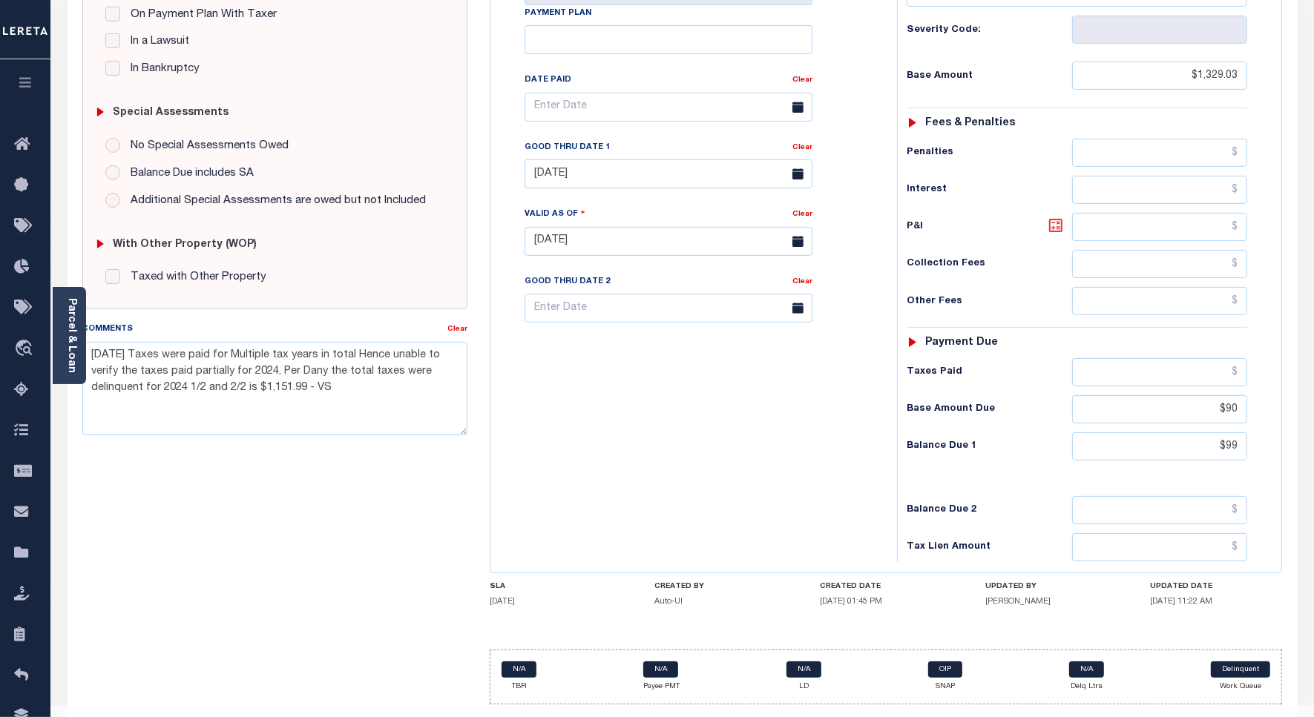
click at [1057, 234] on icon at bounding box center [1056, 226] width 18 height 18
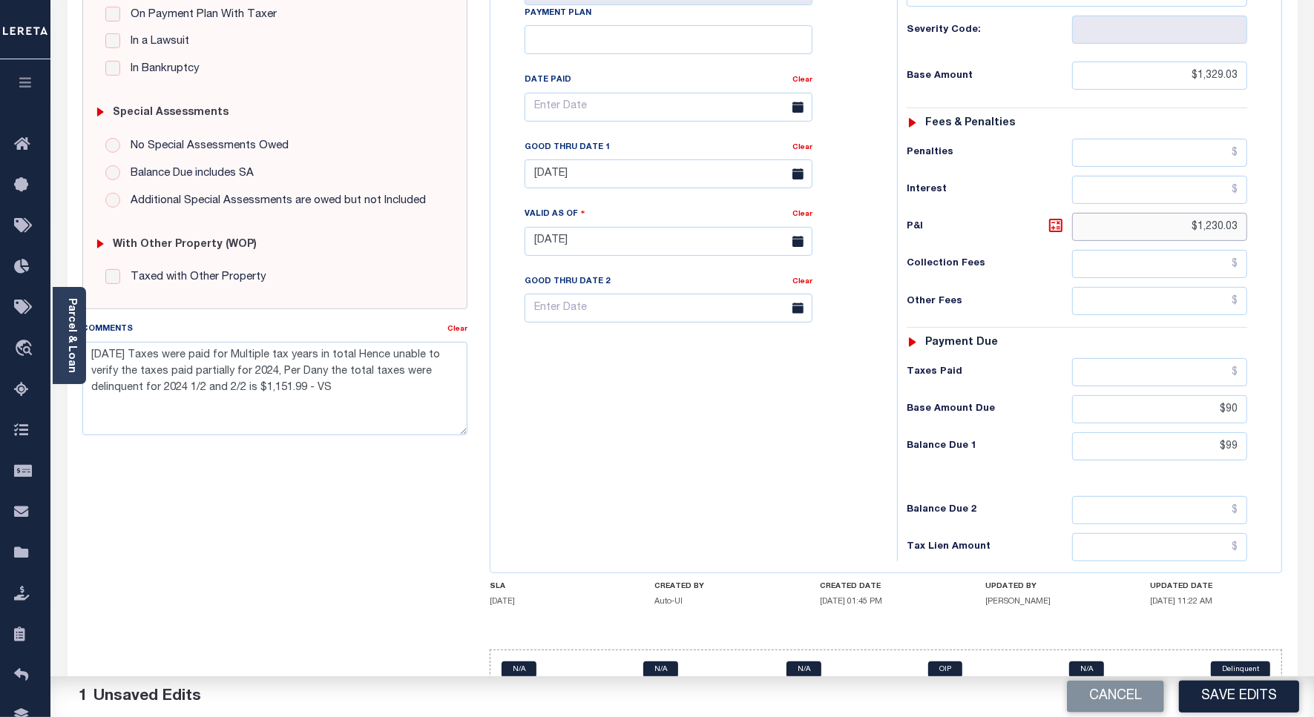
click at [1220, 234] on input "$1,230.03" at bounding box center [1159, 227] width 175 height 28
type input "$9.00"
click at [1237, 699] on button "Save Edits" at bounding box center [1239, 697] width 120 height 32
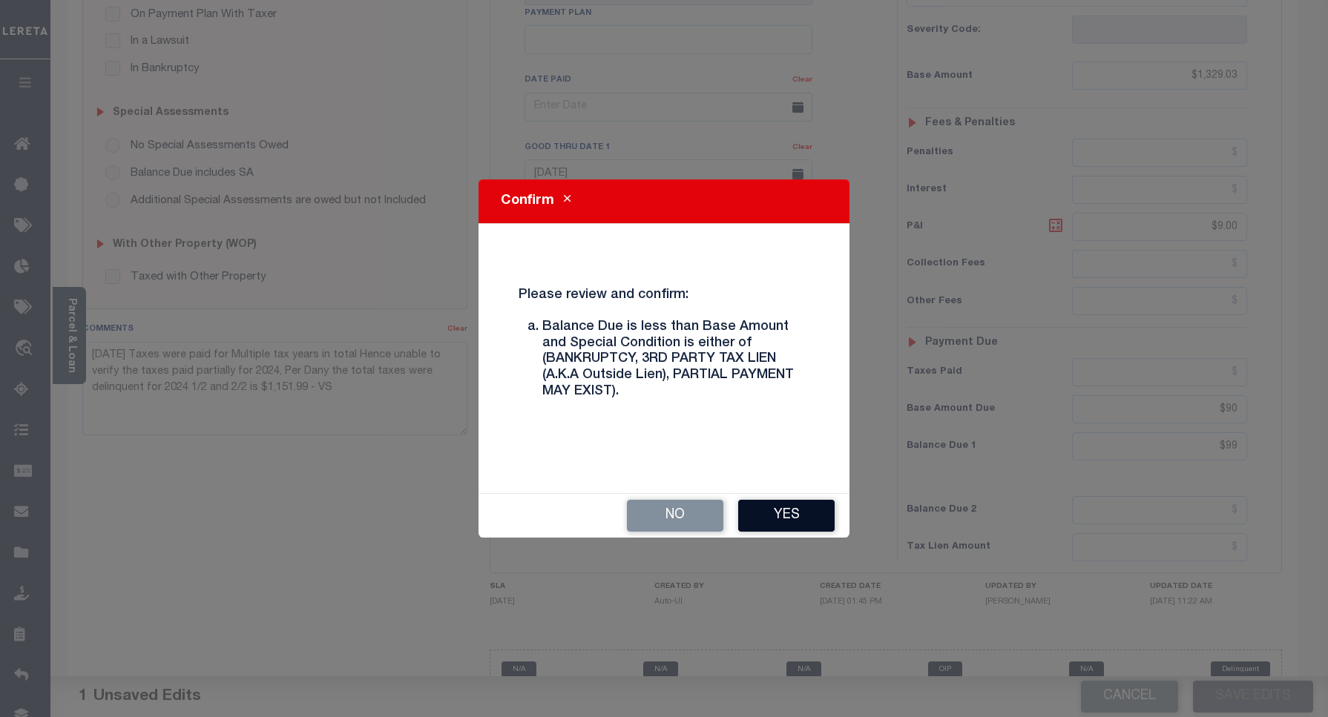
click at [757, 516] on button "Yes" at bounding box center [786, 516] width 96 height 32
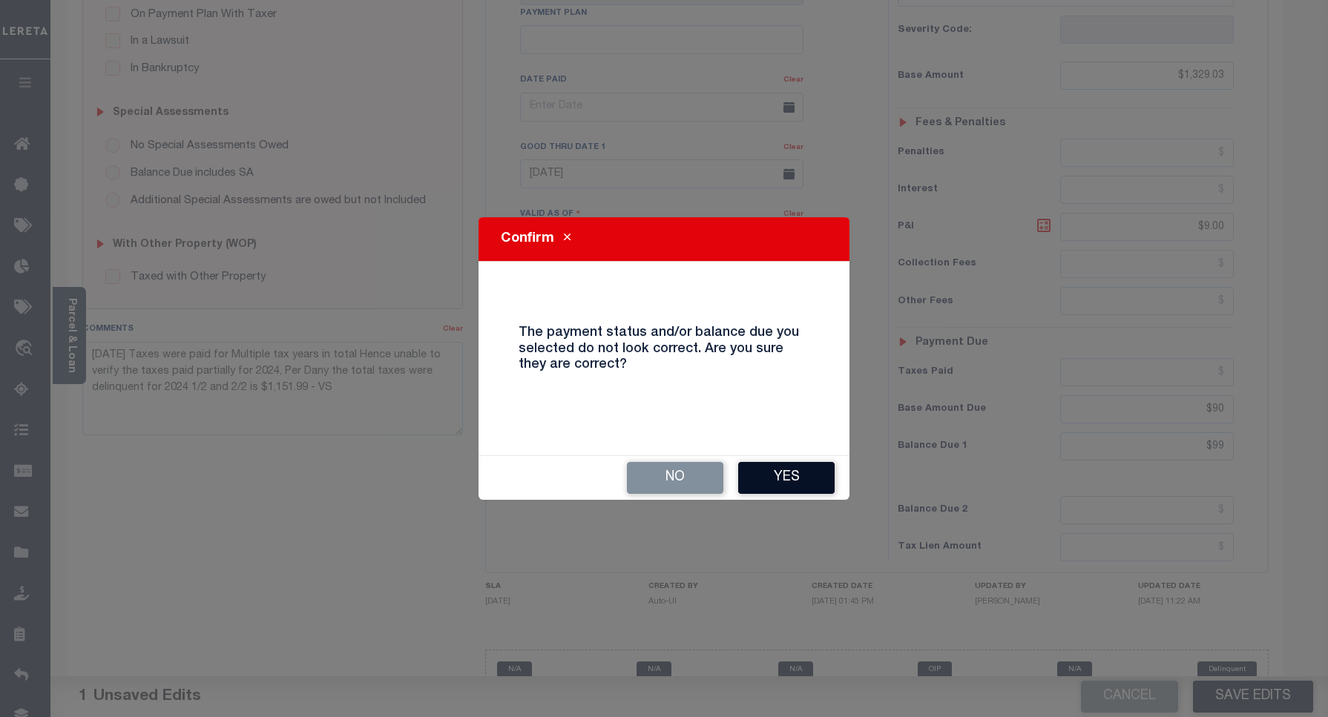
click at [769, 484] on button "Yes" at bounding box center [786, 478] width 96 height 32
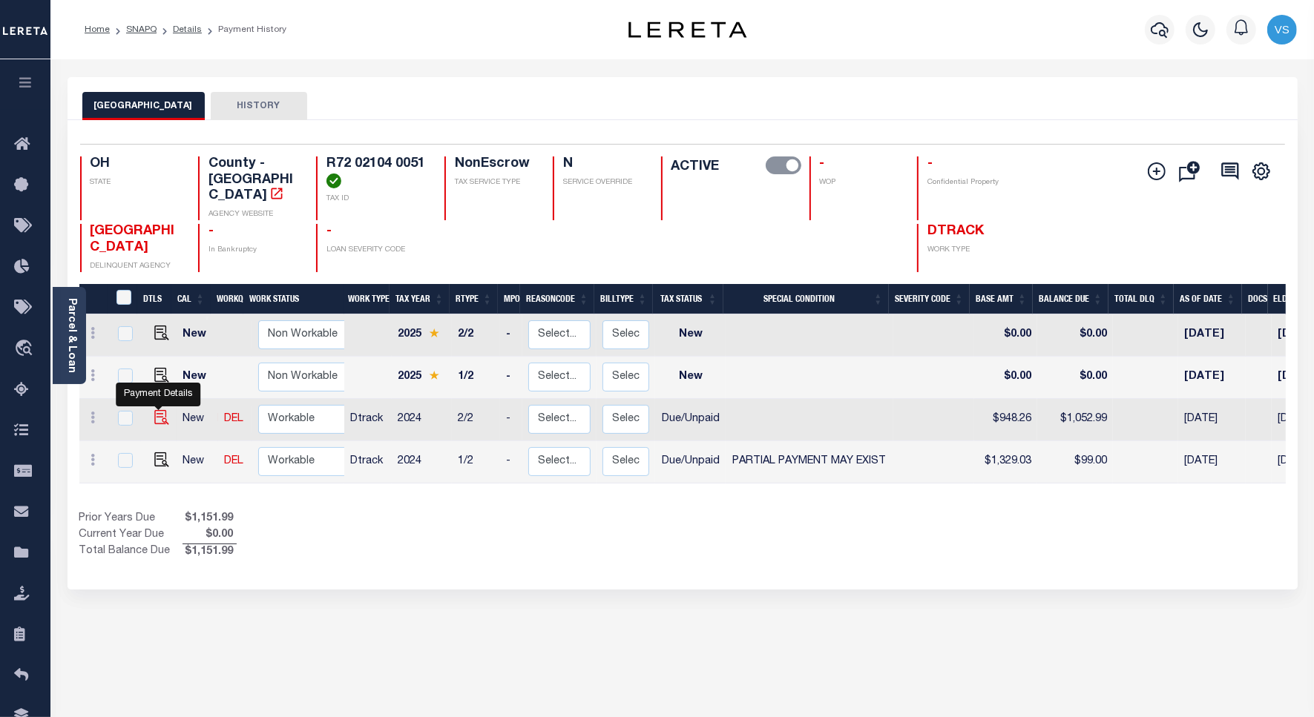
click at [154, 410] on img "" at bounding box center [161, 417] width 15 height 15
checkbox input "true"
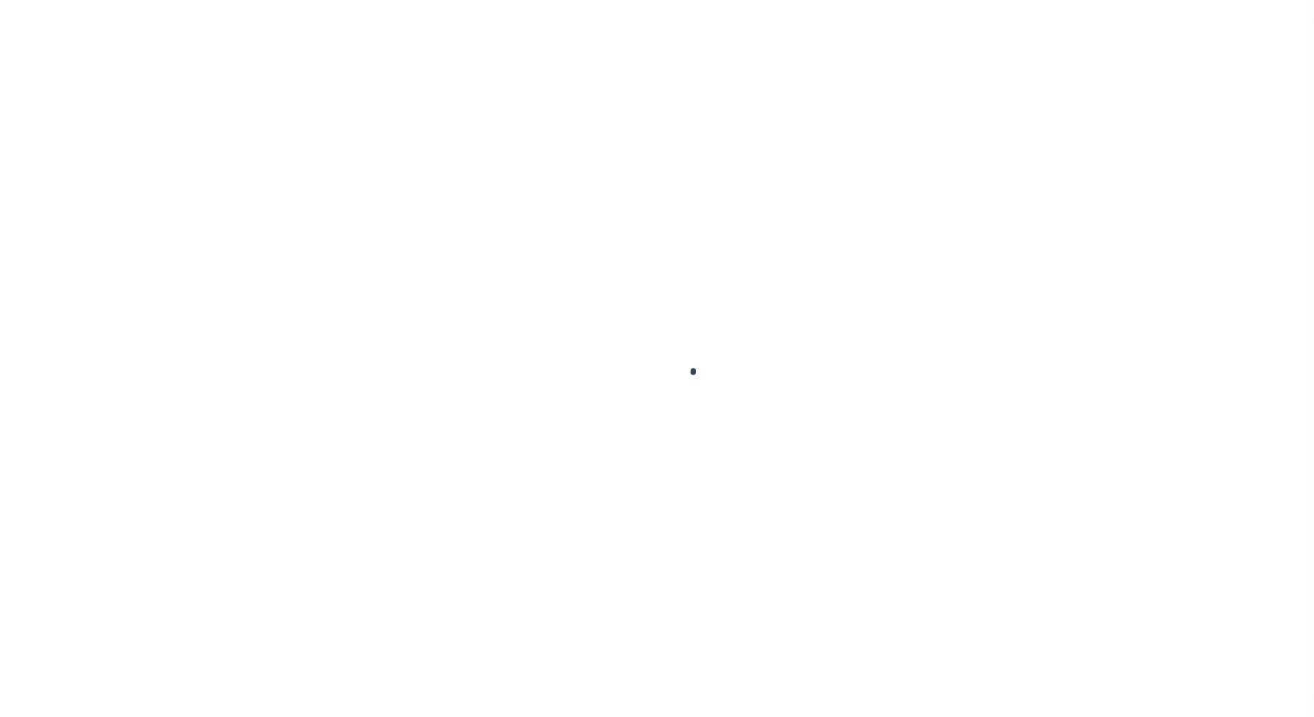
select select "DUE"
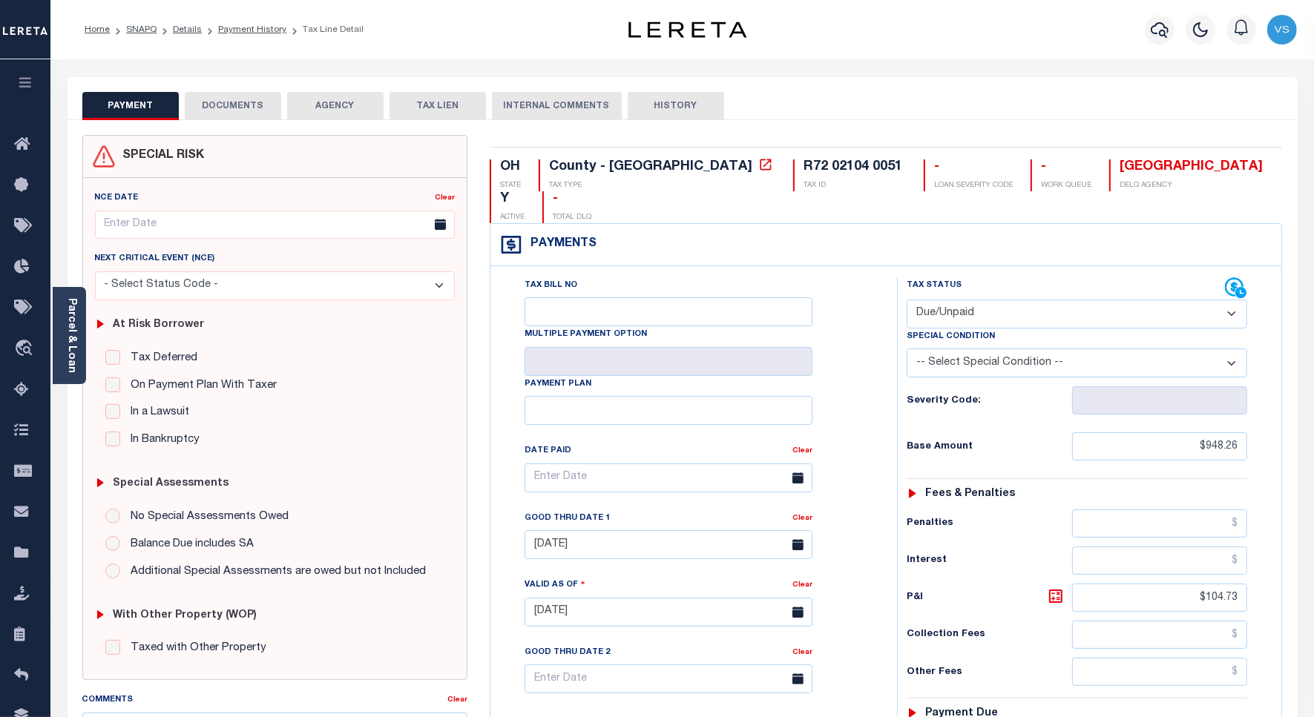
scroll to position [371, 0]
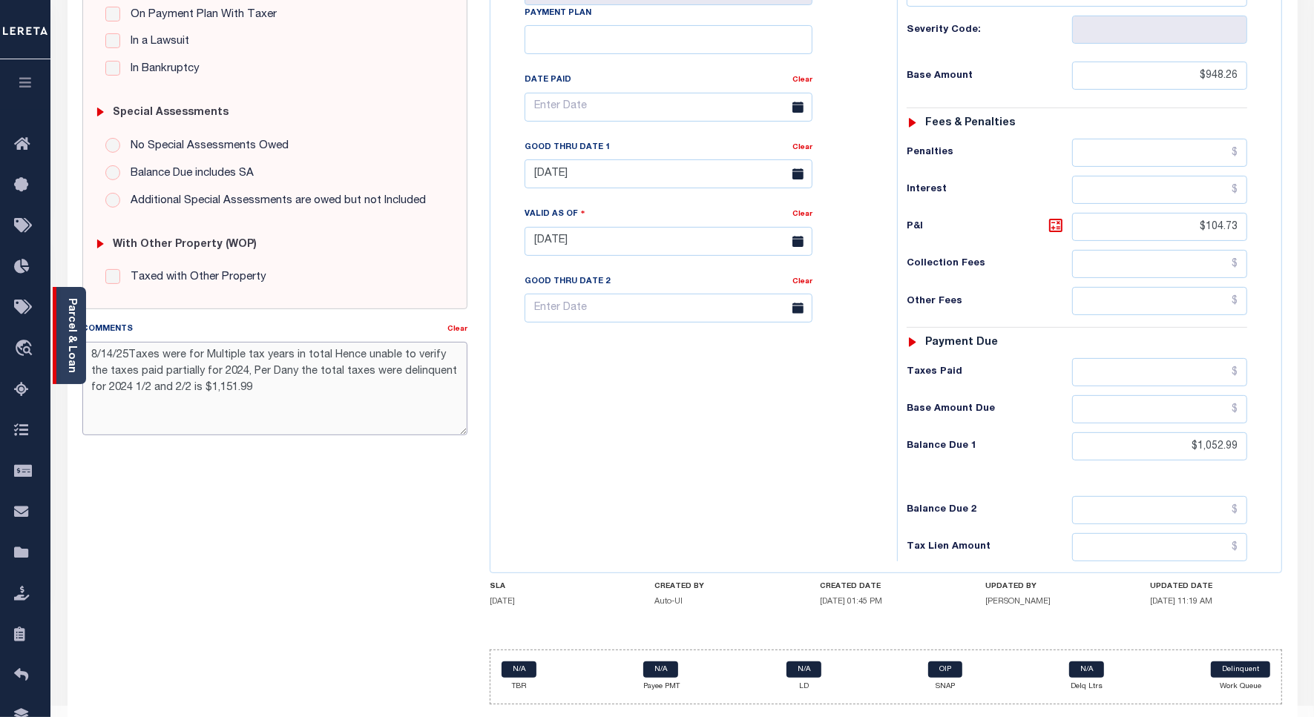
drag, startPoint x: 284, startPoint y: 392, endPoint x: 85, endPoint y: 332, distance: 207.7
click at [85, 332] on div "Parcel & Loan Tax Bill Details R72 02104 0051 TAX ID AGENCY 2024/2025 2025" at bounding box center [682, 219] width 1252 height 1062
paste textarea "Taxes were paid for Multiple tax years in total Hence unable to verify the taxe…"
type textarea "[DATE] Taxes were paid for Multiple tax years in total Hence unable to verify t…"
click at [1177, 458] on input "$1,052.99" at bounding box center [1159, 447] width 175 height 28
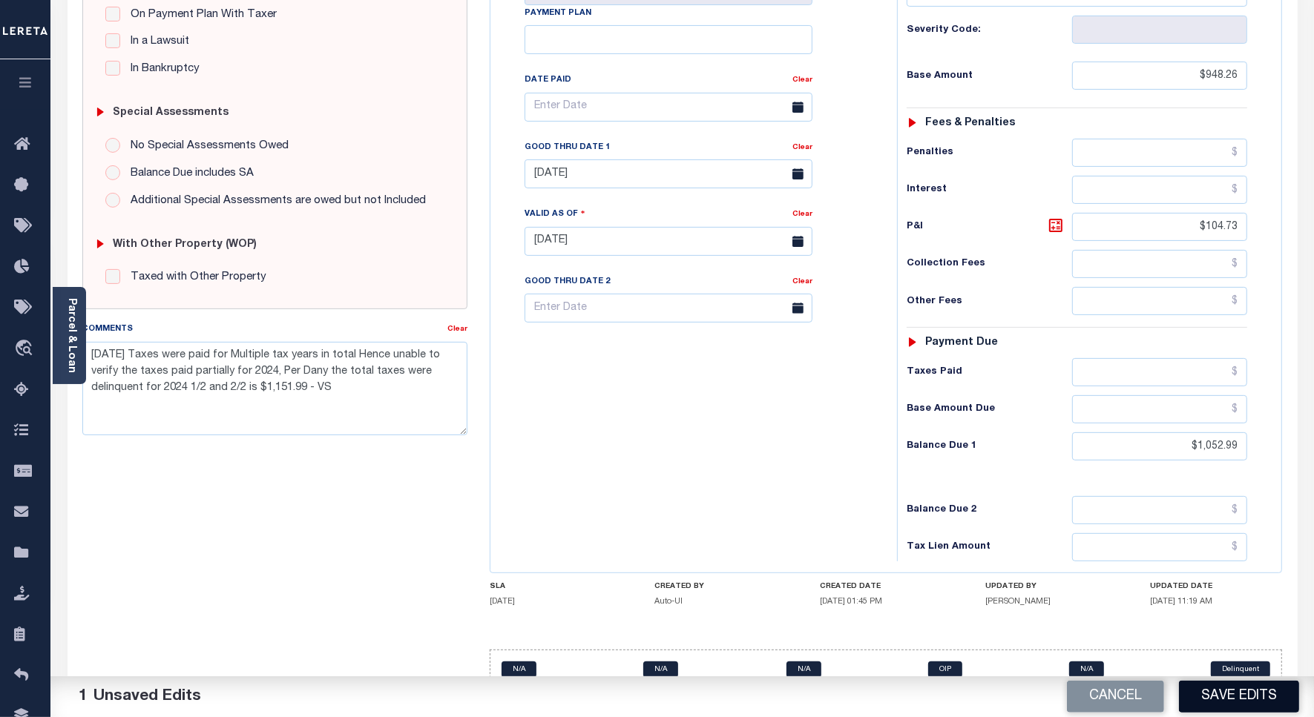
click at [1222, 700] on button "Save Edits" at bounding box center [1239, 697] width 120 height 32
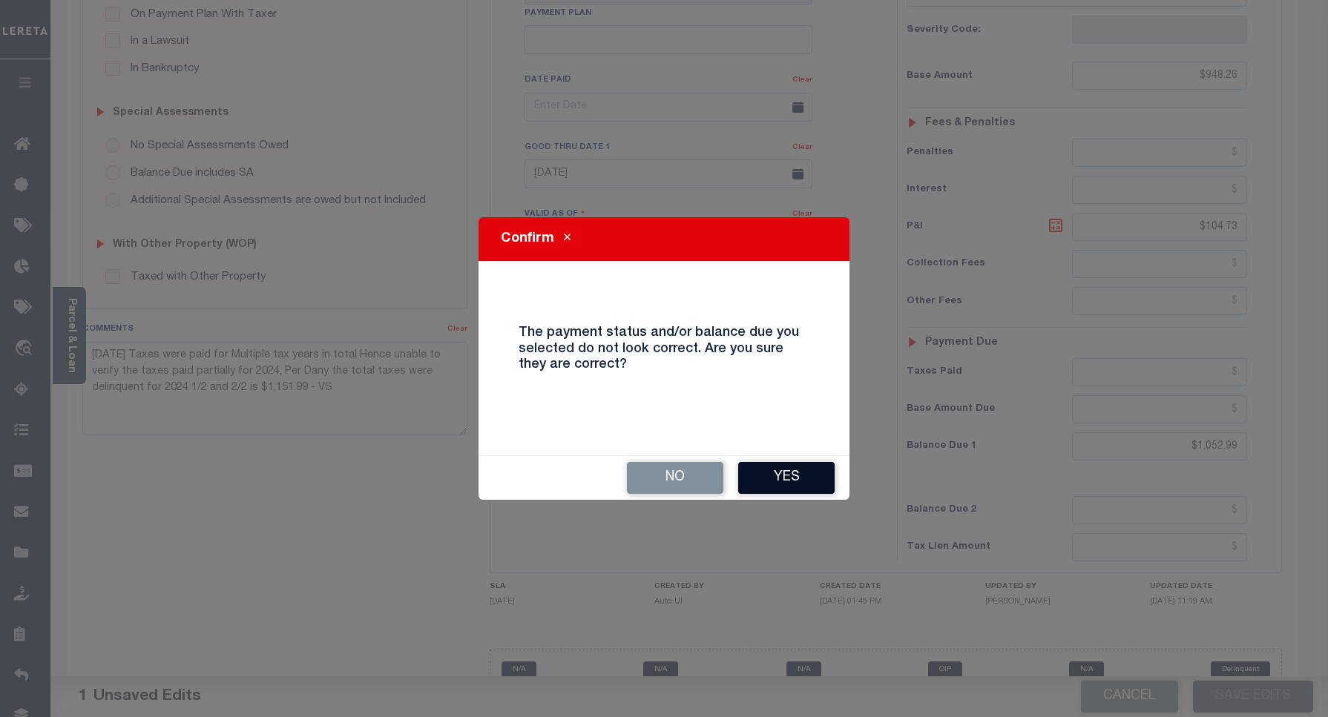
click at [765, 466] on button "Yes" at bounding box center [786, 478] width 96 height 32
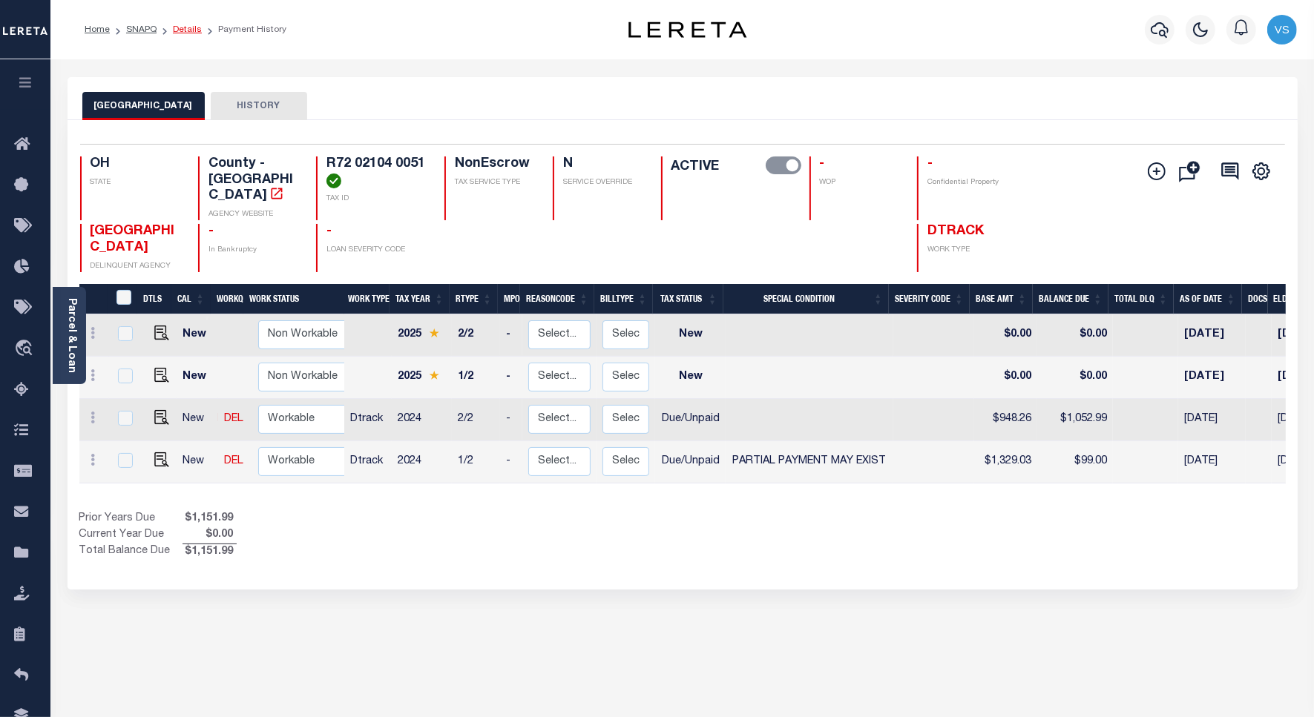
click at [180, 31] on link "Details" at bounding box center [187, 29] width 29 height 9
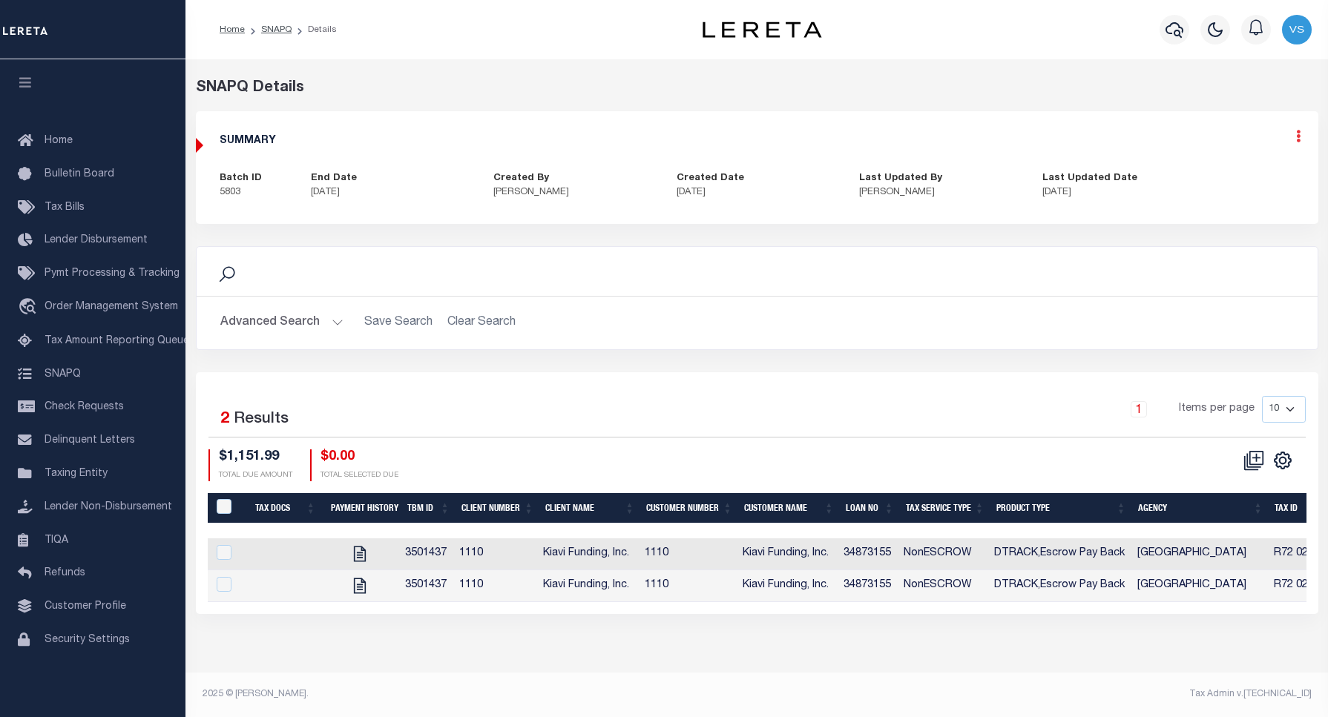
click at [1296, 137] on icon at bounding box center [1298, 136] width 4 height 13
click at [1234, 180] on link "Edit" at bounding box center [1258, 179] width 117 height 24
select select "OIP"
checkbox input "true"
type textarea "8/14/25 - LD #45659 and Funding Date: 08/19/25 8/14/25 Taxes were paid for Mult…"
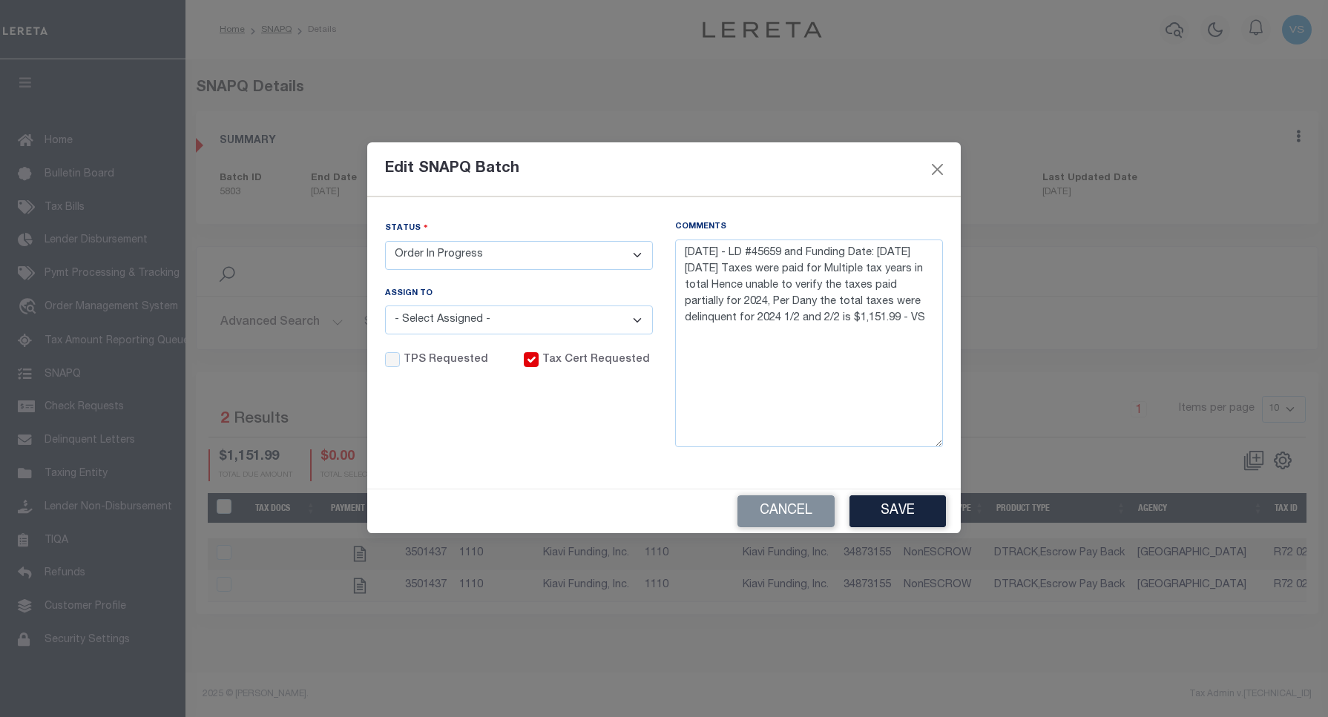
click at [450, 251] on select "- Select Status - Order In Progress Complete" at bounding box center [519, 255] width 268 height 29
select select "CPT"
click at [385, 241] on select "- Select Status - Order In Progress Complete" at bounding box center [519, 255] width 268 height 29
click at [874, 506] on button "Save" at bounding box center [897, 512] width 96 height 32
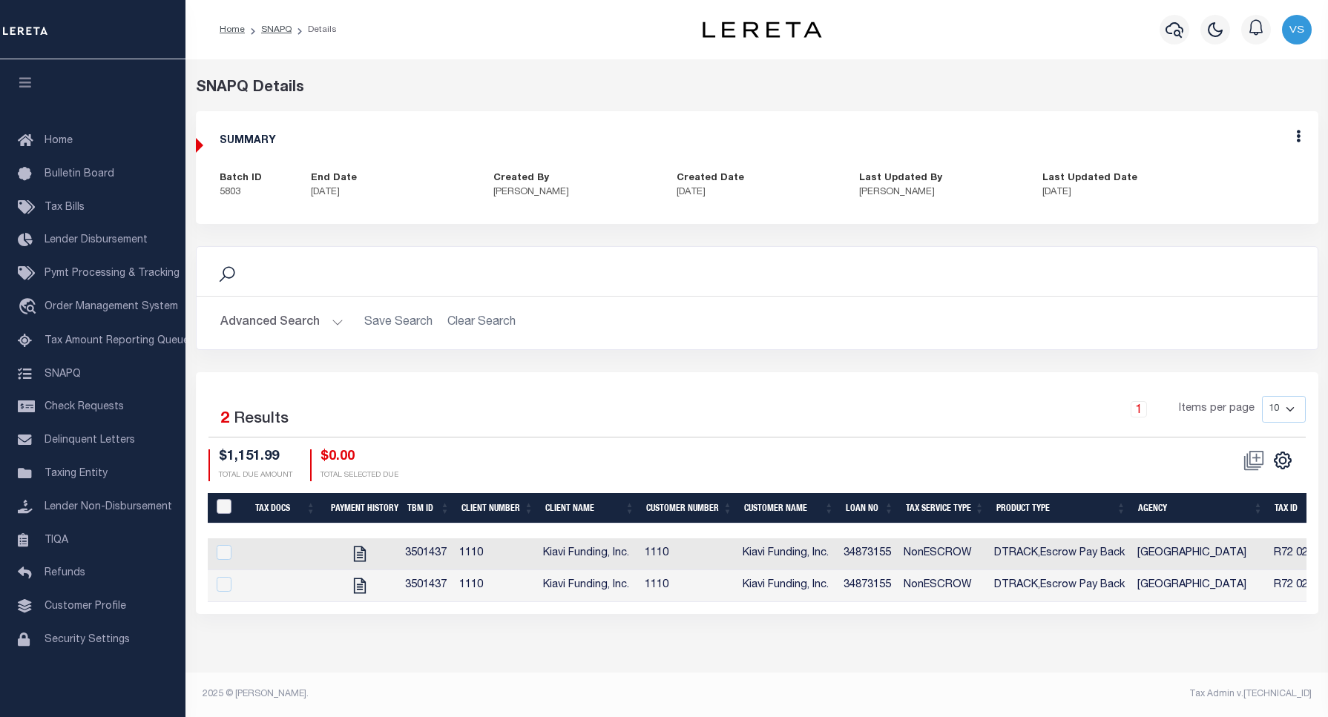
click at [220, 504] on input "QID" at bounding box center [224, 506] width 15 height 15
checkbox input "true"
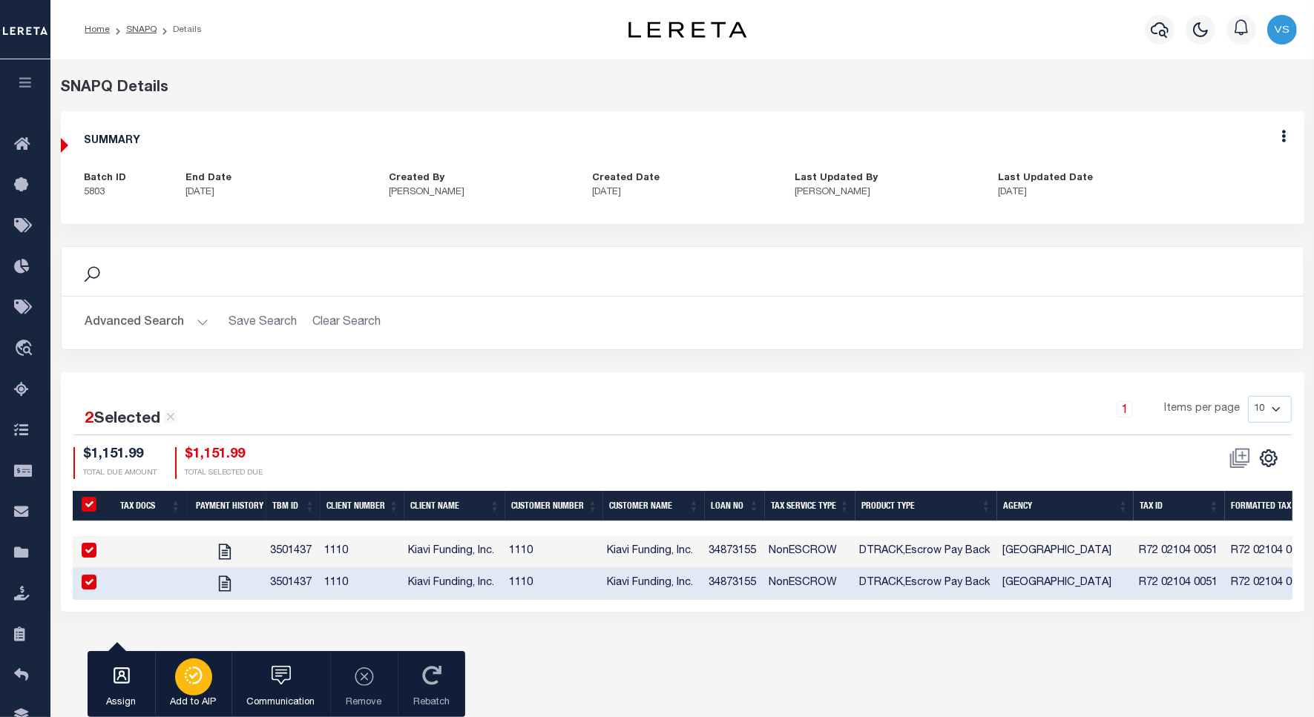
click at [198, 674] on icon "button" at bounding box center [193, 676] width 21 height 18
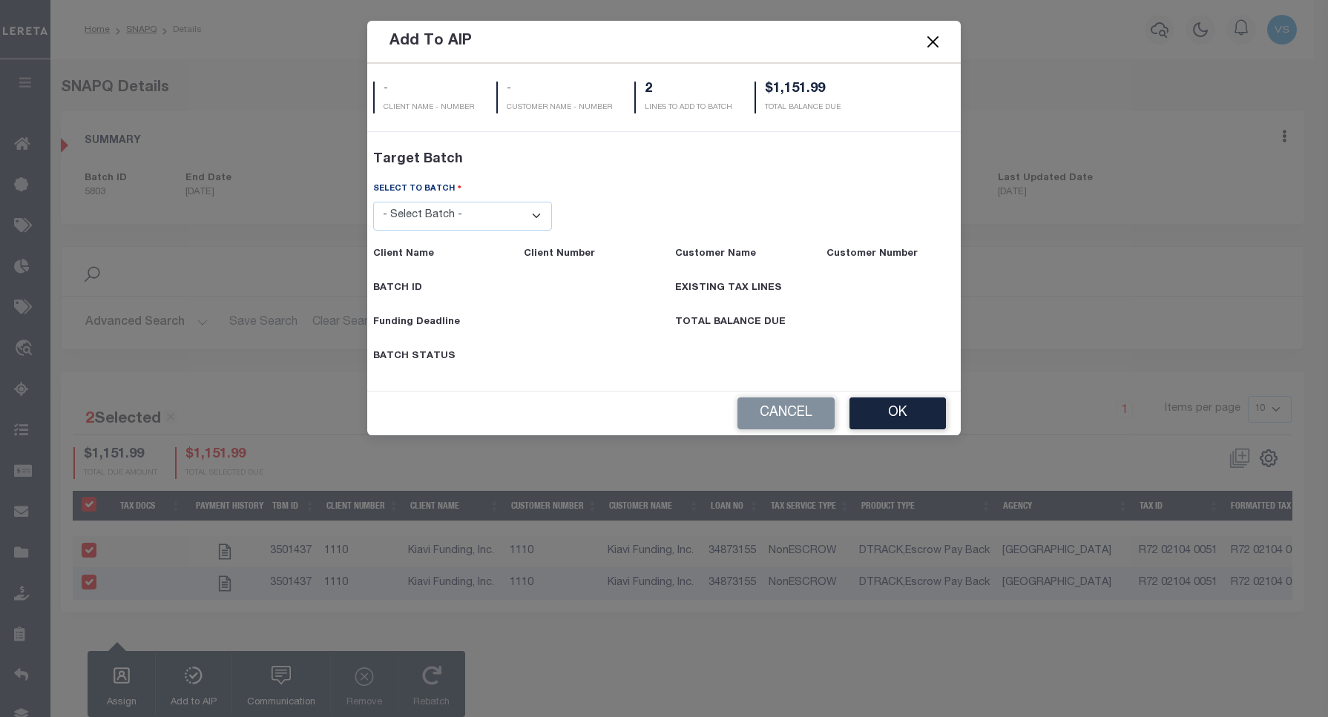
click at [419, 217] on select "- Select Batch - 40795 41171 41729 41820 42004 42111 42867 43296 45119 45394 45…" at bounding box center [463, 216] width 180 height 29
click at [427, 208] on select "- Select Batch - 40795 41171 41729 41820 42004 42111 42867 43296 45119 45394 45…" at bounding box center [463, 216] width 180 height 29
select select "45659"
click at [373, 231] on select "- Select Batch - 40795 41171 41729 41820 42004 42111 42867 43296 45119 45394 45…" at bounding box center [463, 216] width 180 height 29
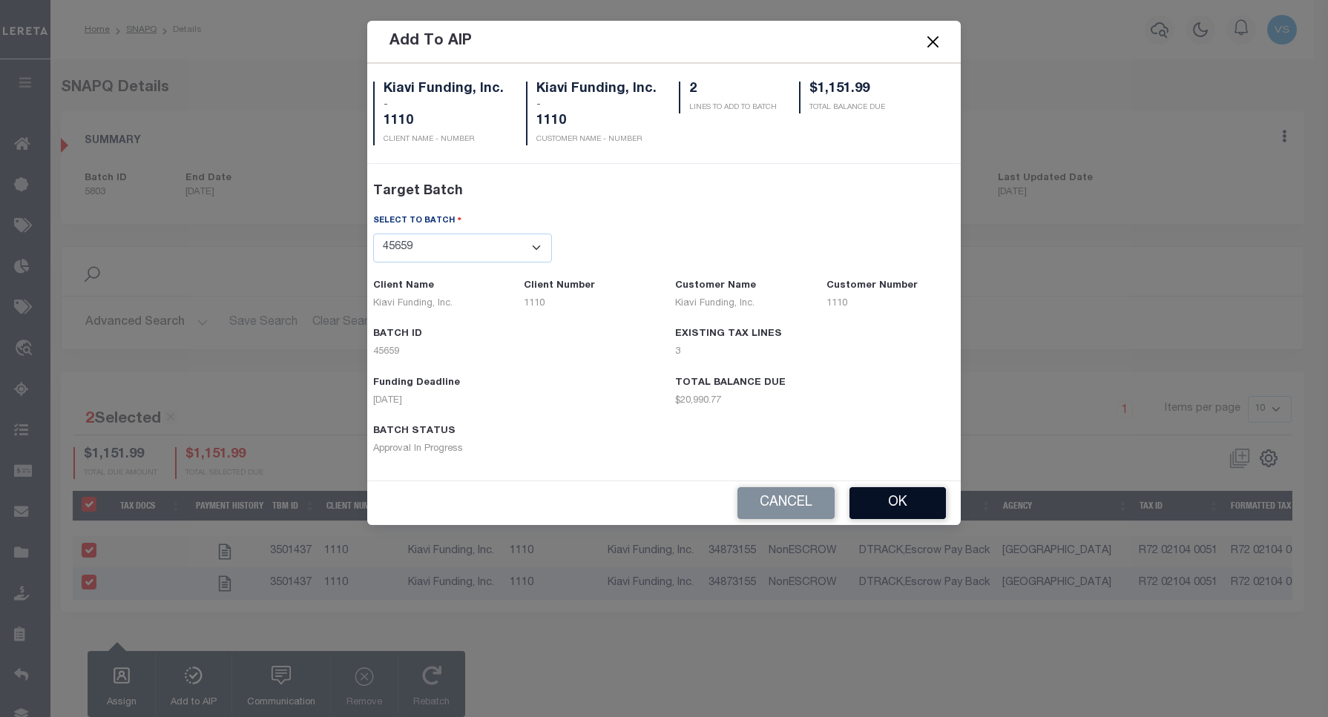
click at [872, 499] on button "OK" at bounding box center [897, 503] width 96 height 32
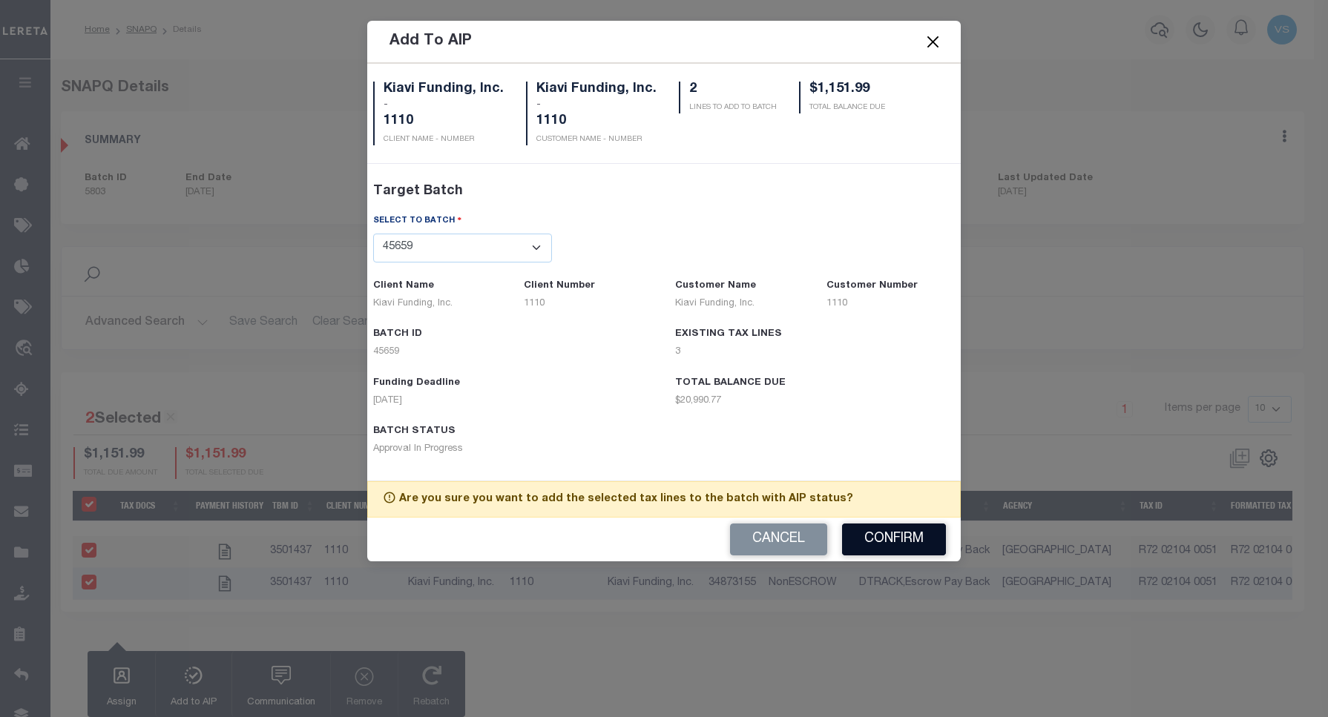
click at [878, 528] on button "Confirm" at bounding box center [894, 540] width 104 height 32
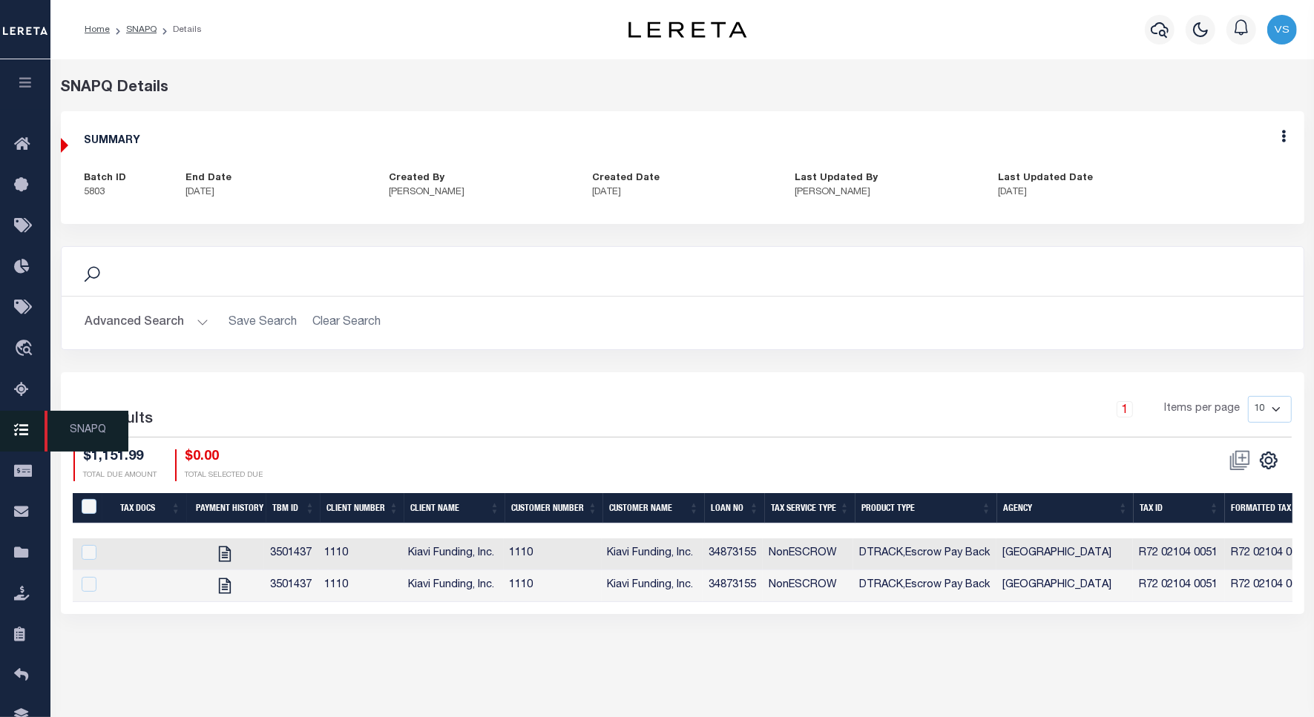
click at [86, 438] on span "SNAPQ" at bounding box center [87, 431] width 84 height 41
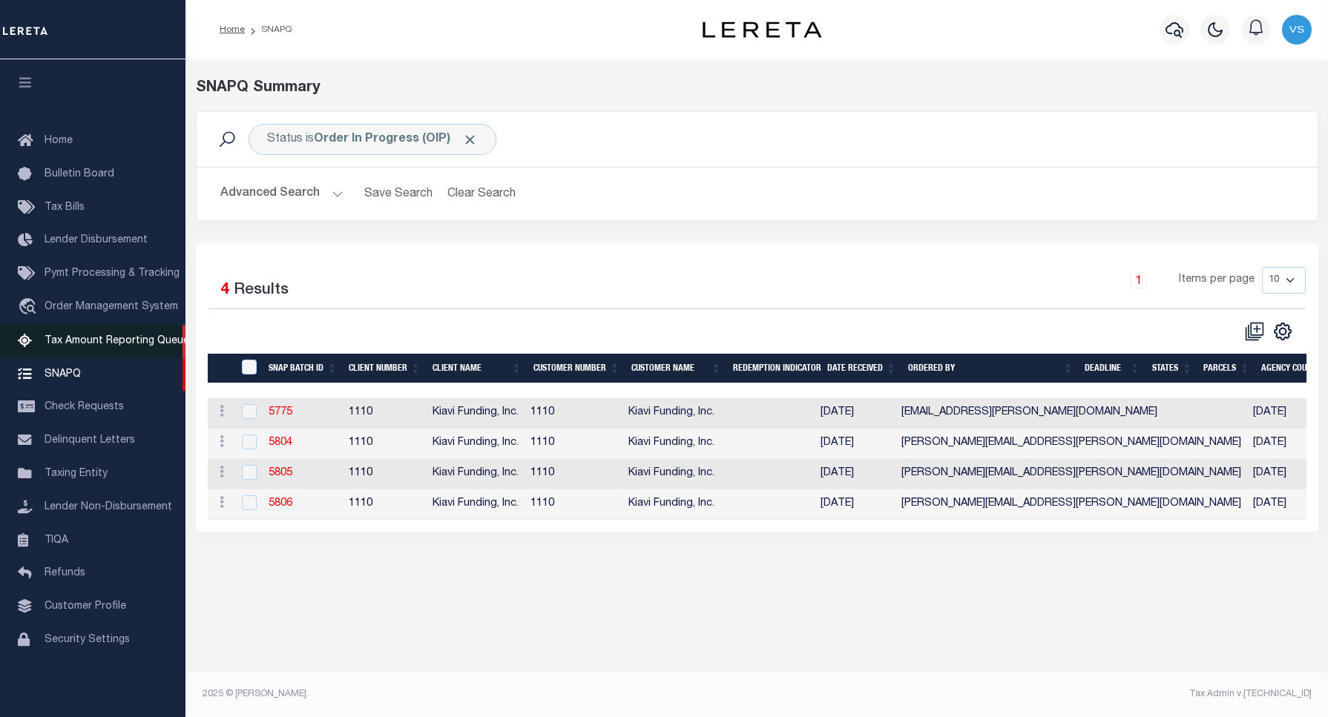
click at [65, 342] on span "Tax Amount Reporting Queue" at bounding box center [117, 341] width 145 height 10
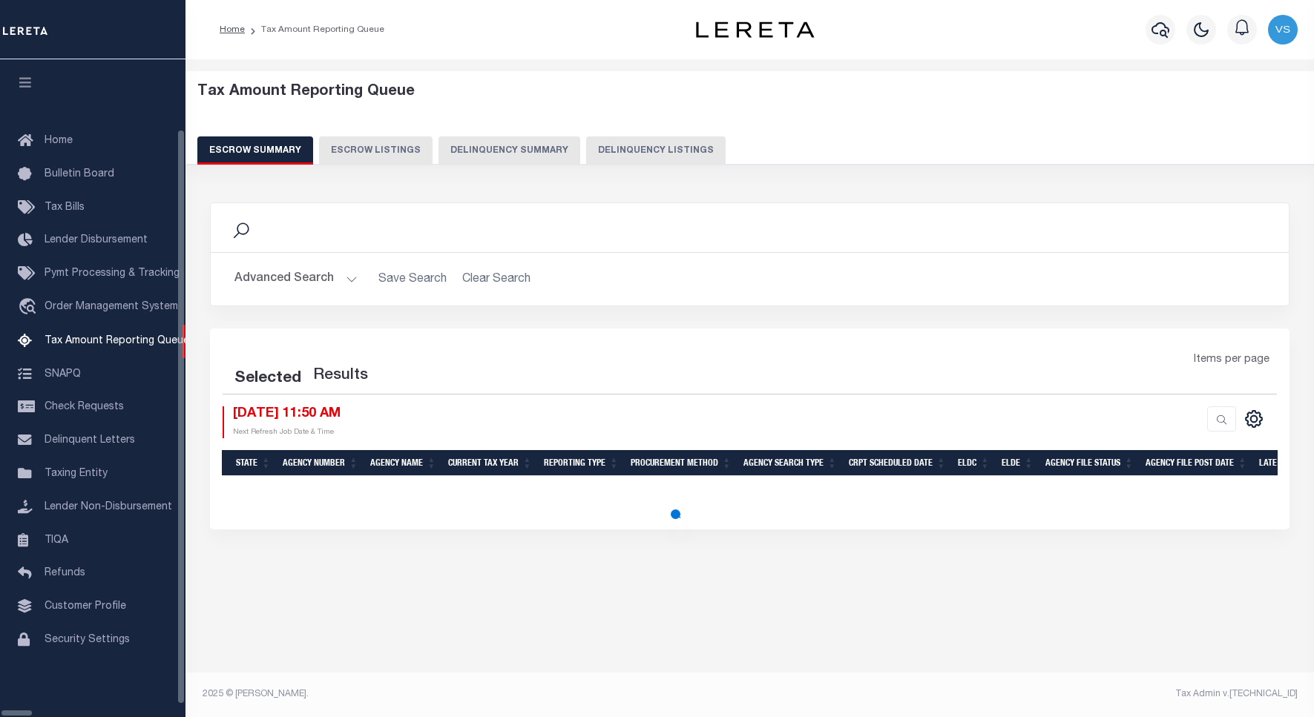
select select "100"
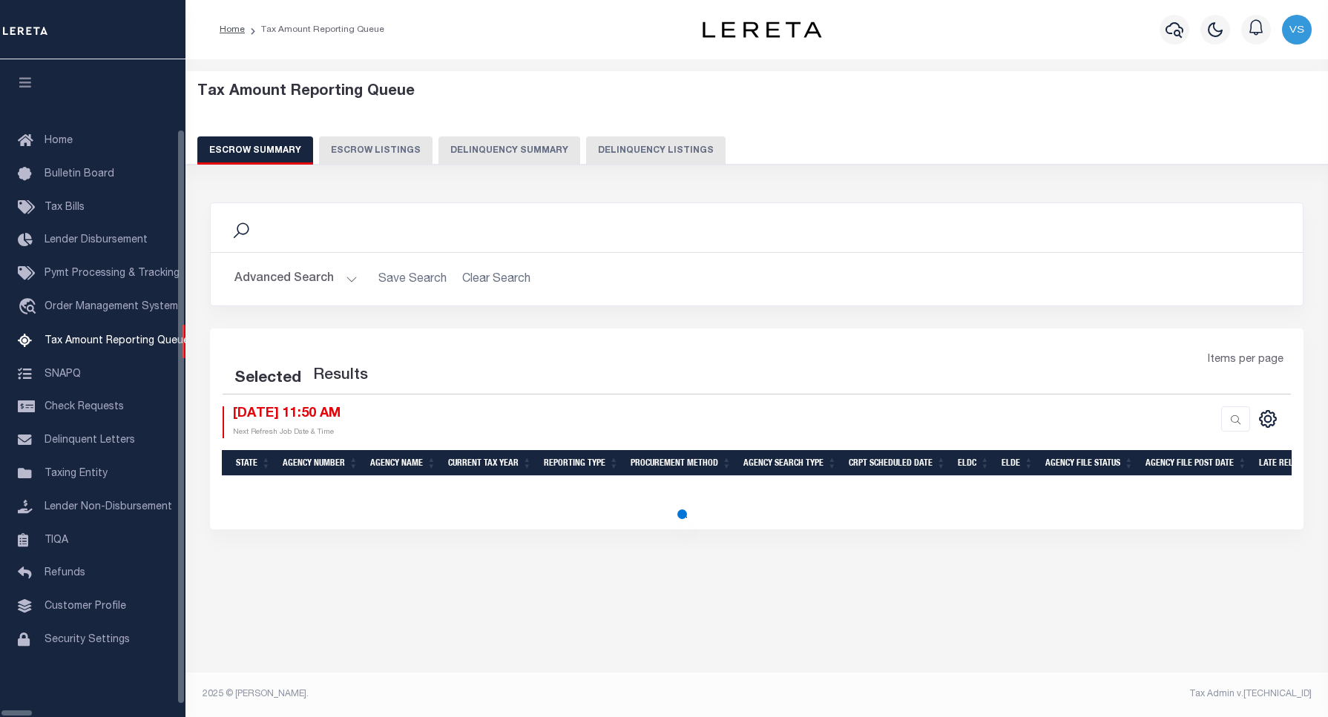
select select "100"
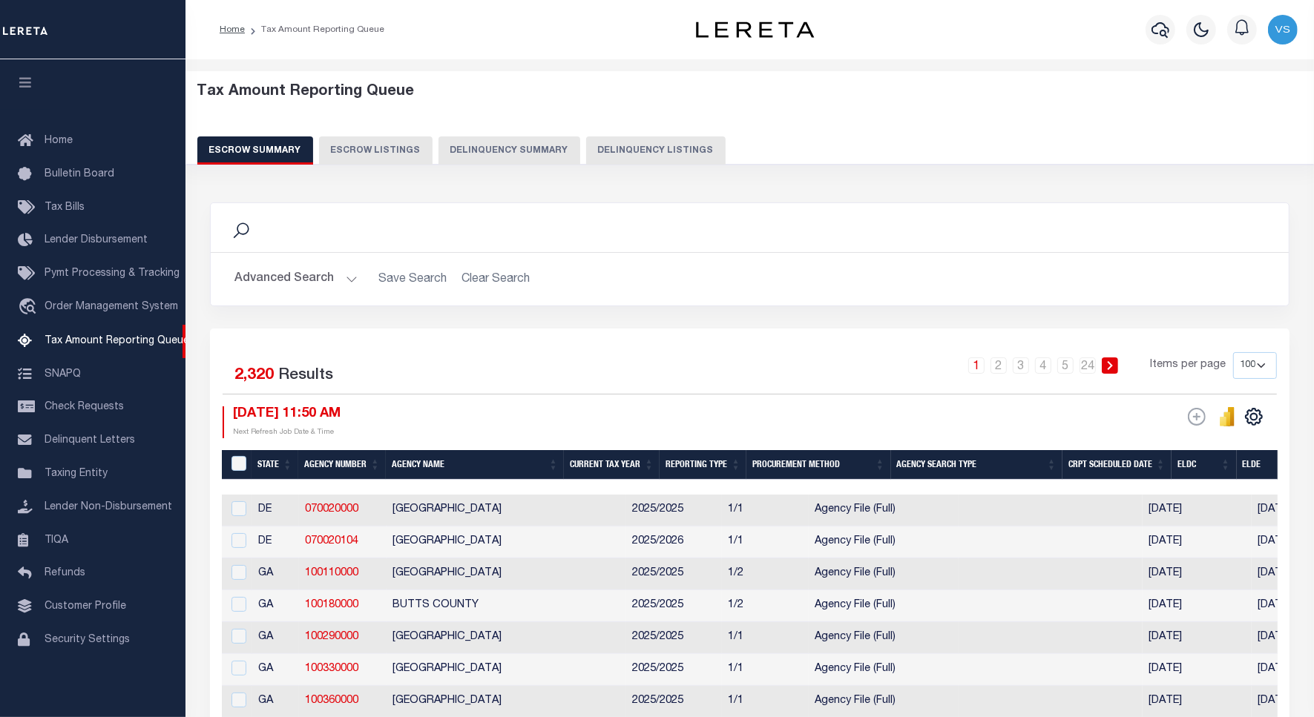
click at [639, 142] on button "Delinquency Listings" at bounding box center [655, 151] width 139 height 28
select select "100"
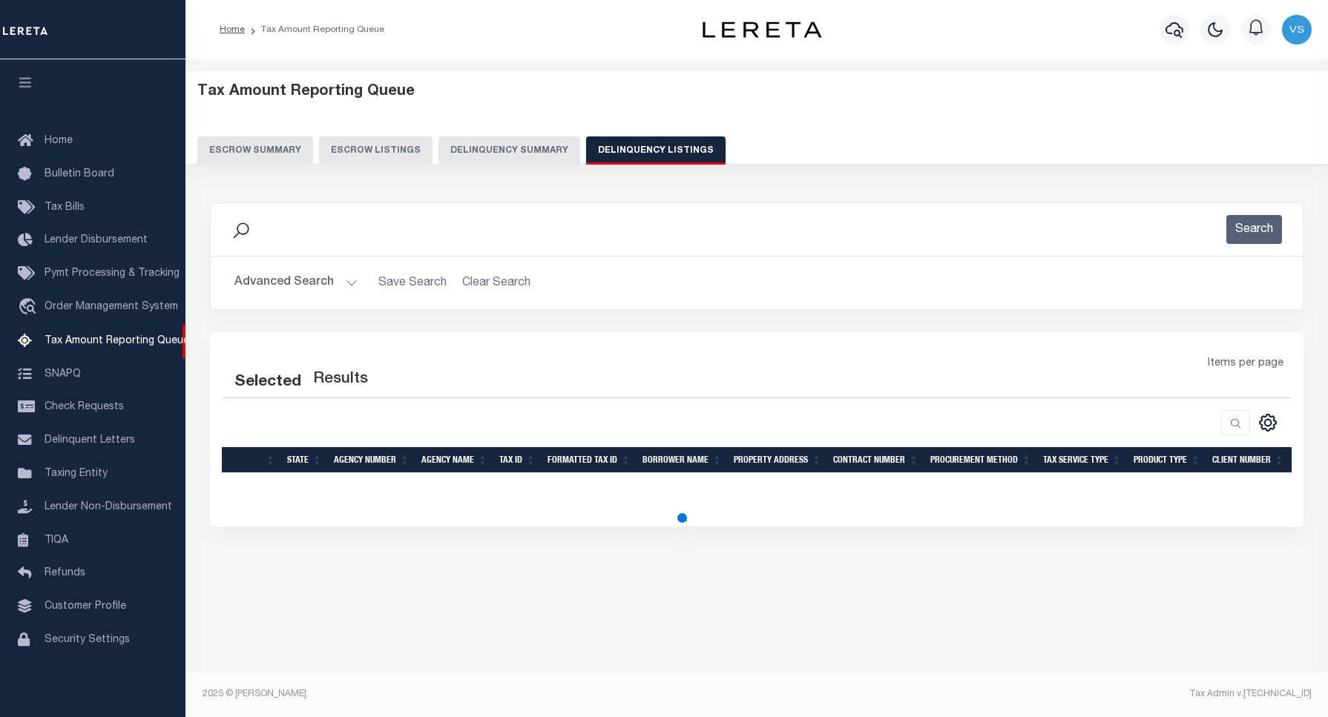
select select "100"
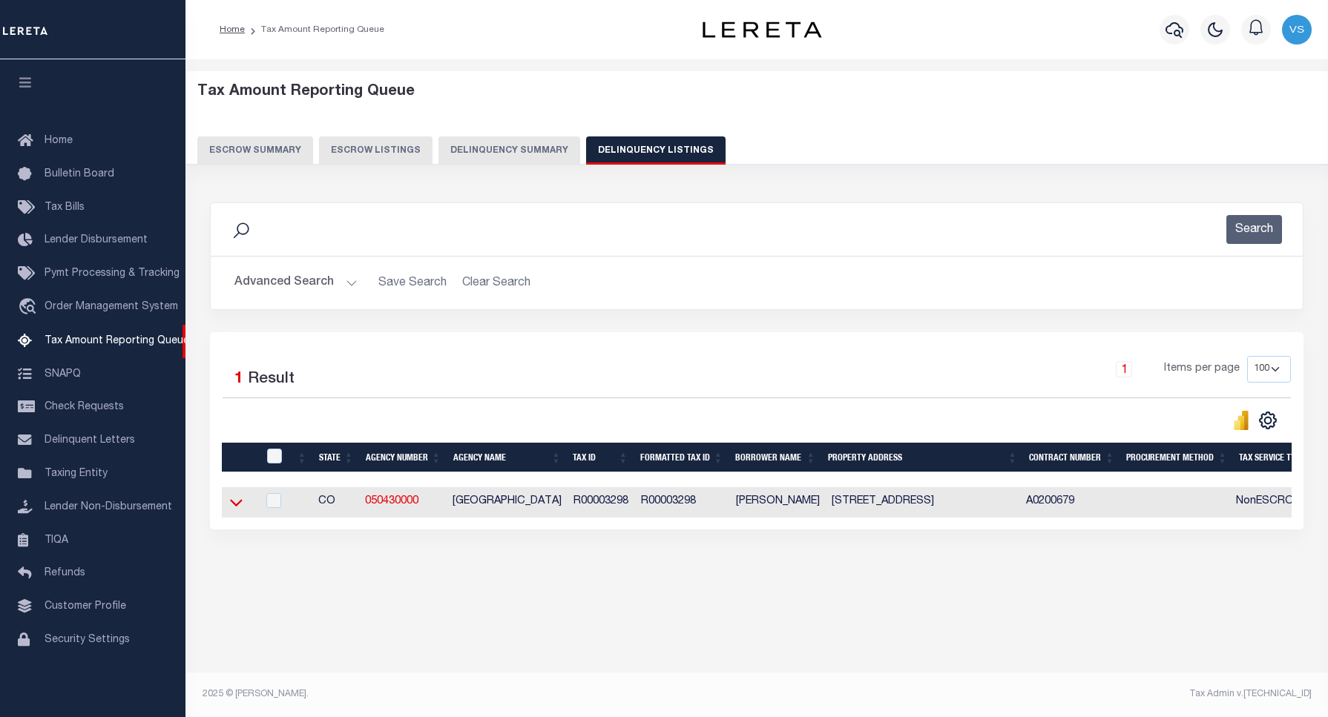
click at [238, 507] on icon at bounding box center [236, 503] width 13 height 7
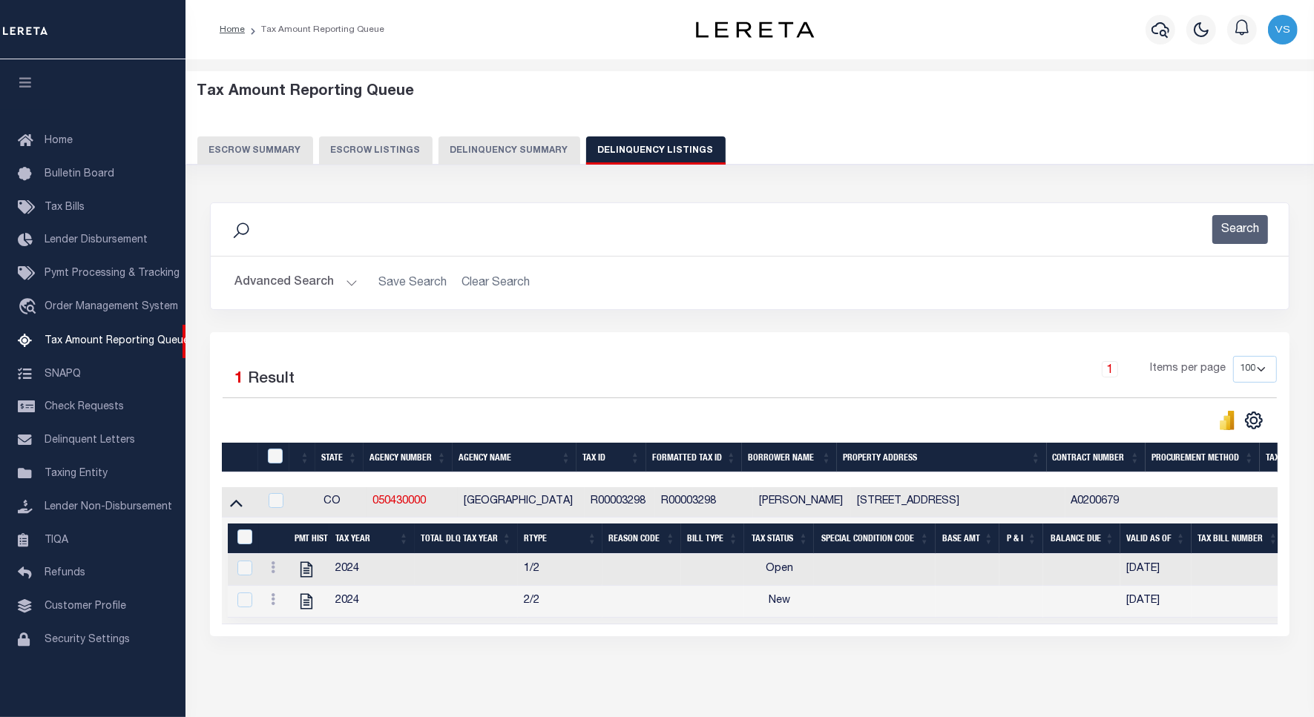
scroll to position [68, 0]
